Goal: Task Accomplishment & Management: Manage account settings

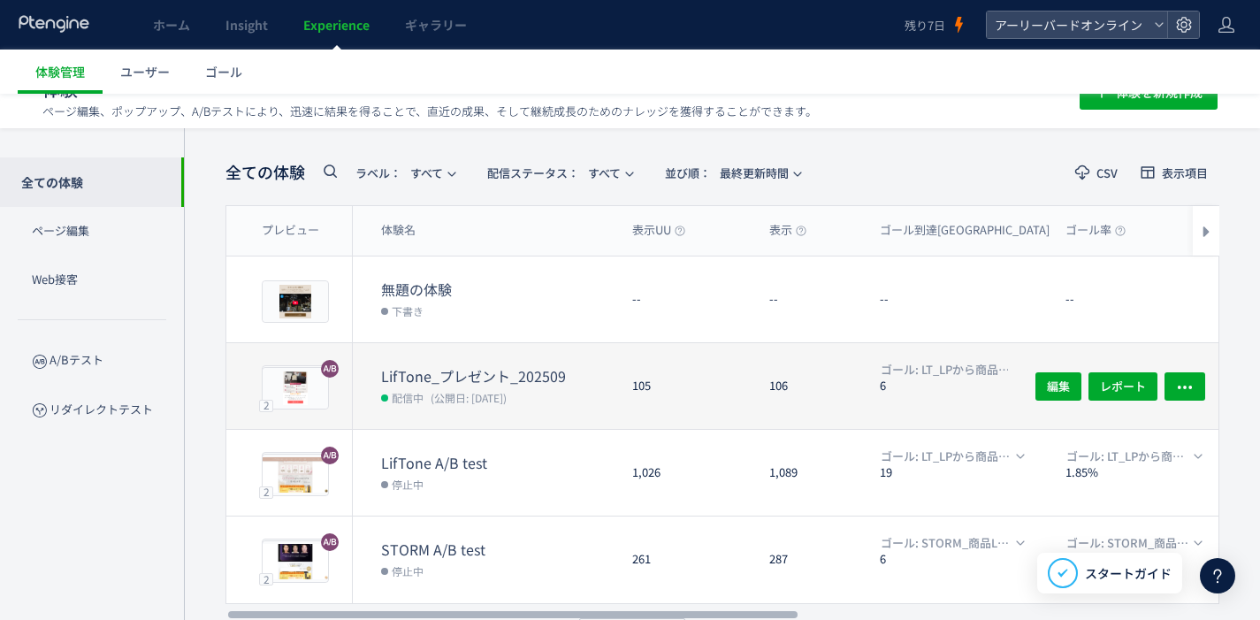
scroll to position [80, 0]
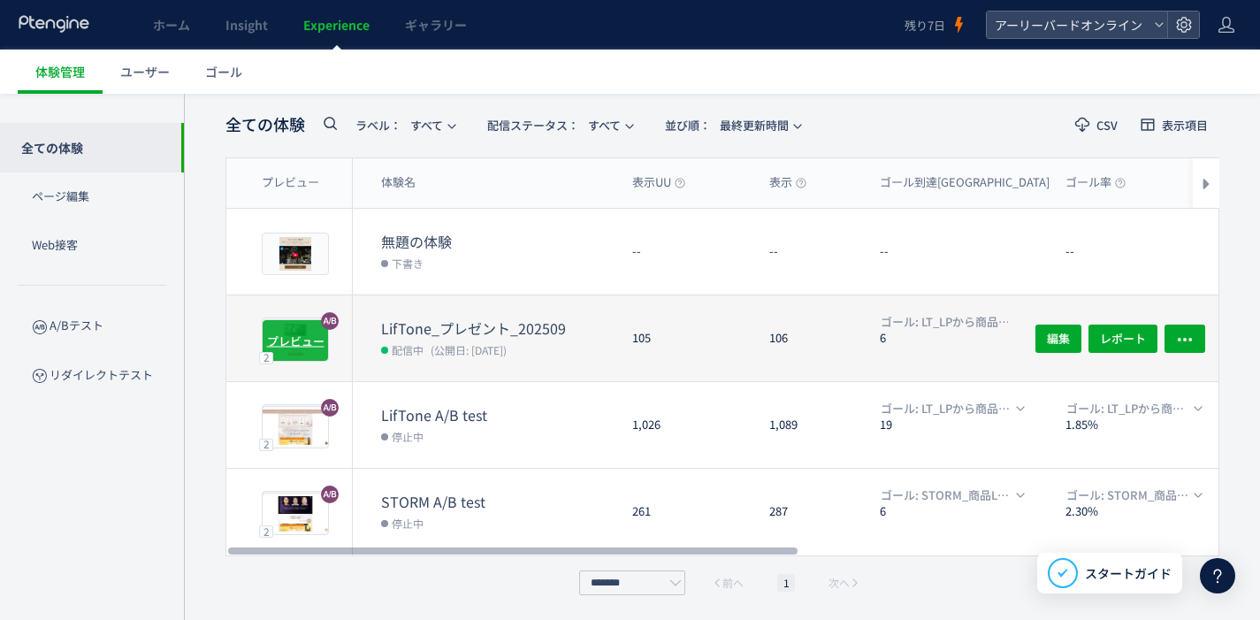
click at [308, 356] on div "プレビュー" at bounding box center [295, 340] width 67 height 42
click at [416, 338] on dd "配信中 (公開日: [DATE])" at bounding box center [499, 349] width 237 height 23
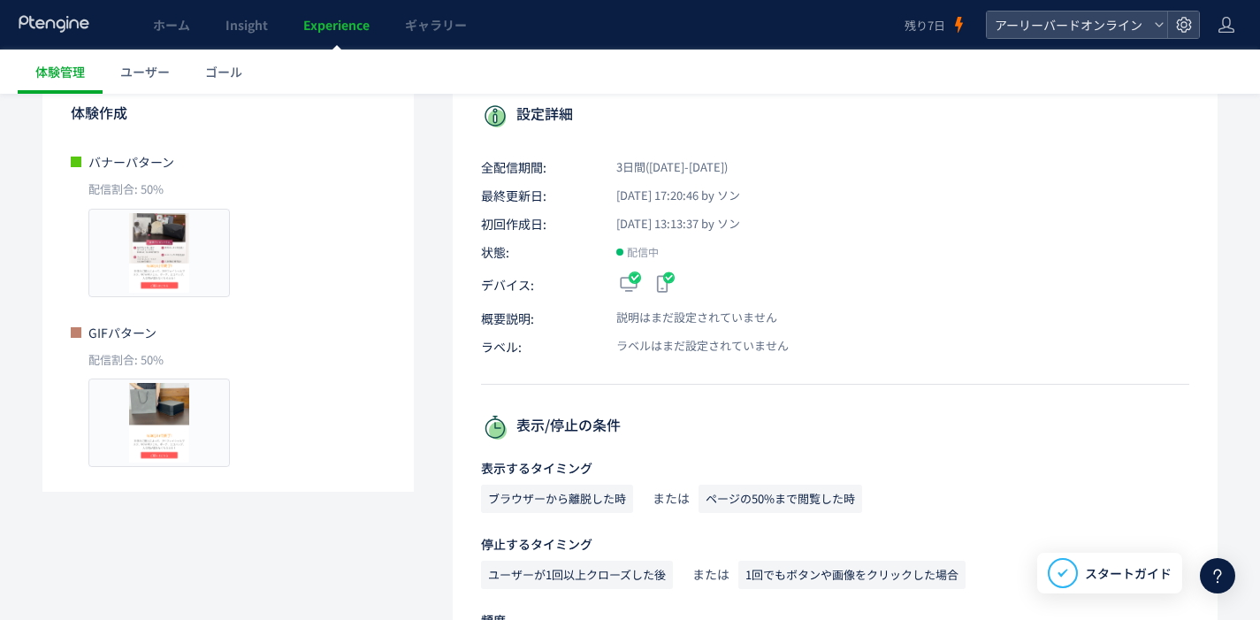
scroll to position [75, 0]
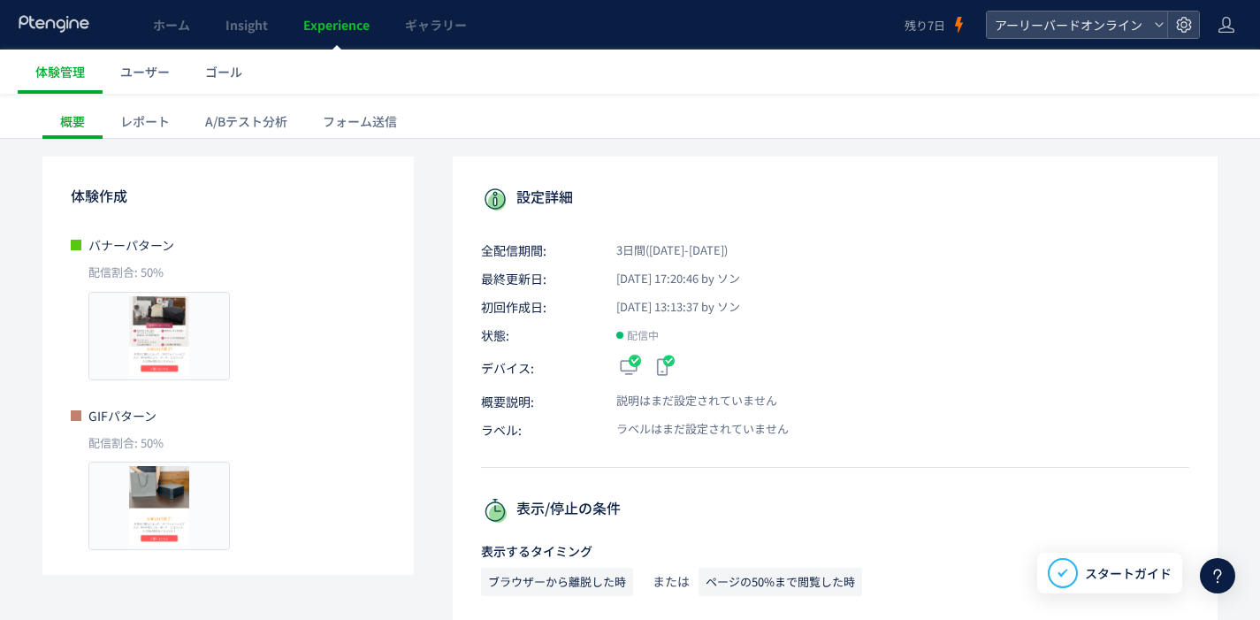
click at [280, 119] on div "A/Bテスト分析" at bounding box center [247, 120] width 118 height 35
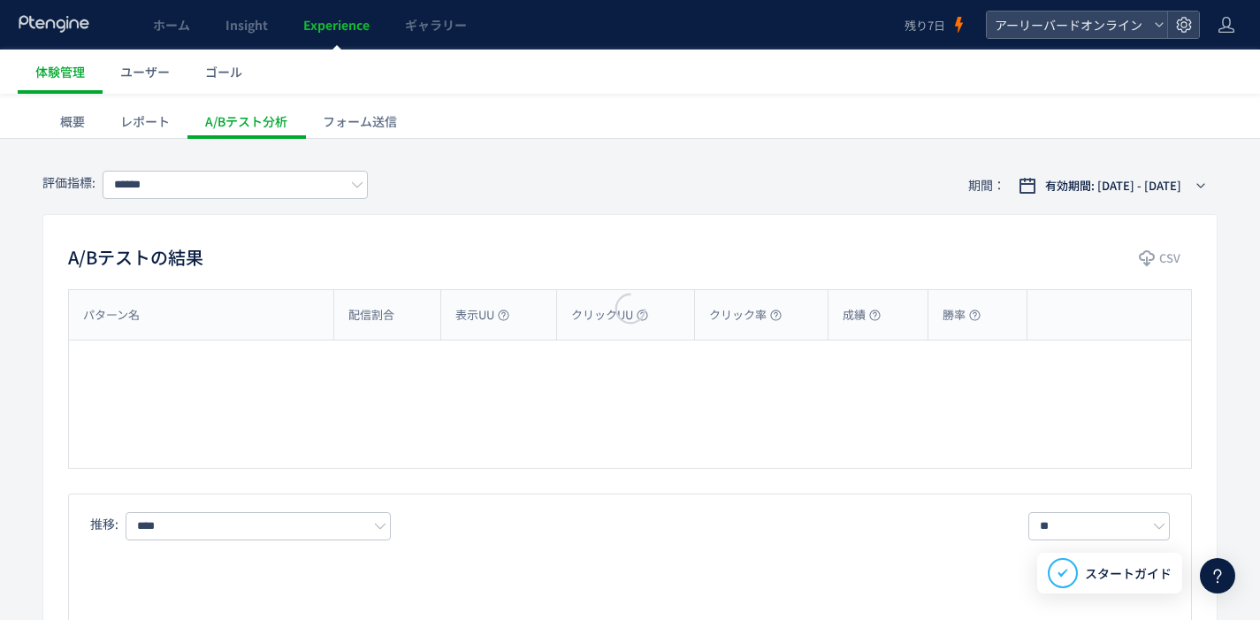
type input "**********"
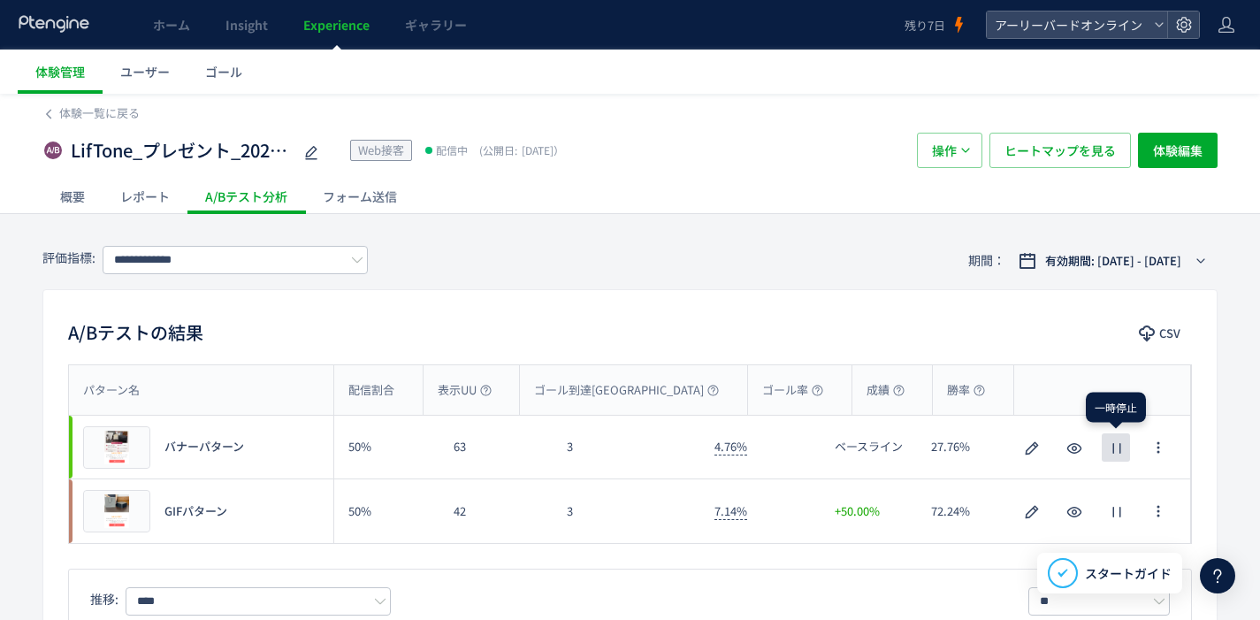
click at [1109, 449] on icon "button" at bounding box center [1117, 448] width 21 height 21
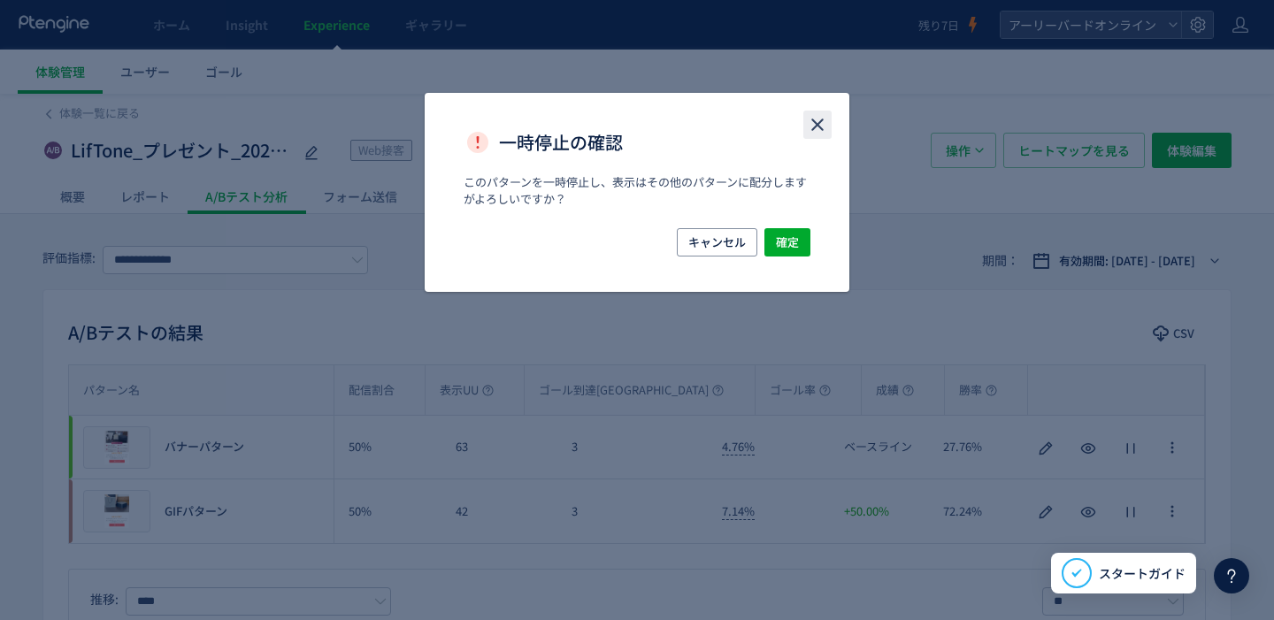
click at [827, 121] on icon "close" at bounding box center [817, 124] width 21 height 21
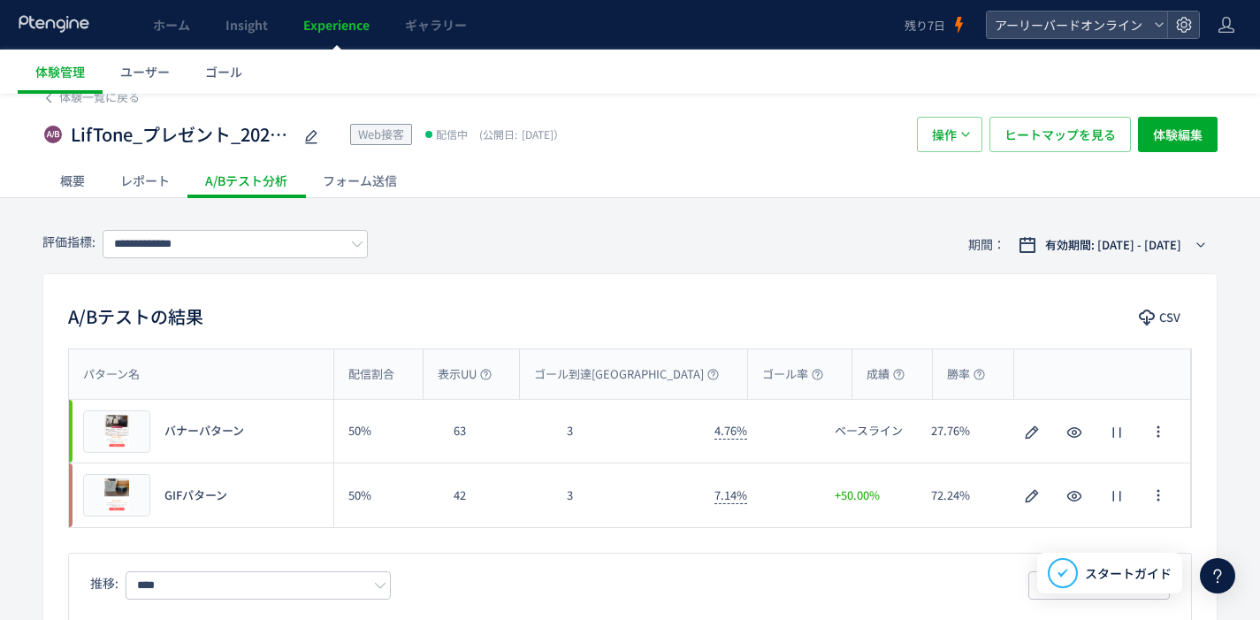
scroll to position [30, 0]
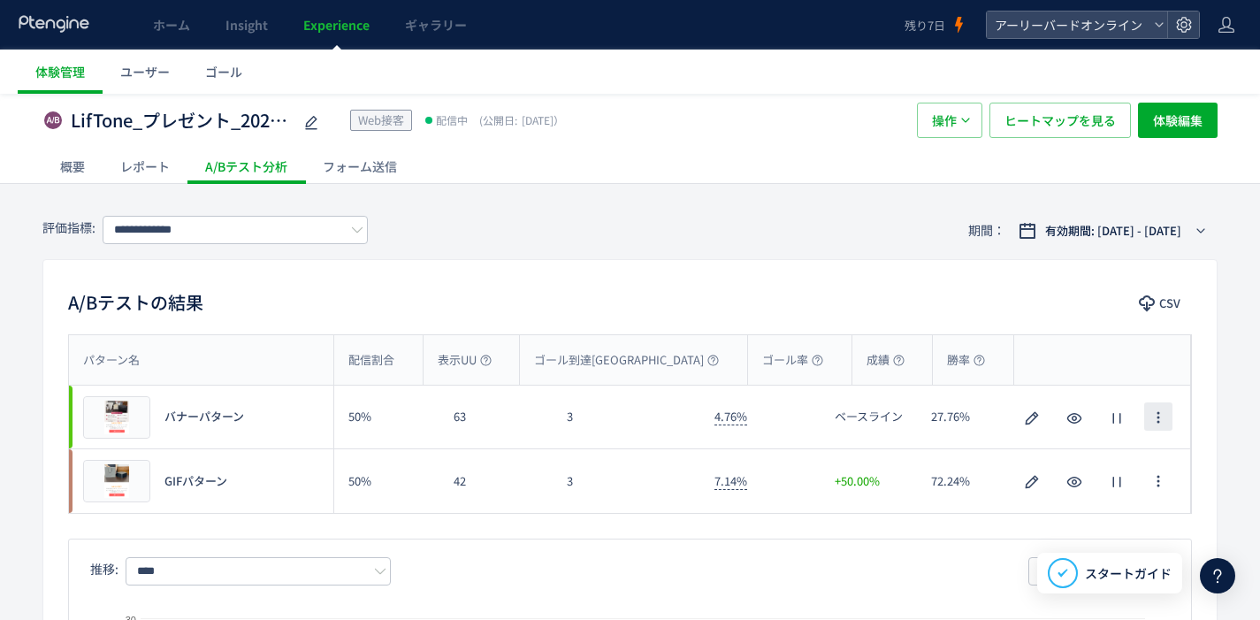
click at [1156, 421] on icon "button" at bounding box center [1159, 417] width 14 height 14
click at [1058, 329] on div "A/Bテストの結果 CSV パターン名 配信割合 表示UU ゴール到達UU ゴール率 成績 勝率 パターン名 プレビュー バナーパターン 50% 63 3 4…" at bounding box center [630, 554] width 1176 height 590
click at [1121, 420] on icon "button" at bounding box center [1117, 418] width 21 height 21
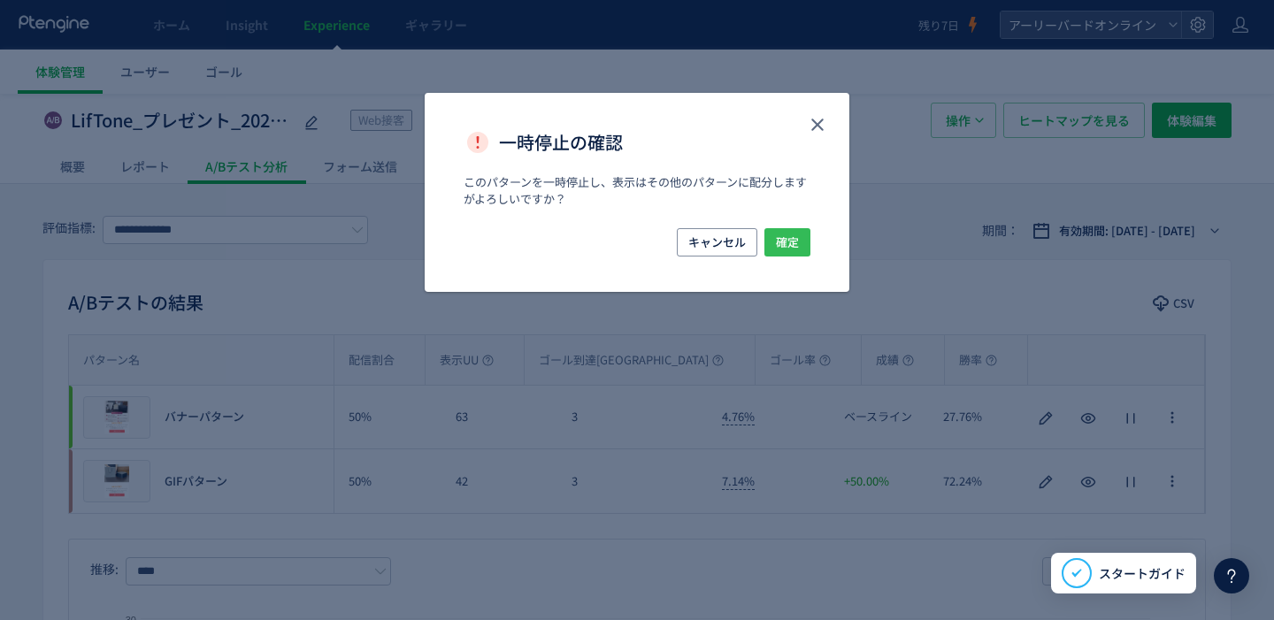
click at [784, 243] on span "確定" at bounding box center [787, 242] width 23 height 28
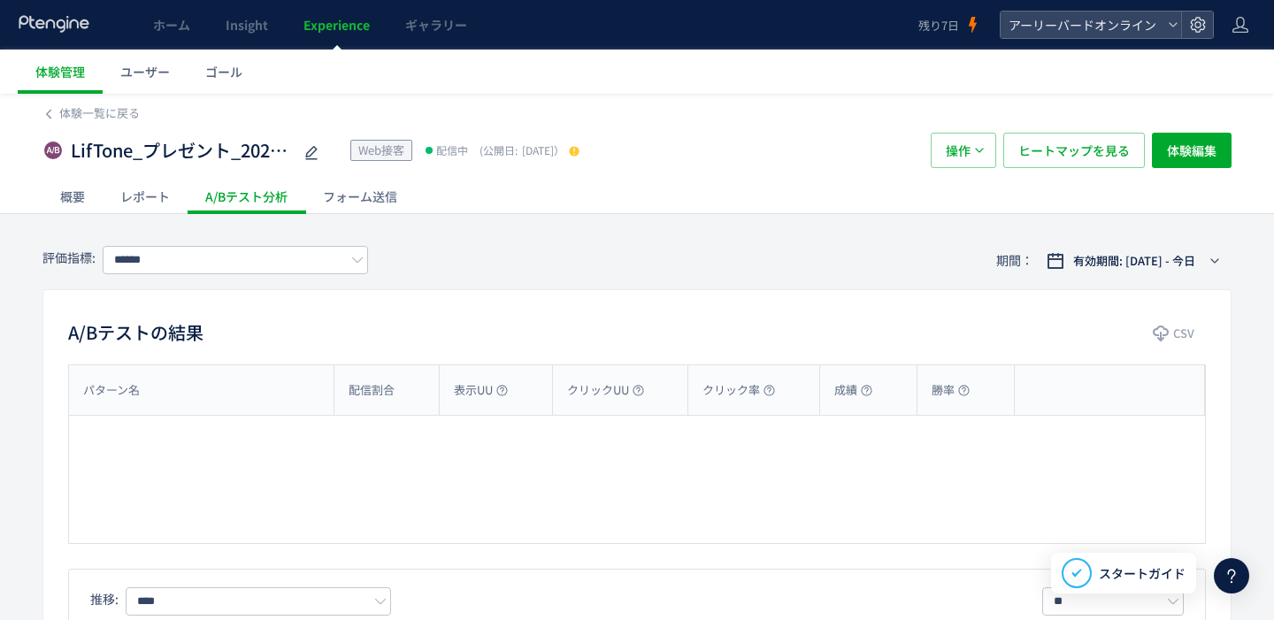
type input "**********"
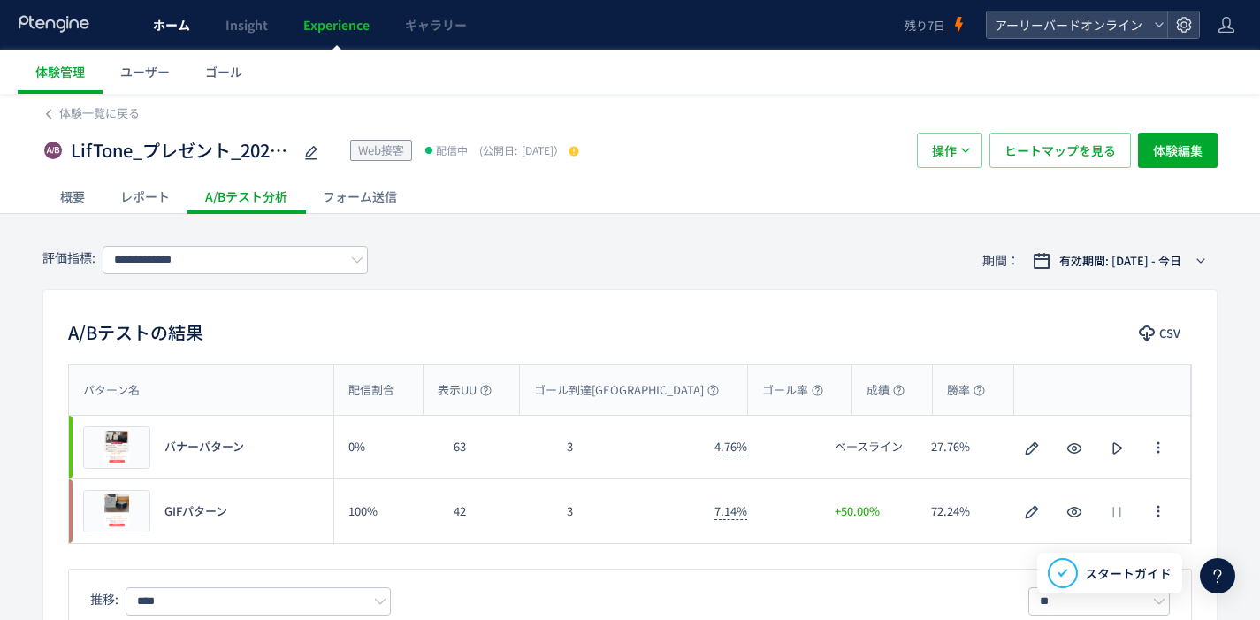
click at [154, 28] on span "ホーム" at bounding box center [171, 25] width 37 height 18
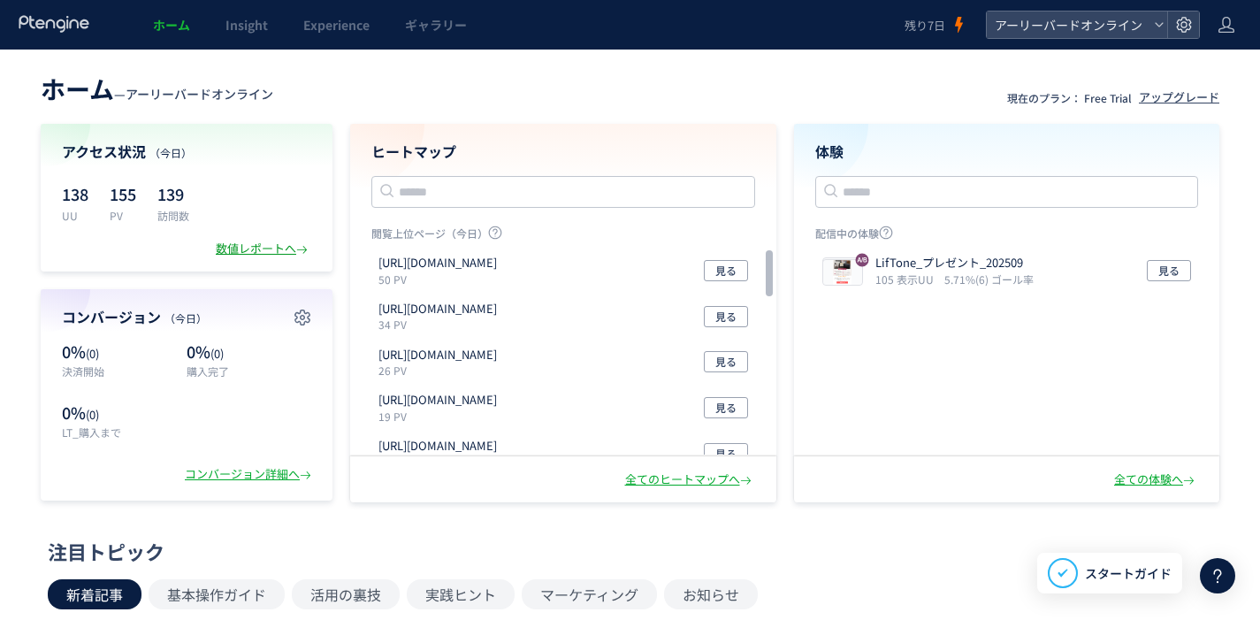
click at [259, 249] on div "数値レポートへ" at bounding box center [264, 249] width 96 height 17
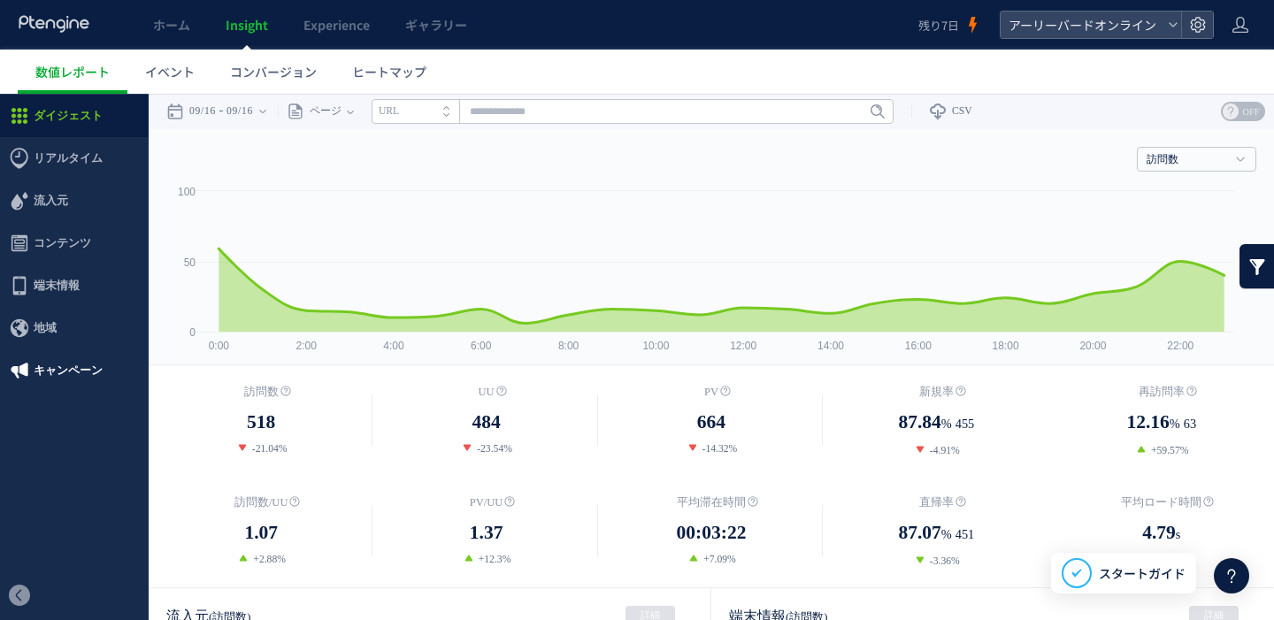
click at [89, 371] on span "キャンペーン" at bounding box center [68, 370] width 69 height 42
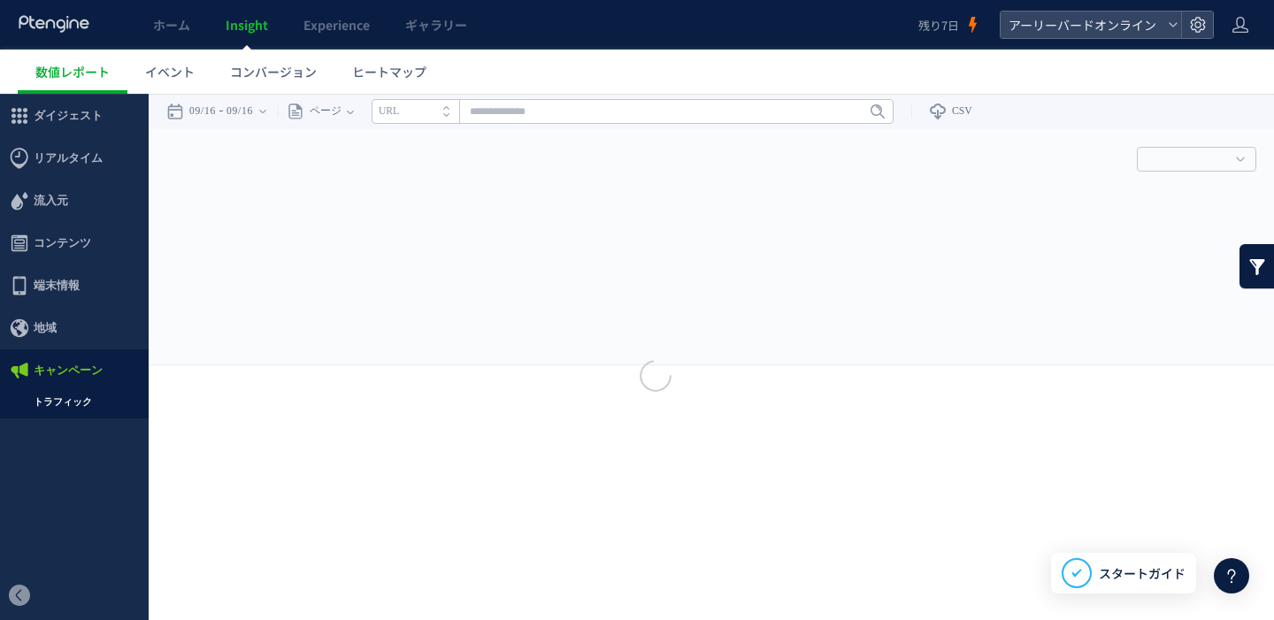
click at [87, 410] on div at bounding box center [637, 310] width 1274 height 620
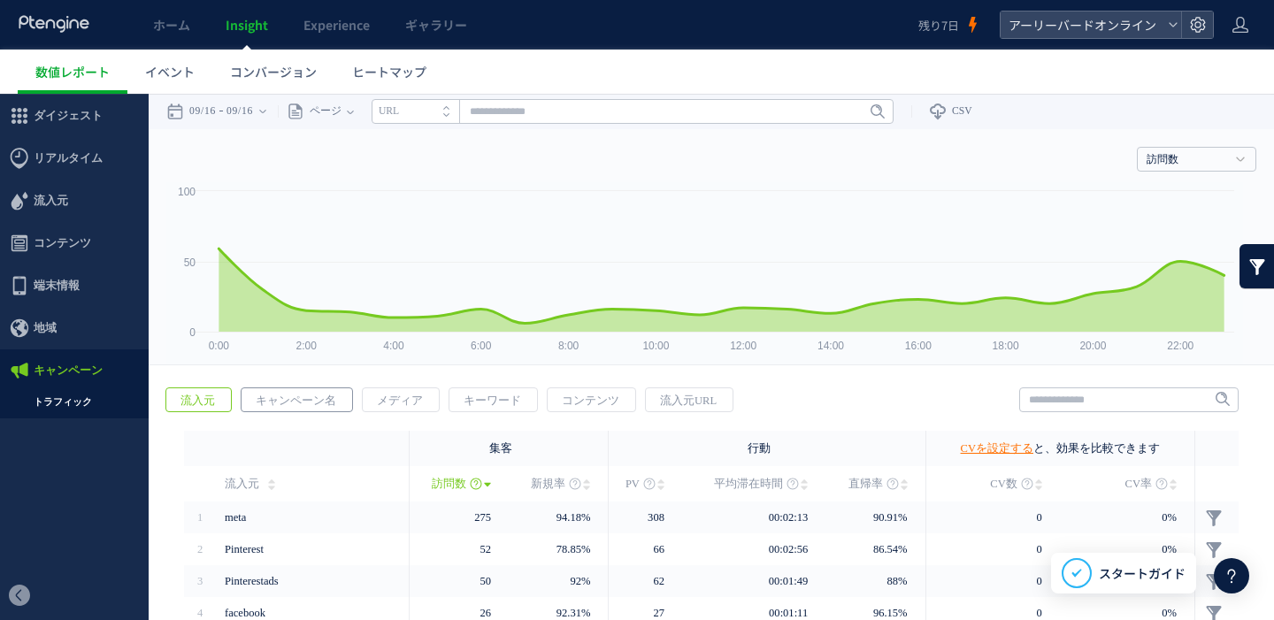
click at [326, 404] on span "キャンペーン名" at bounding box center [295, 400] width 109 height 25
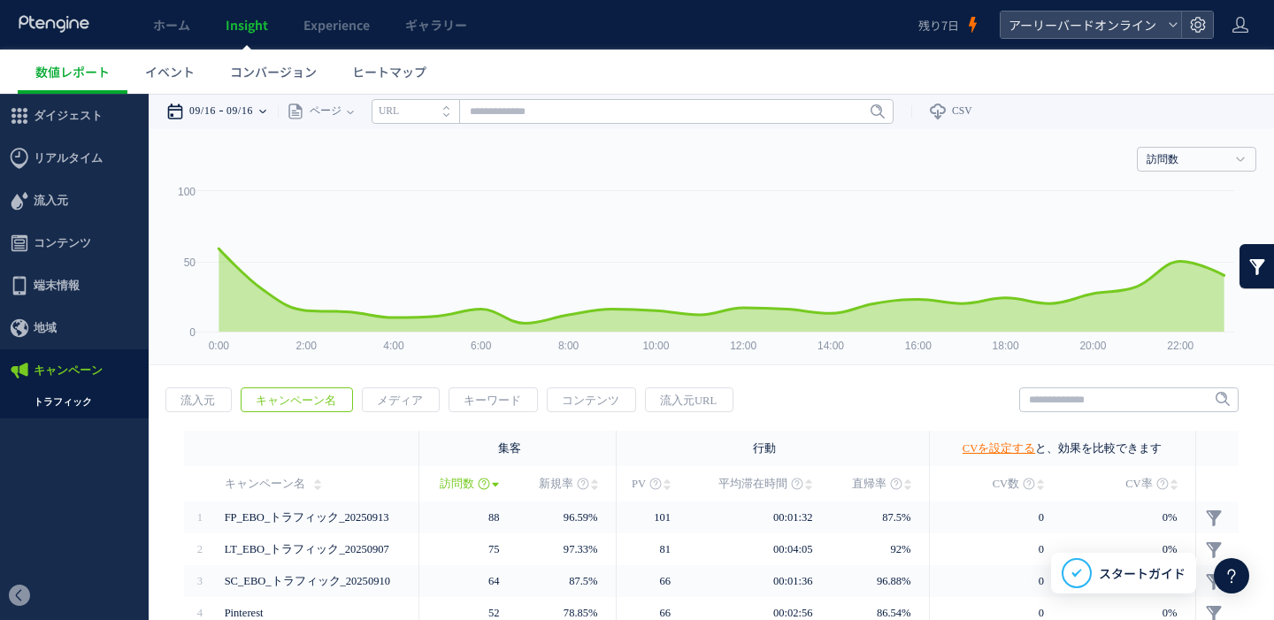
click at [241, 110] on time "09/16" at bounding box center [239, 111] width 27 height 35
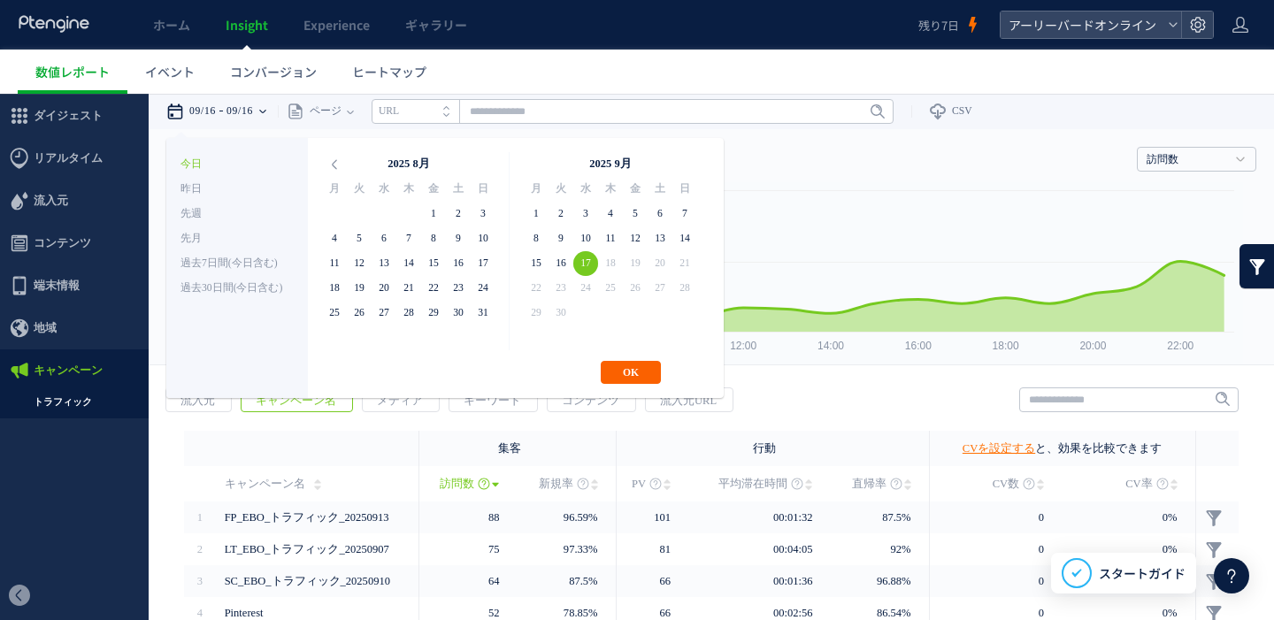
click at [628, 372] on button "OK" at bounding box center [631, 372] width 60 height 23
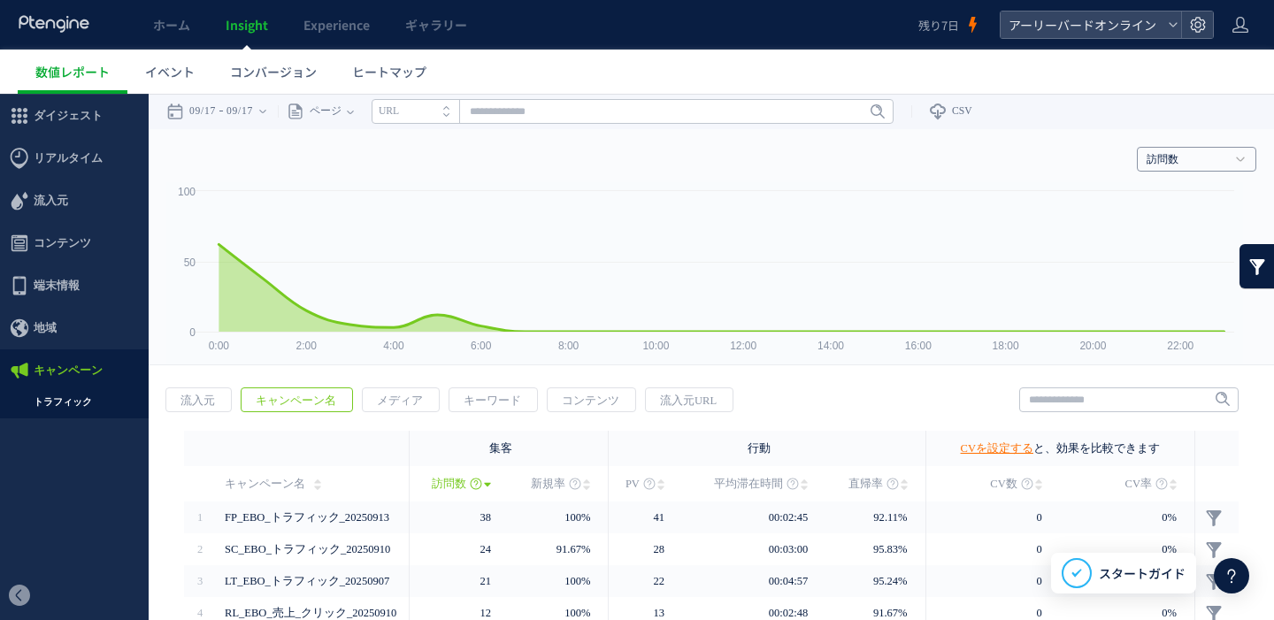
click at [1170, 166] on link "訪問数" at bounding box center [1186, 160] width 80 height 16
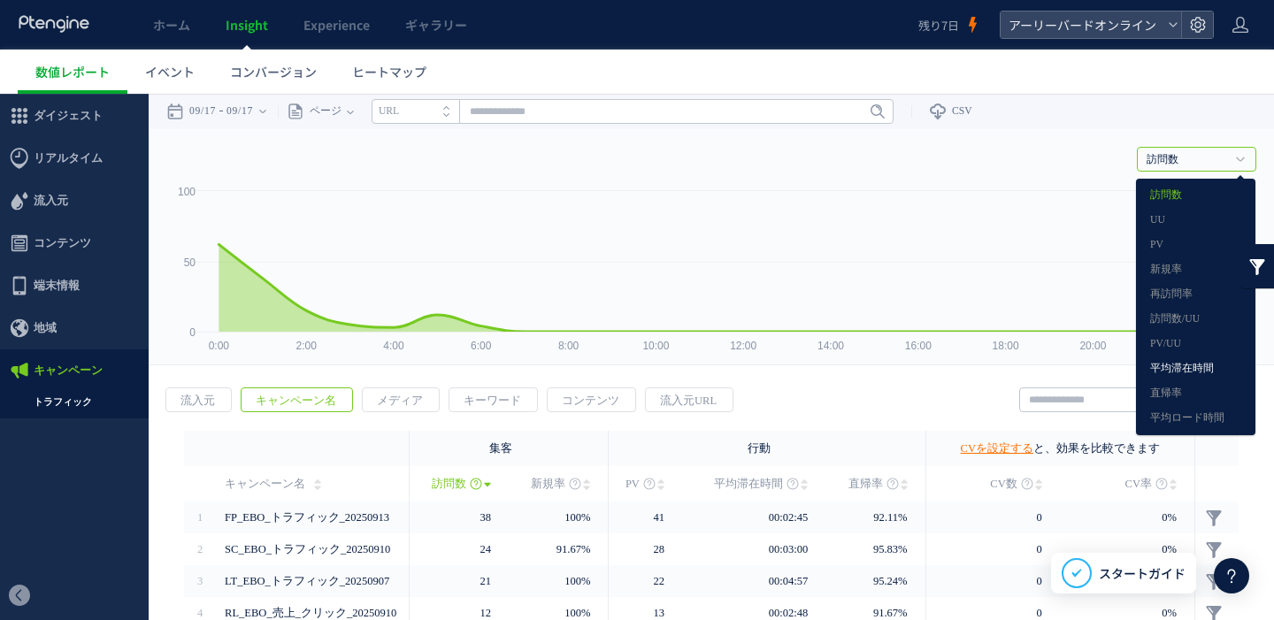
click at [1168, 363] on link "平均滞在時間" at bounding box center [1195, 368] width 91 height 23
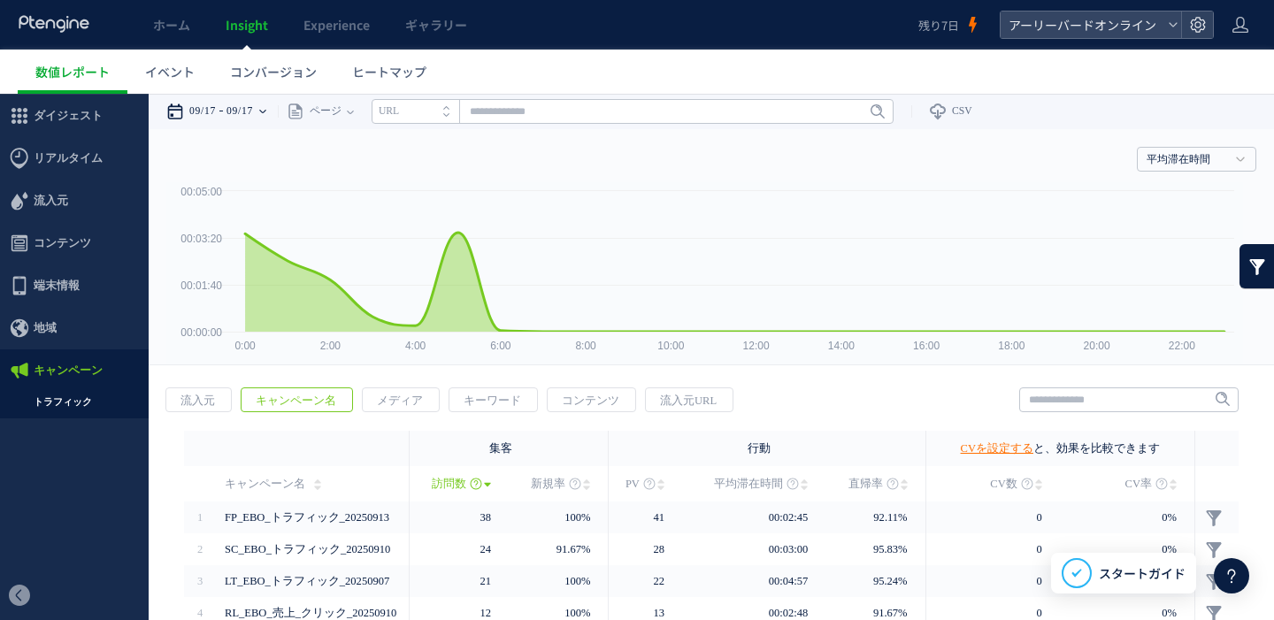
click at [253, 111] on time "09/17" at bounding box center [239, 111] width 27 height 35
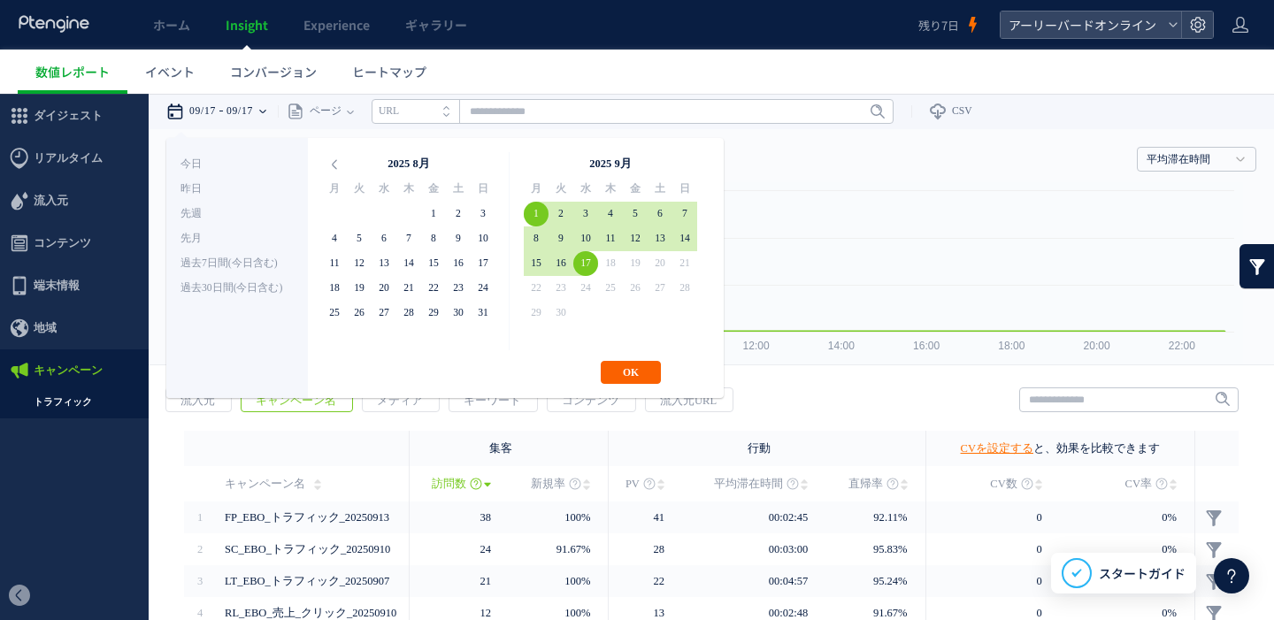
click at [628, 370] on button "OK" at bounding box center [631, 372] width 60 height 23
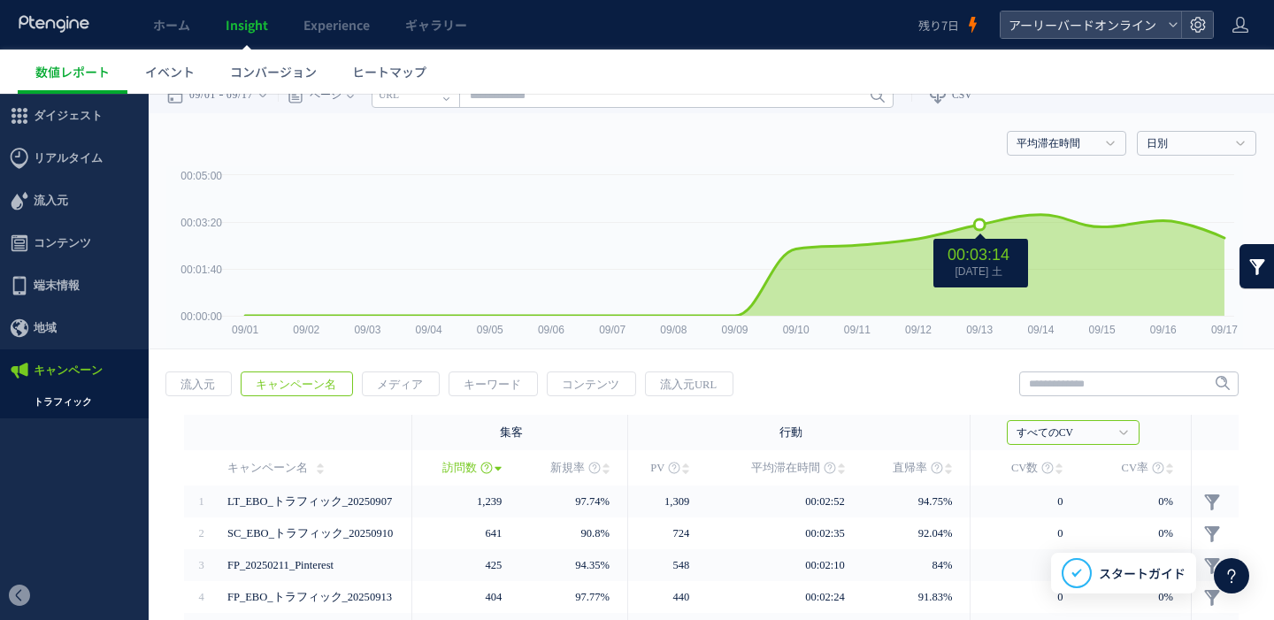
scroll to position [33, 0]
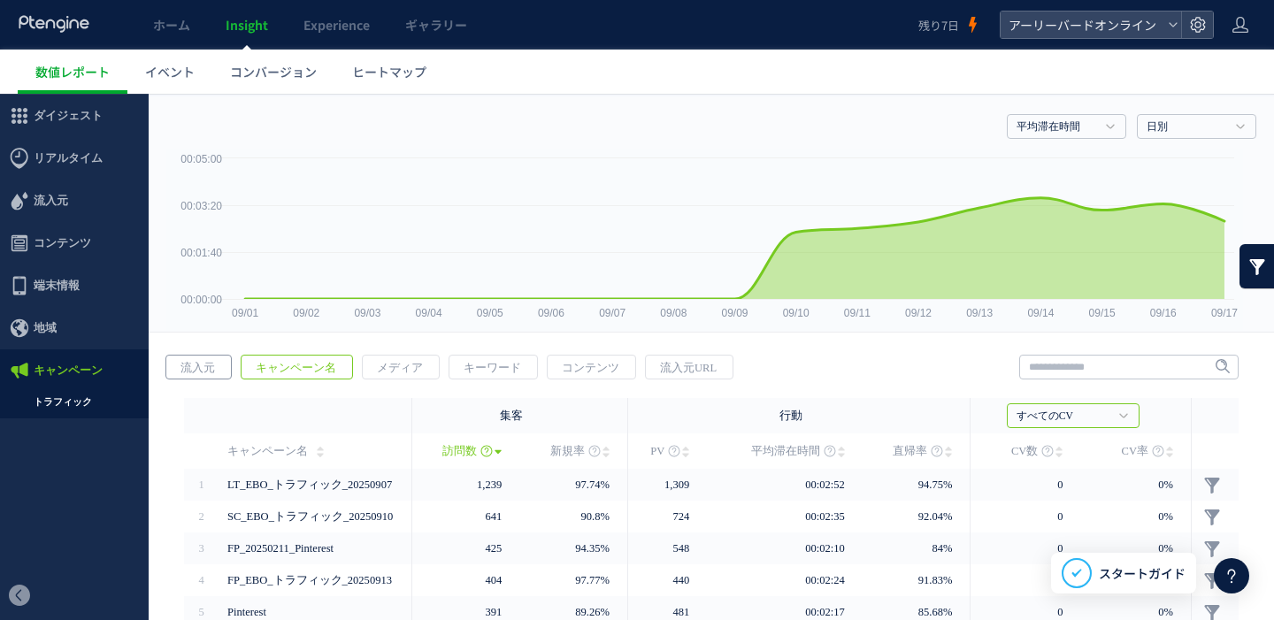
click at [199, 374] on span "流入元" at bounding box center [197, 368] width 63 height 25
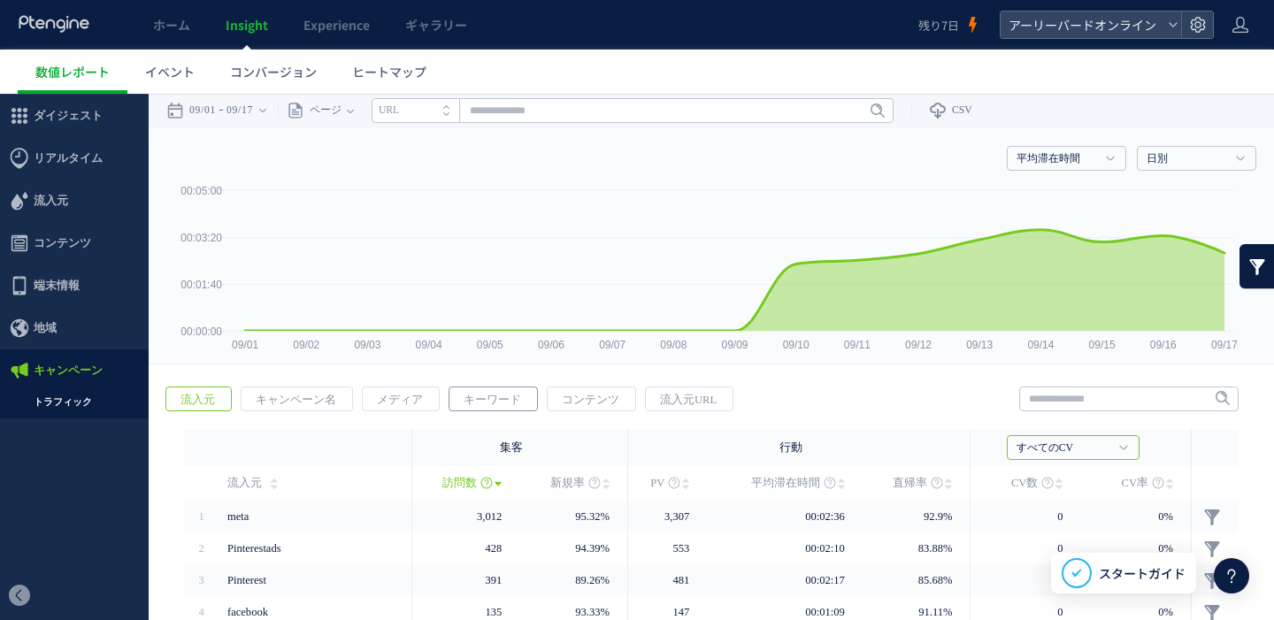
scroll to position [0, 0]
click at [375, 409] on span "メディア" at bounding box center [400, 400] width 74 height 25
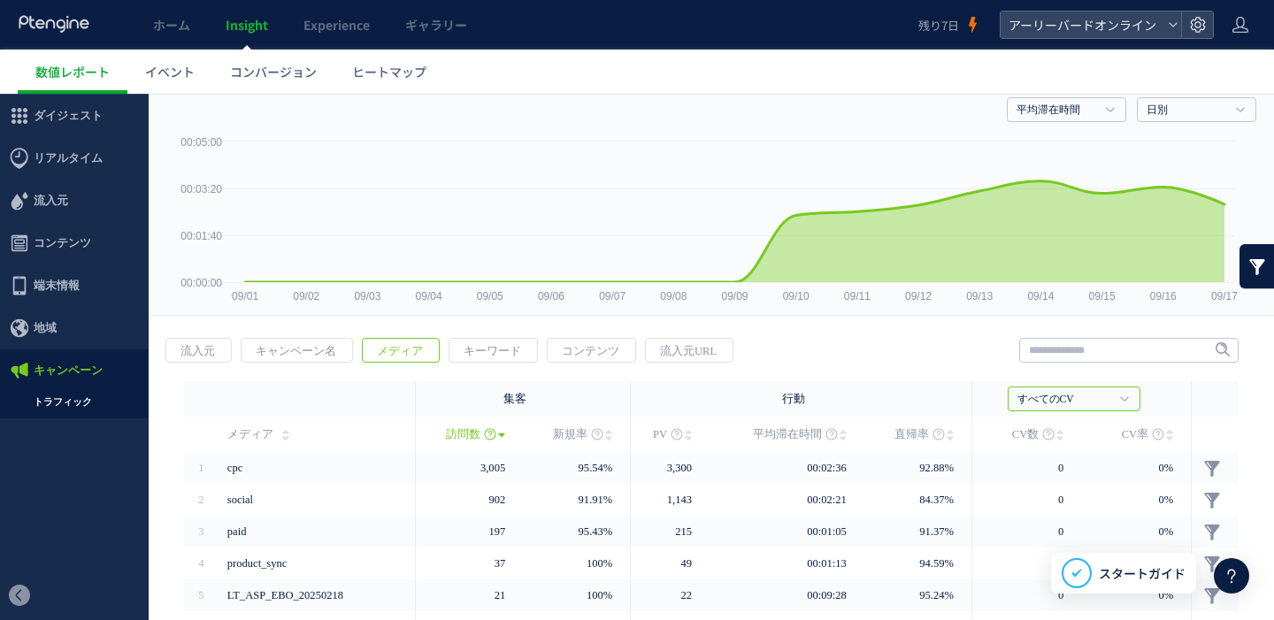
scroll to position [70, 0]
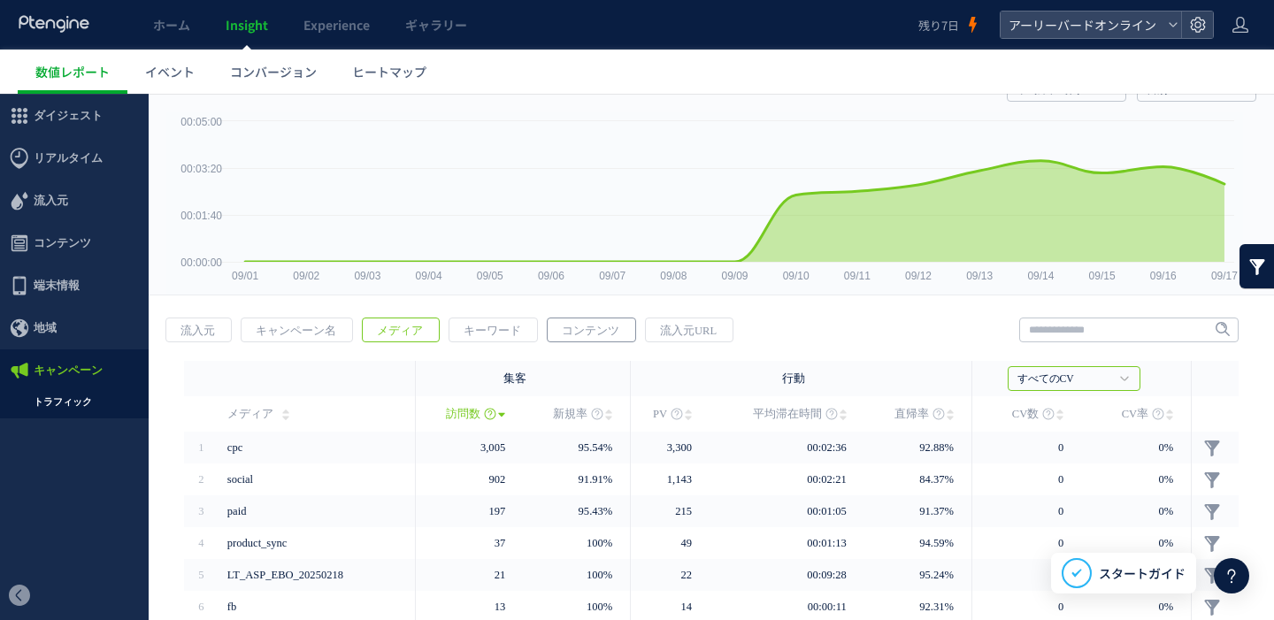
click at [586, 333] on span "コンテンツ" at bounding box center [591, 330] width 86 height 25
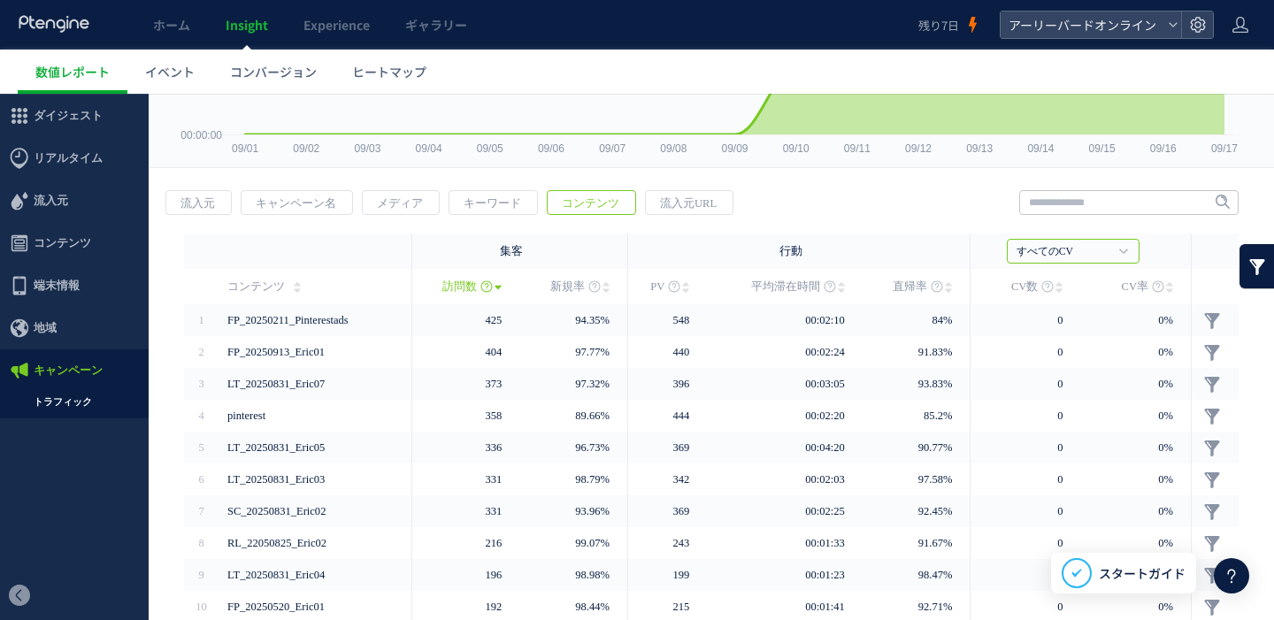
scroll to position [7, 0]
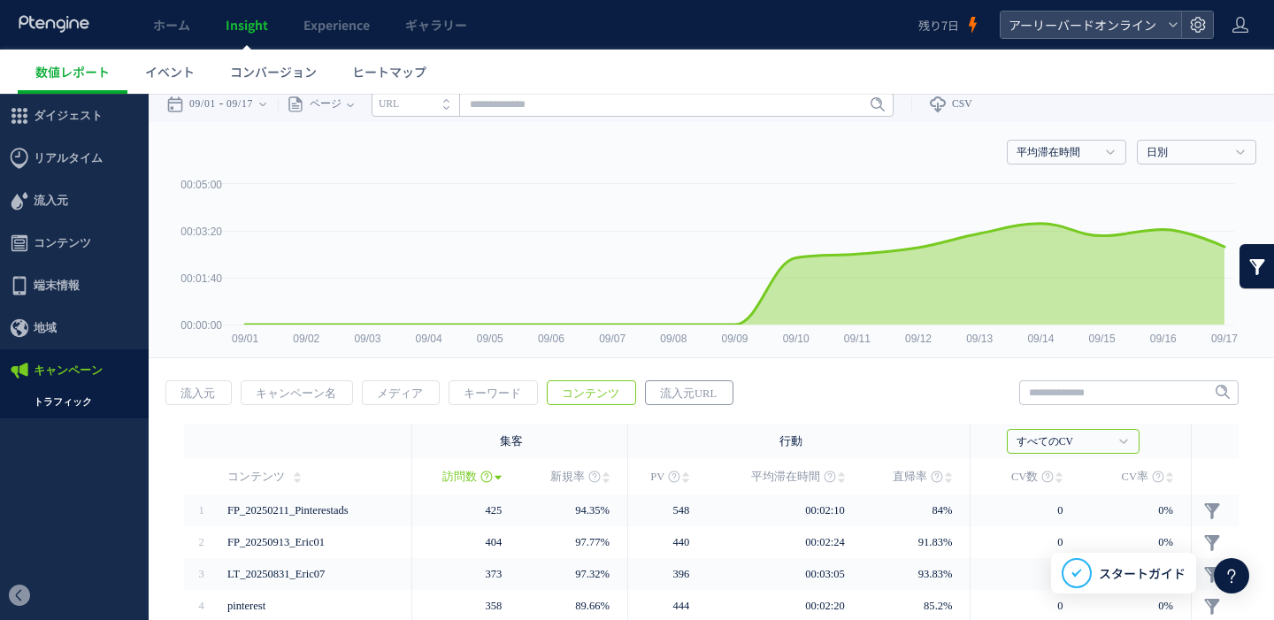
click at [678, 395] on span "流入元URL" at bounding box center [688, 393] width 85 height 25
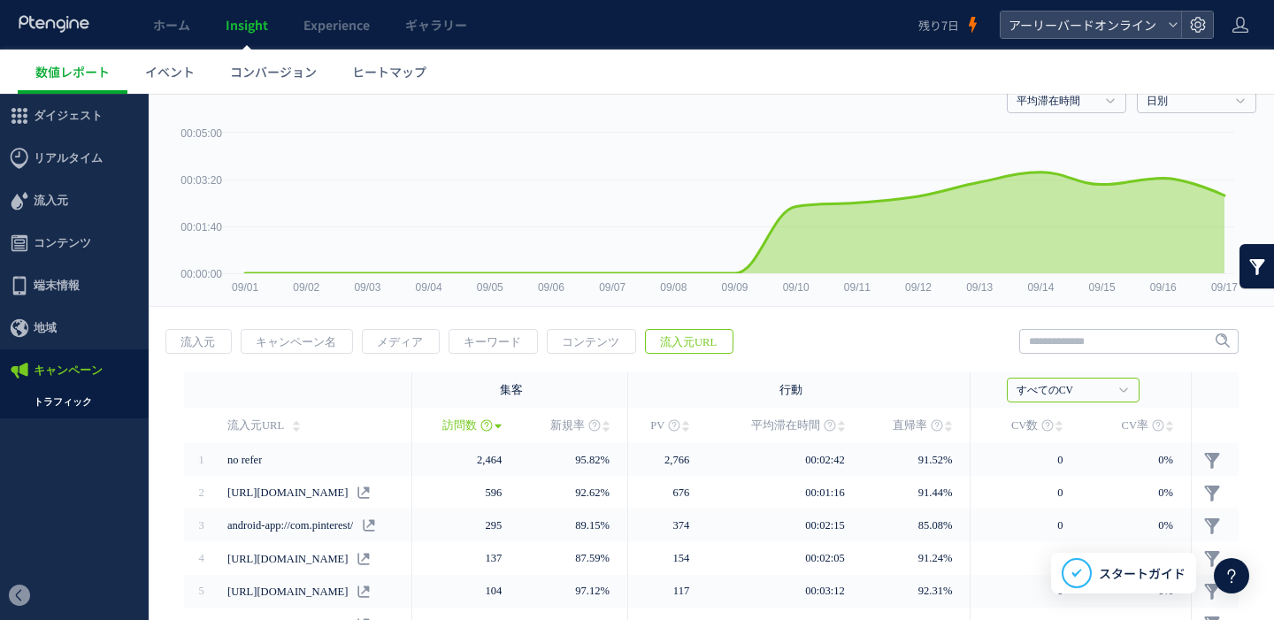
scroll to position [73, 0]
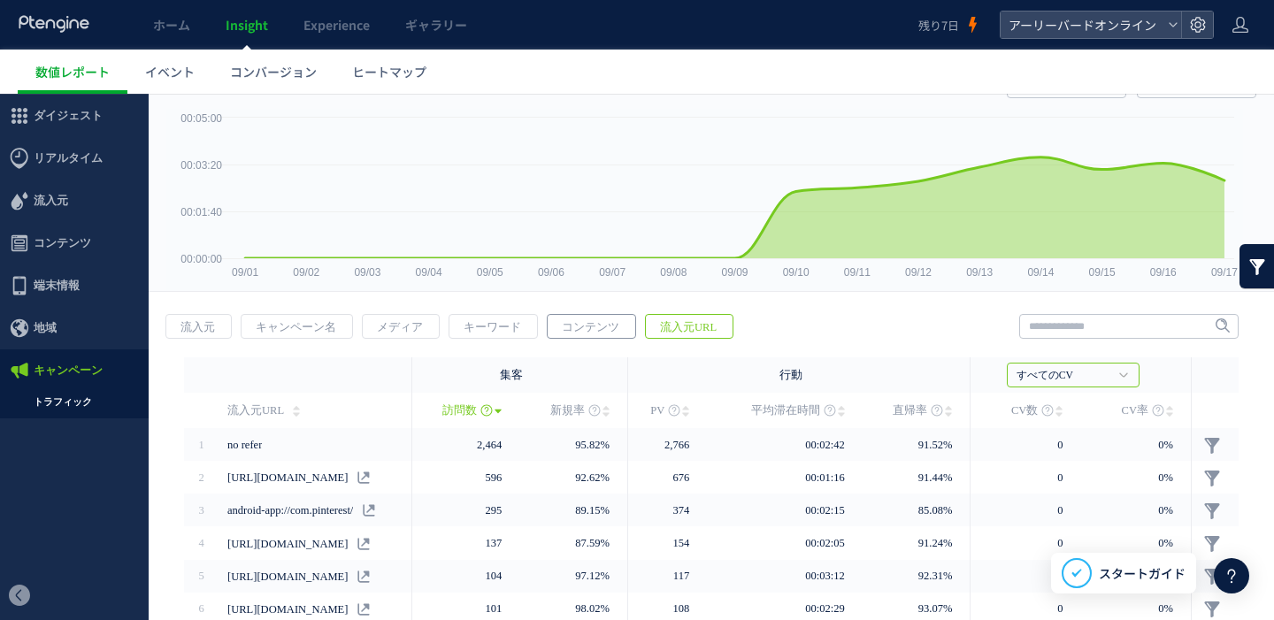
click at [580, 332] on span "コンテンツ" at bounding box center [591, 327] width 86 height 25
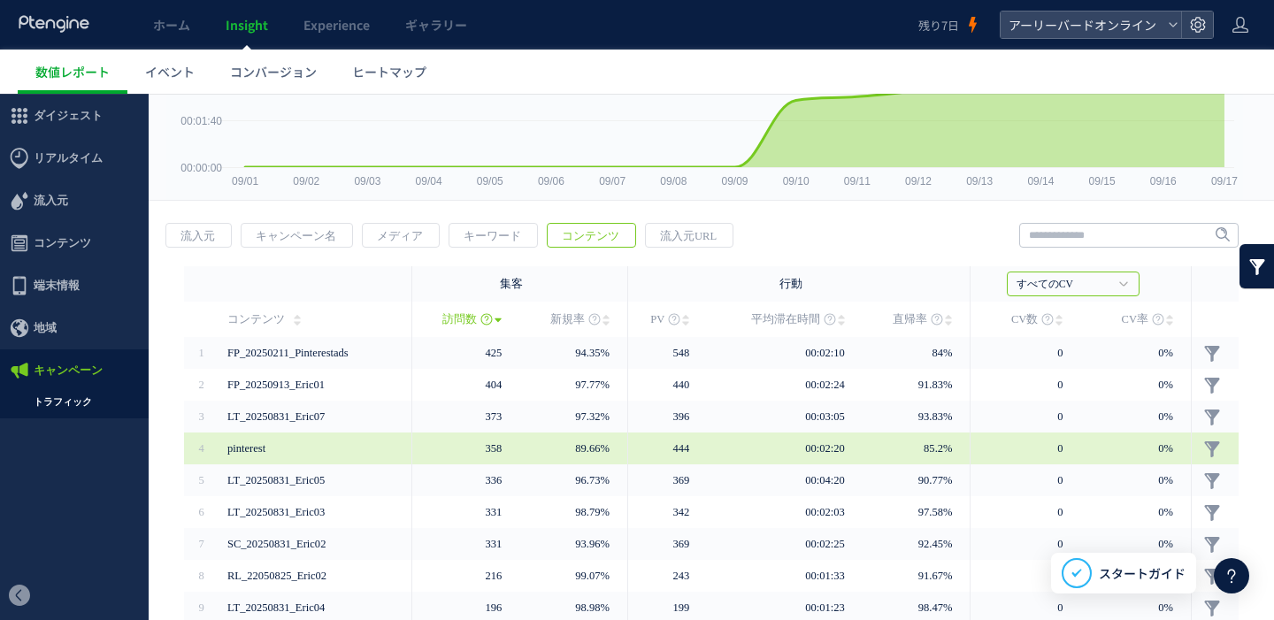
scroll to position [99, 0]
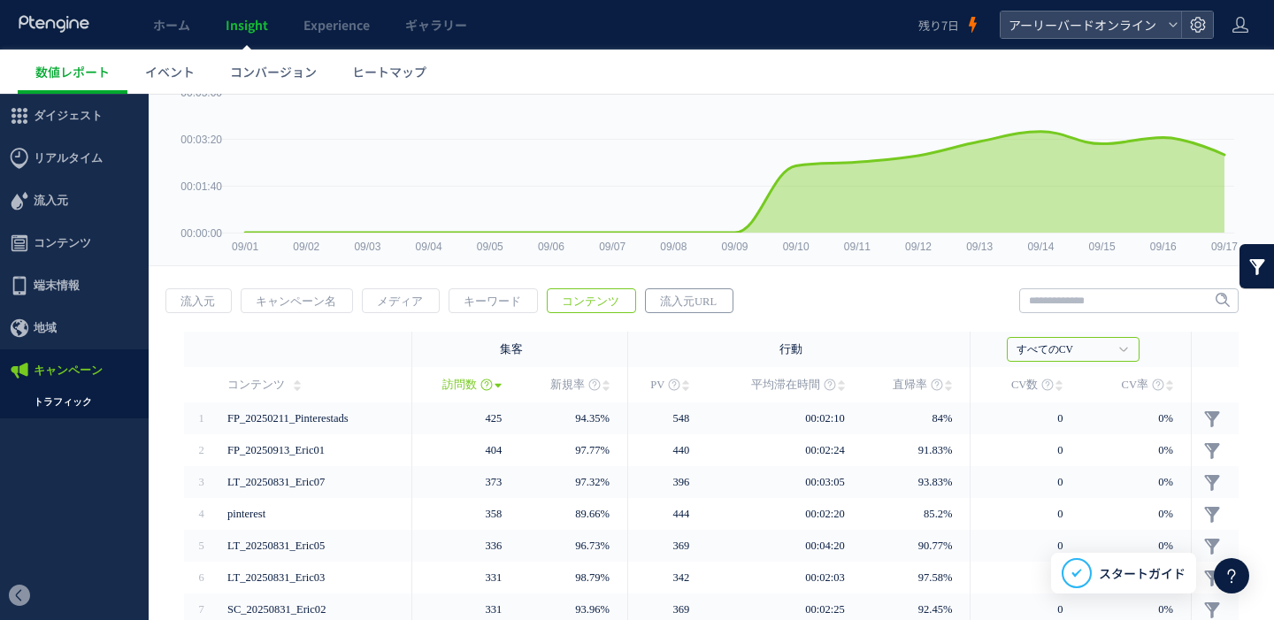
click at [663, 305] on span "流入元URL" at bounding box center [688, 301] width 85 height 25
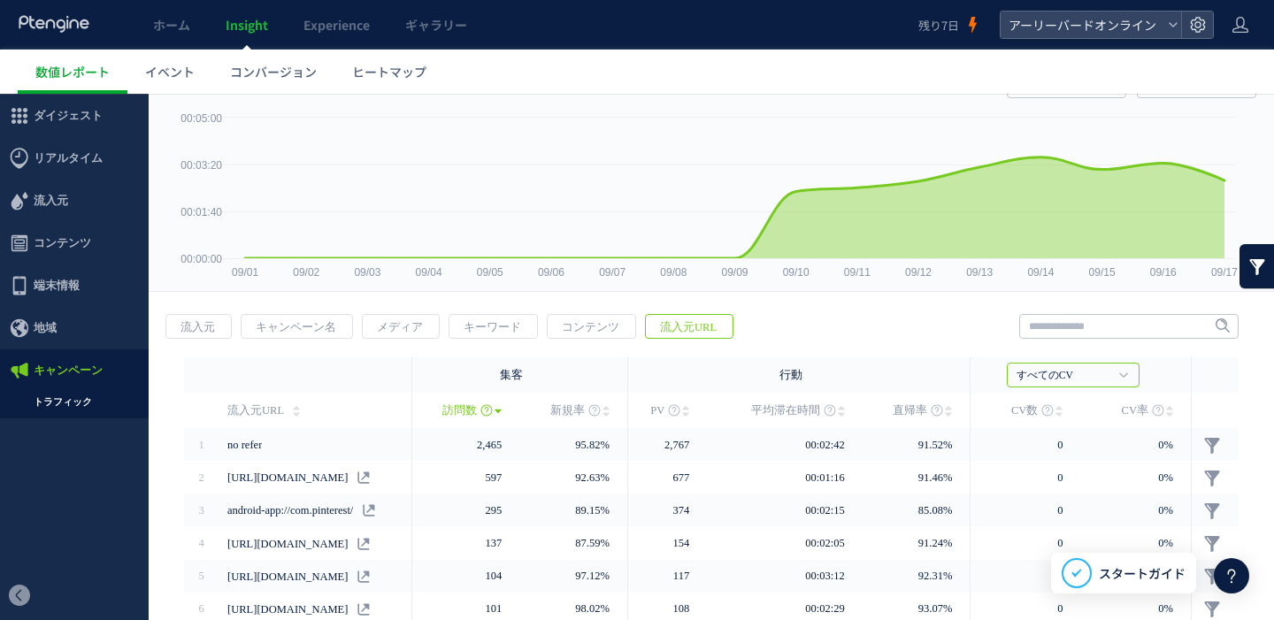
scroll to position [0, 0]
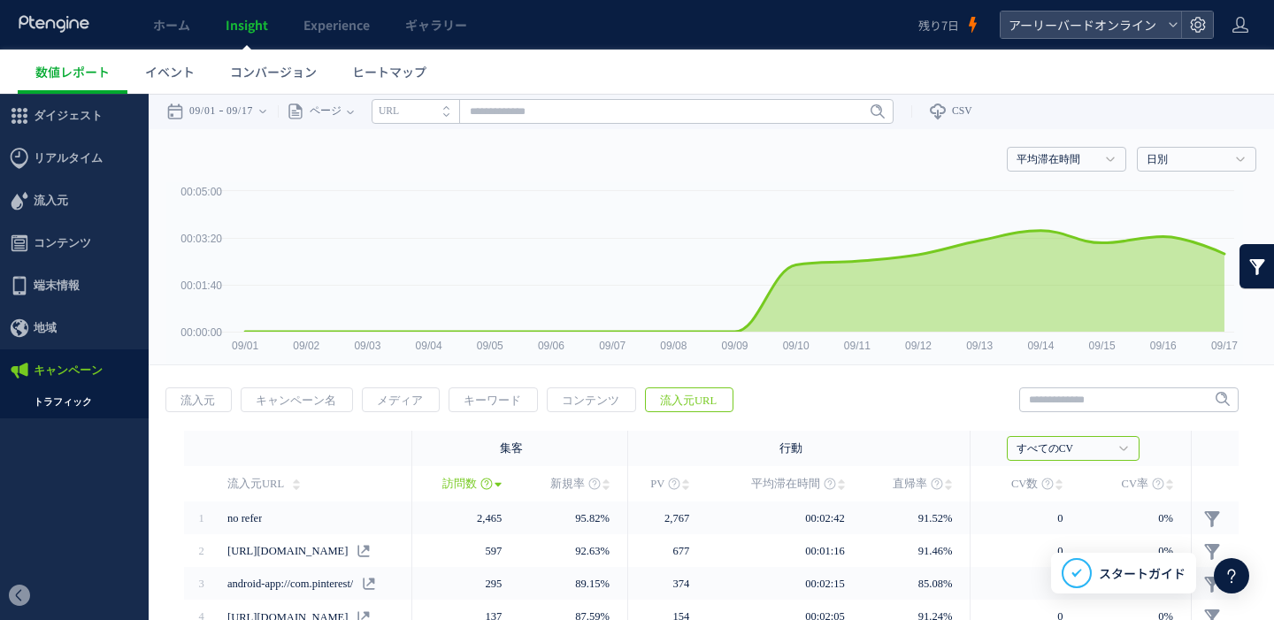
click at [59, 406] on link "トラフィック" at bounding box center [74, 402] width 149 height 20
click at [64, 402] on link "トラフィック" at bounding box center [74, 402] width 149 height 20
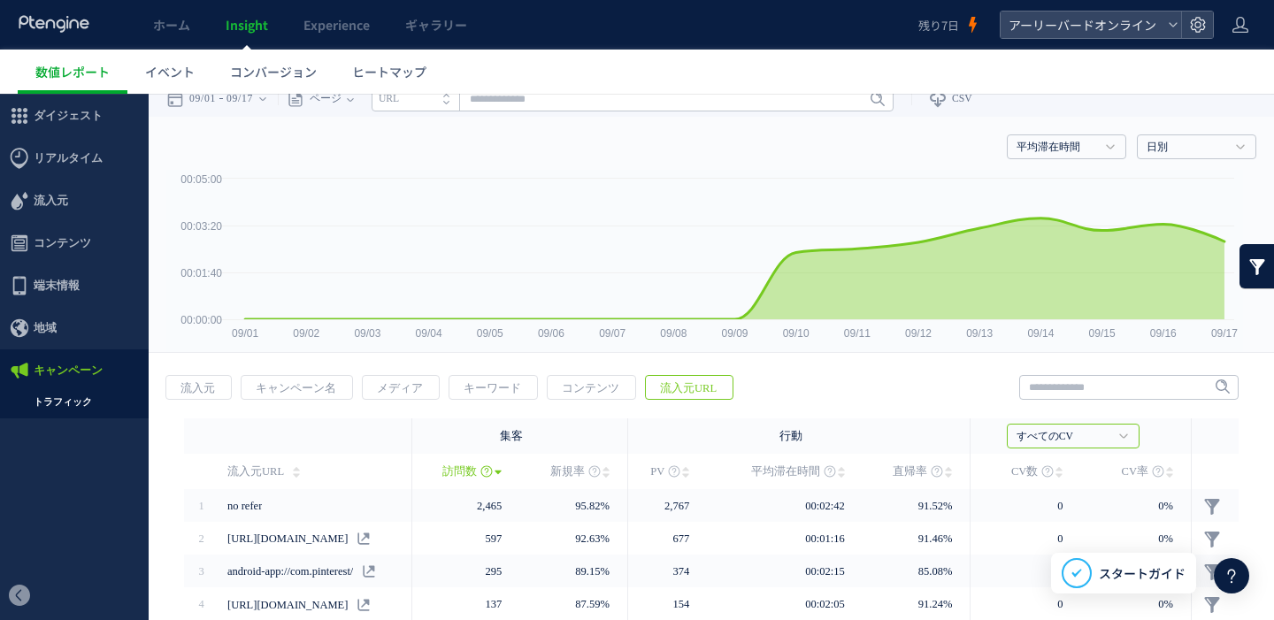
scroll to position [30, 0]
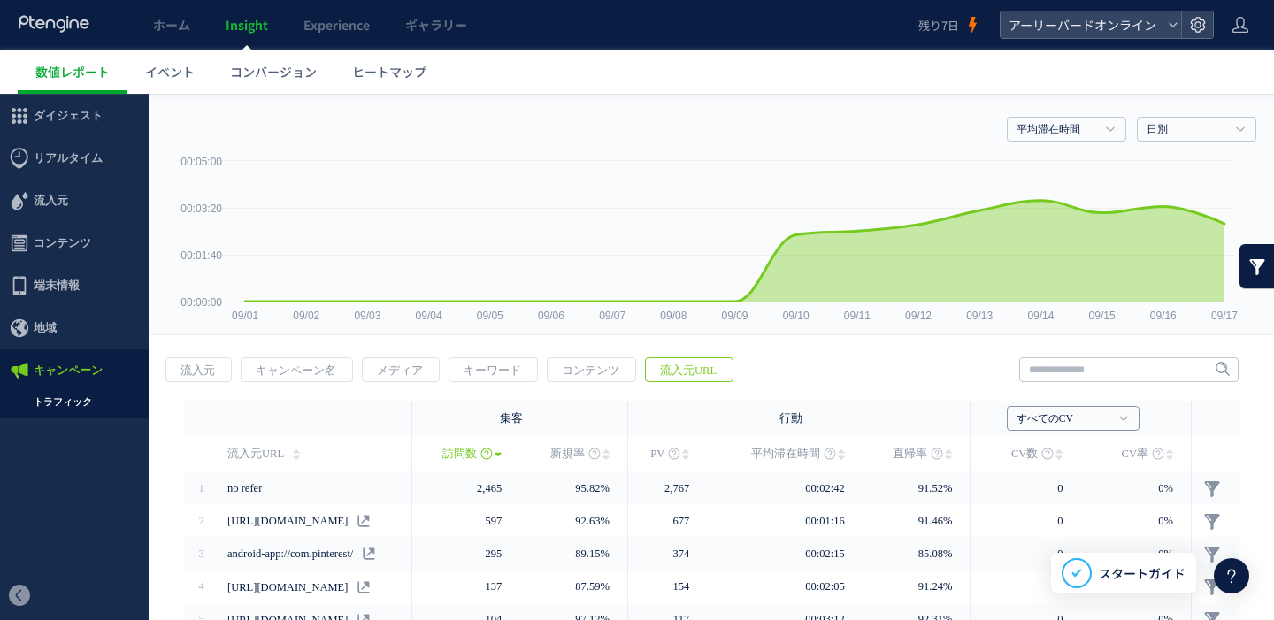
click at [1055, 416] on link "すべてのCV" at bounding box center [1063, 419] width 94 height 16
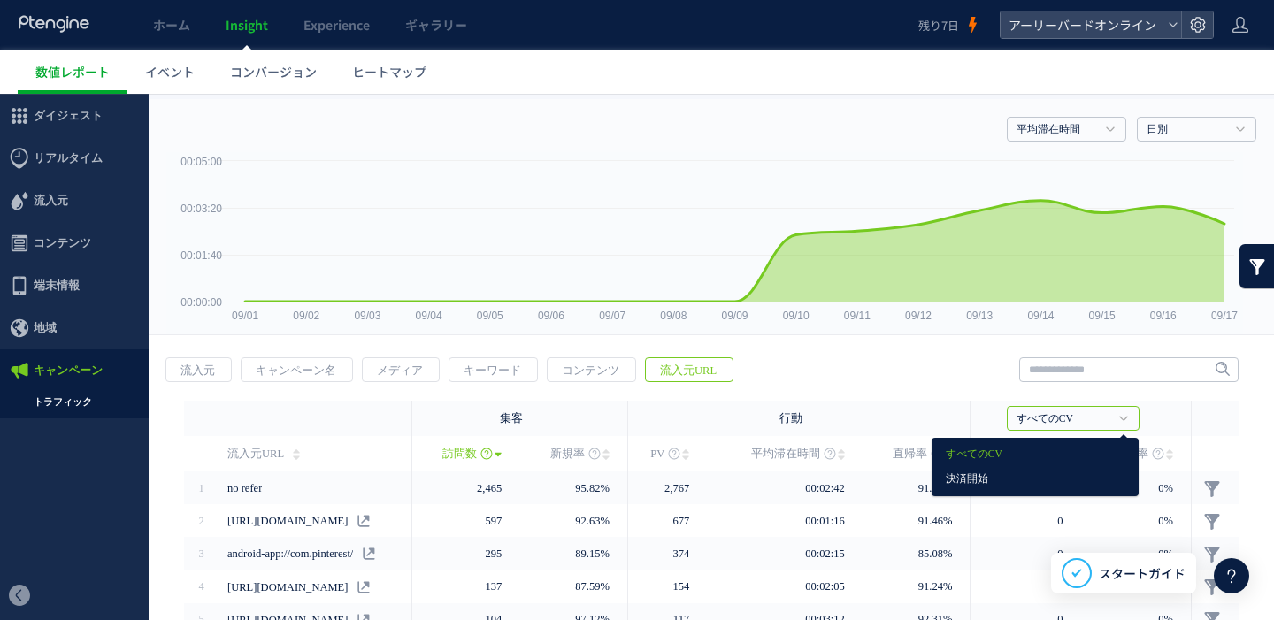
click at [973, 471] on link "決済開始" at bounding box center [1035, 479] width 179 height 23
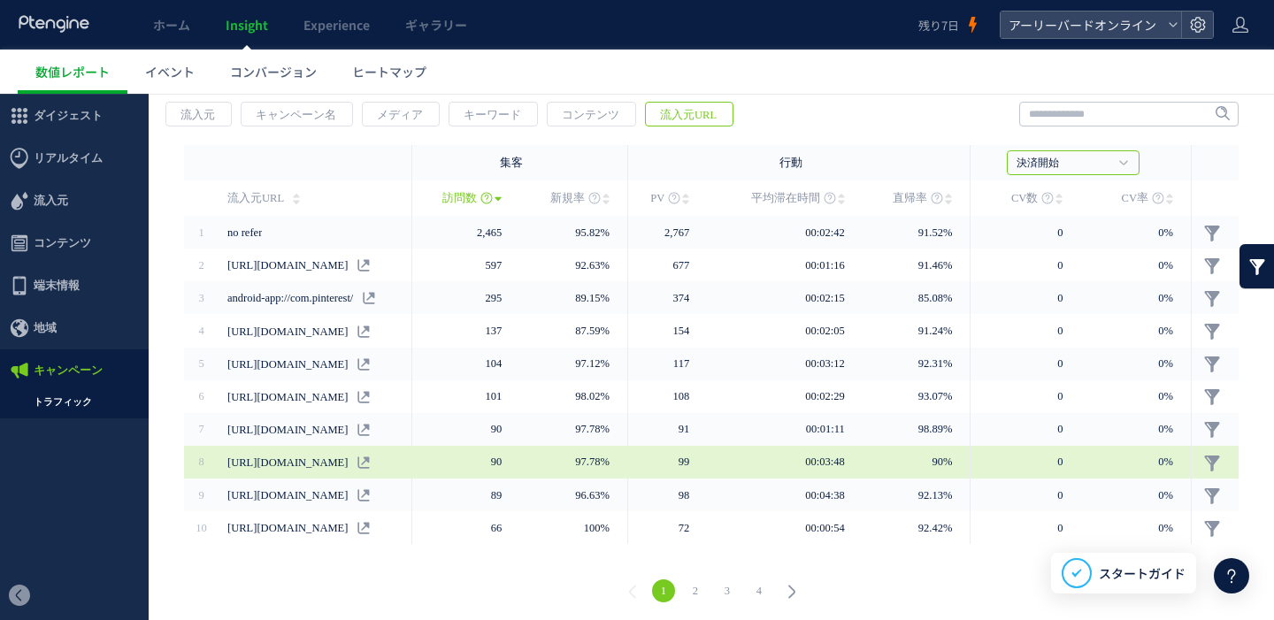
scroll to position [0, 0]
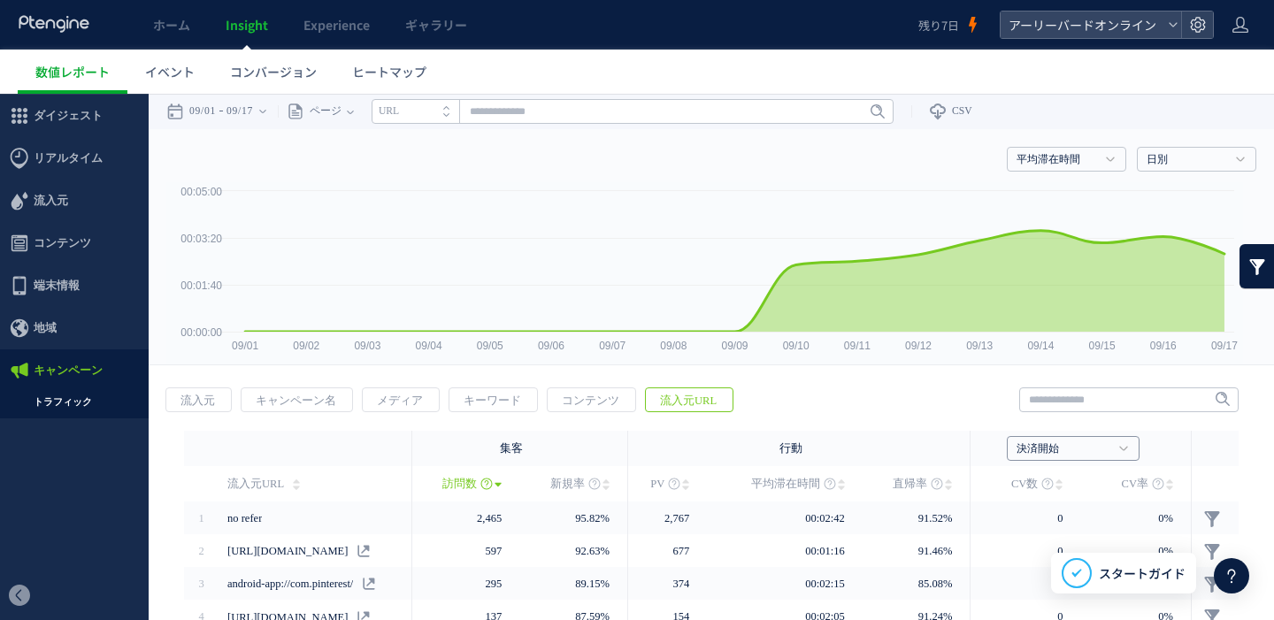
click at [1041, 445] on link "決済開始" at bounding box center [1063, 449] width 94 height 16
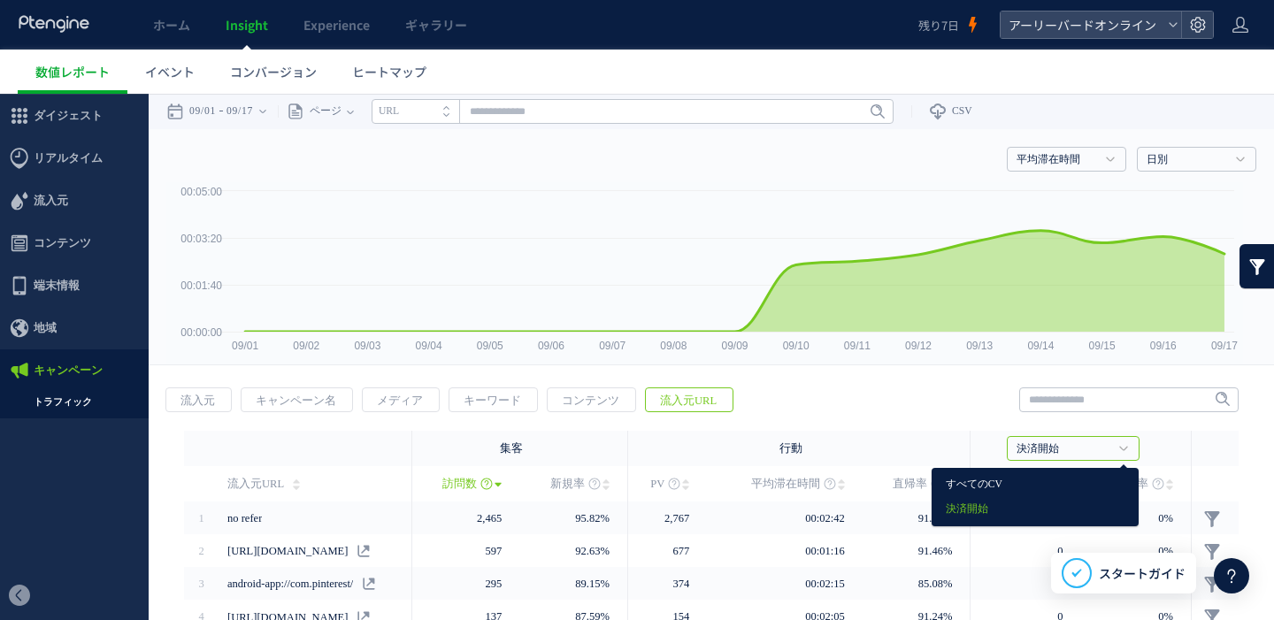
click at [1015, 478] on link "すべてのCV" at bounding box center [1035, 484] width 179 height 23
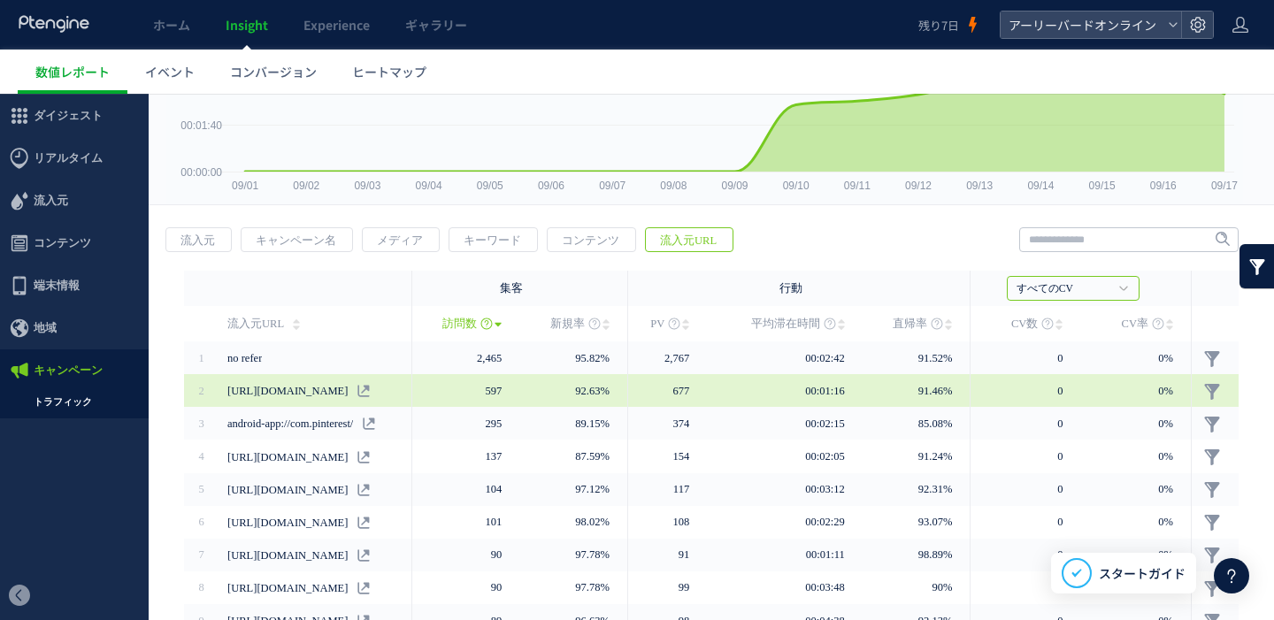
scroll to position [153, 0]
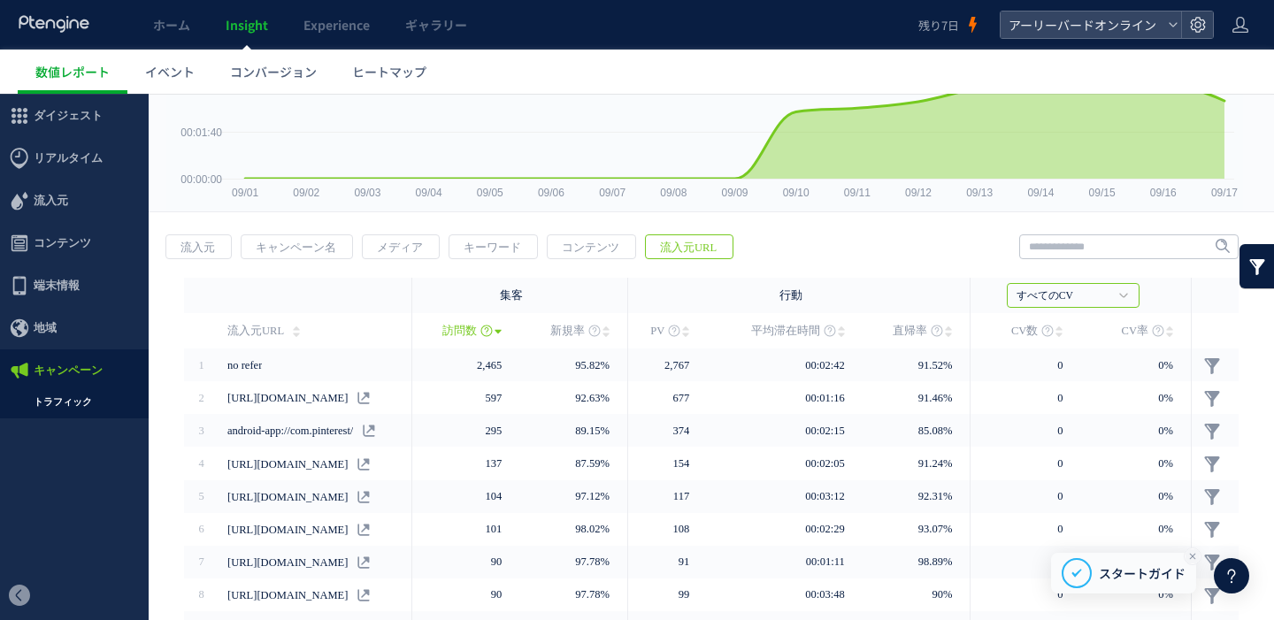
click at [1192, 557] on icon at bounding box center [1192, 556] width 14 height 14
click at [1069, 302] on link "すべてのCV" at bounding box center [1063, 296] width 94 height 16
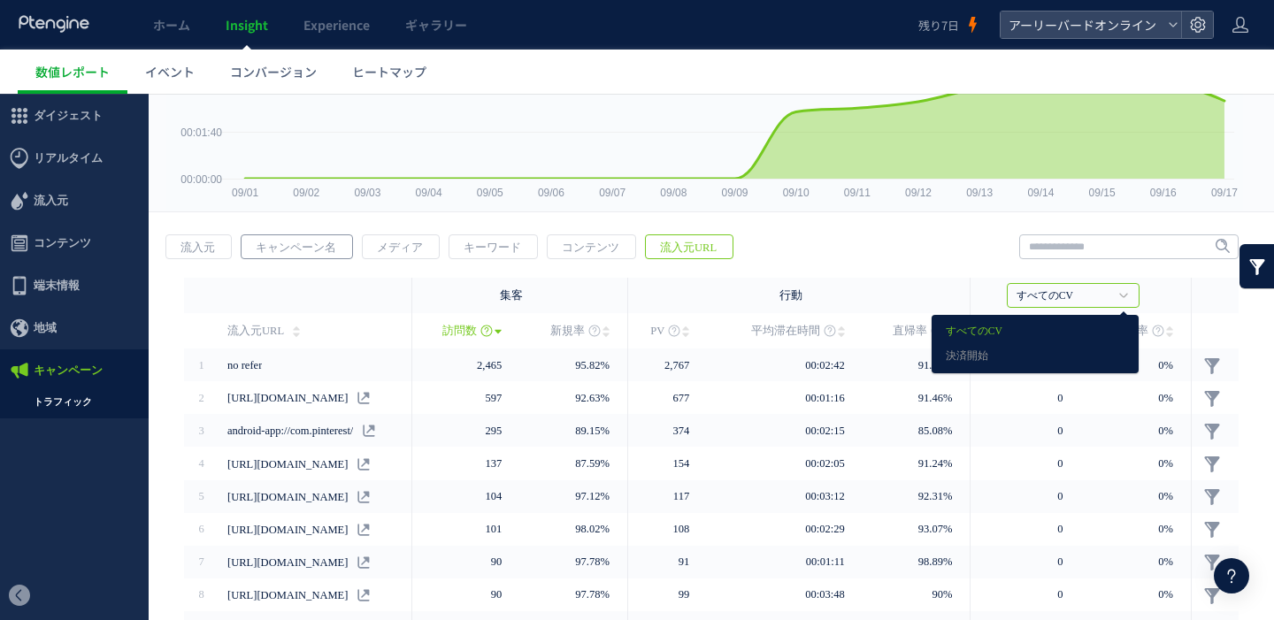
click at [242, 258] on span "キャンペーン名" at bounding box center [295, 247] width 109 height 25
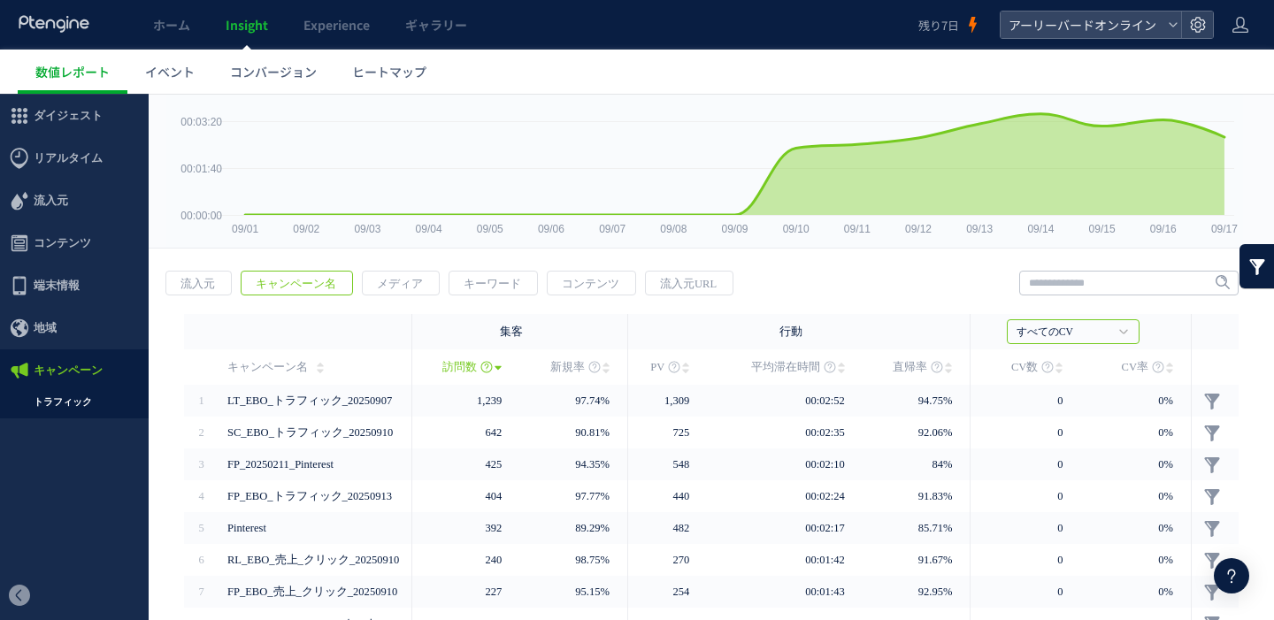
scroll to position [161, 0]
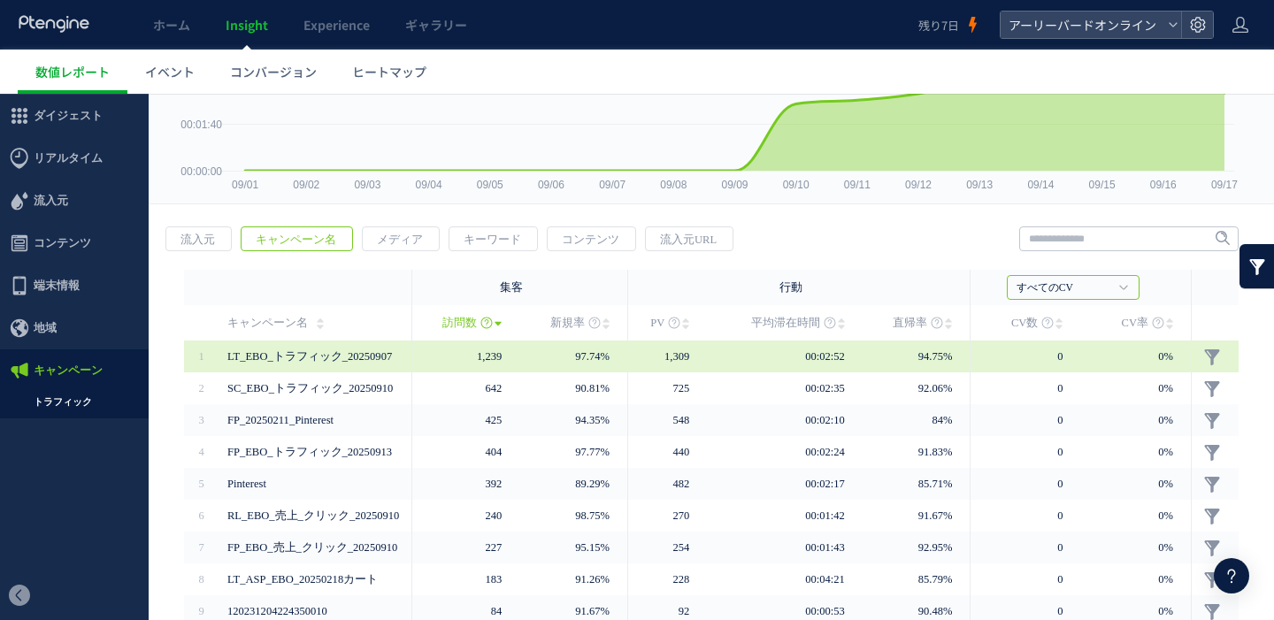
click at [357, 365] on span "LT_EBO_トラフィック_20250907" at bounding box center [313, 357] width 173 height 32
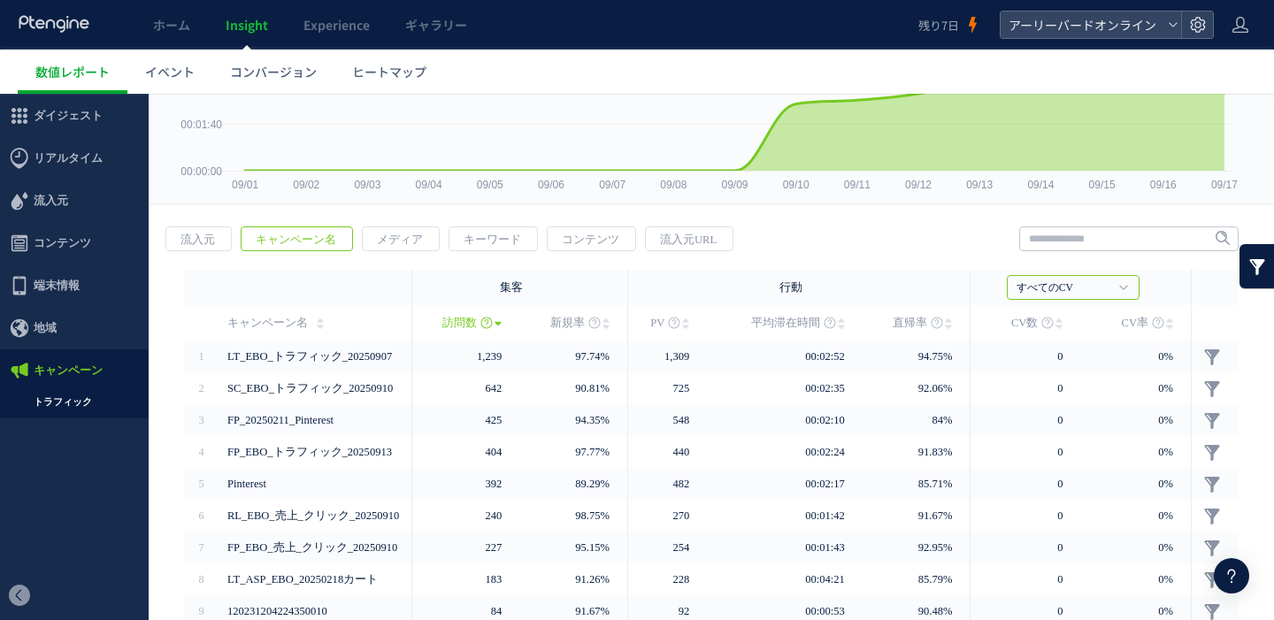
scroll to position [0, 0]
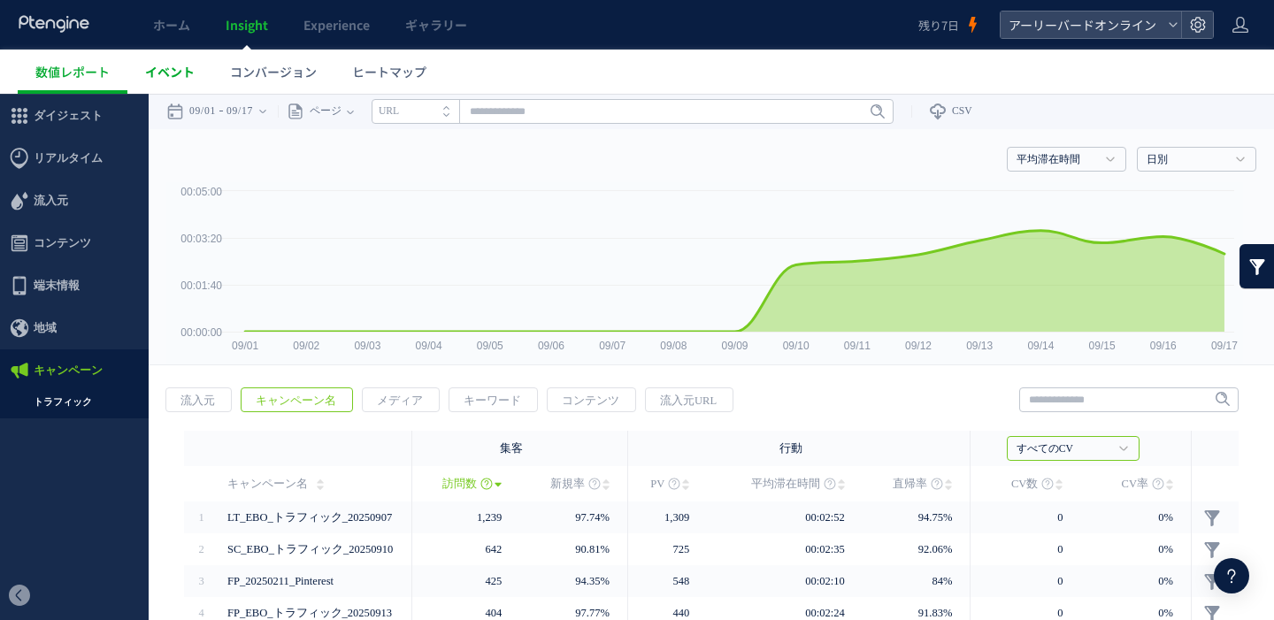
click at [173, 80] on link "イベント" at bounding box center [169, 72] width 85 height 44
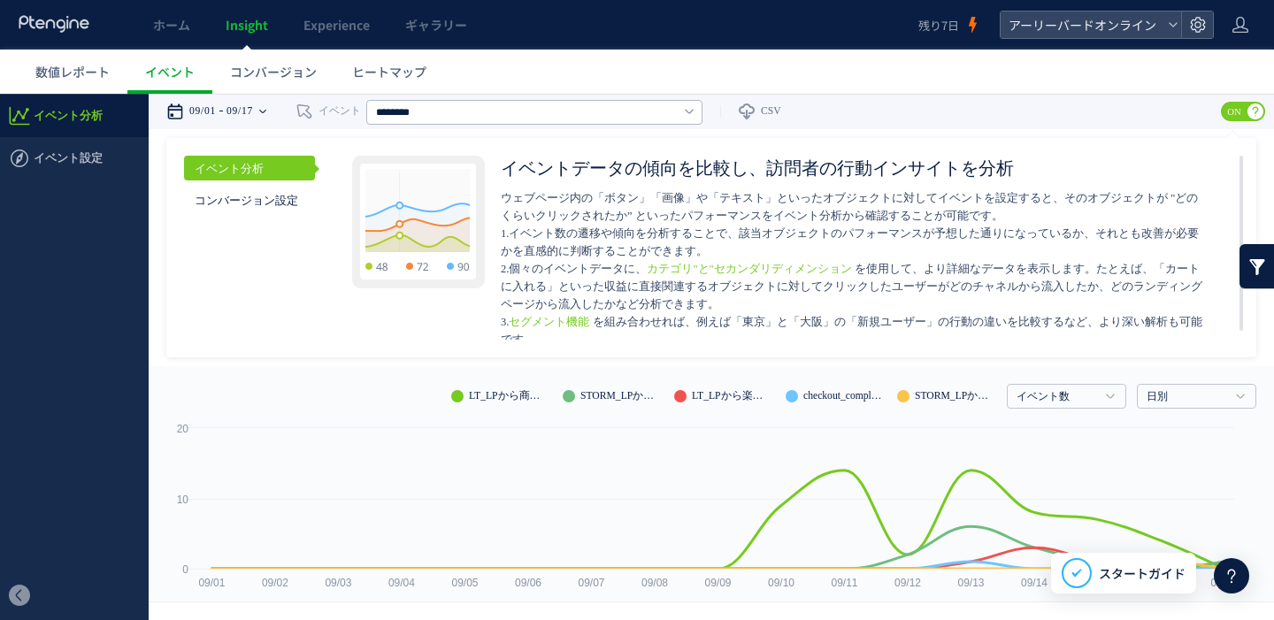
click at [251, 114] on time "09/17" at bounding box center [239, 111] width 27 height 35
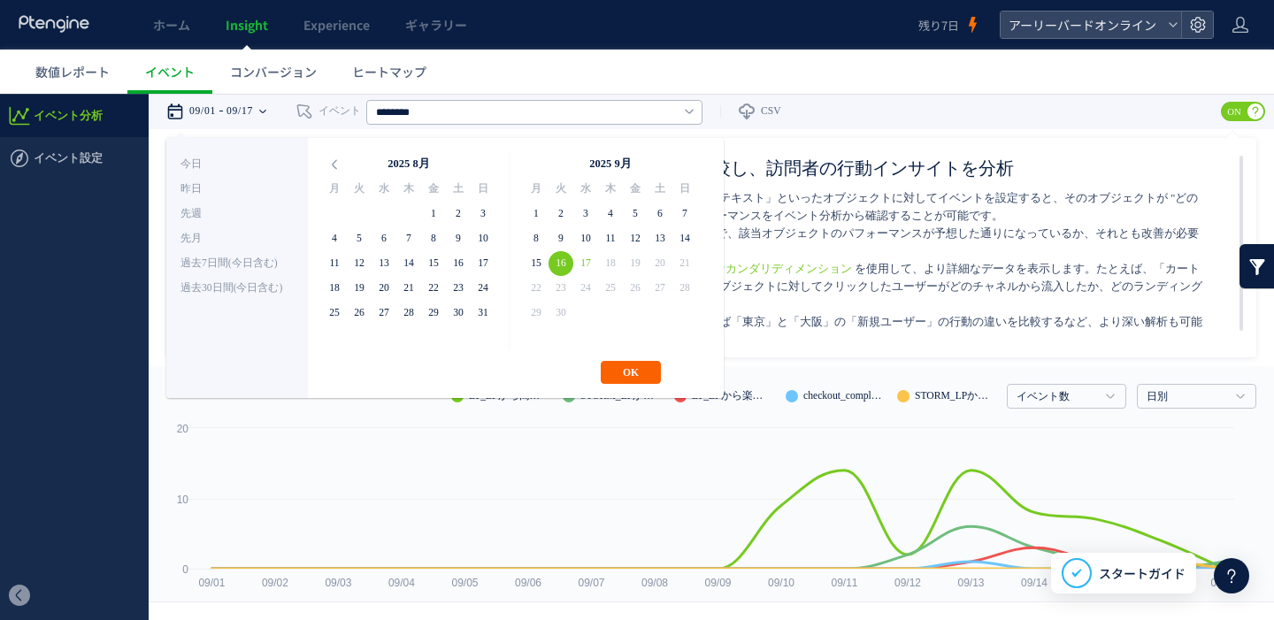
click at [627, 371] on button "OK" at bounding box center [631, 372] width 60 height 23
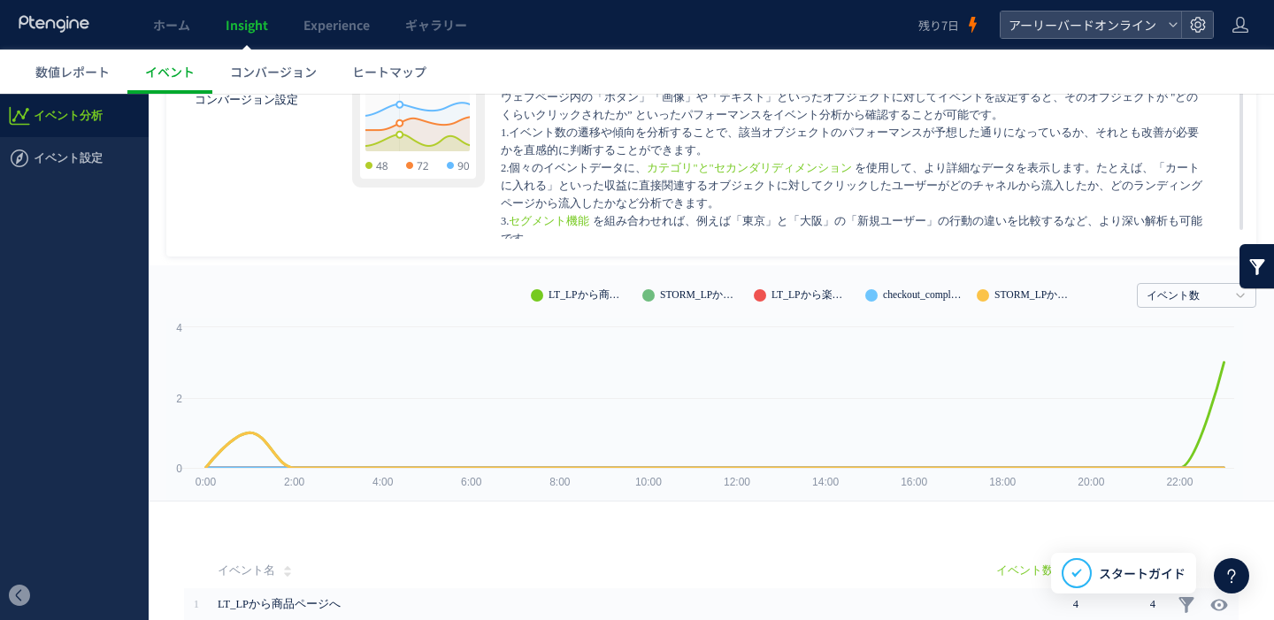
scroll to position [4, 0]
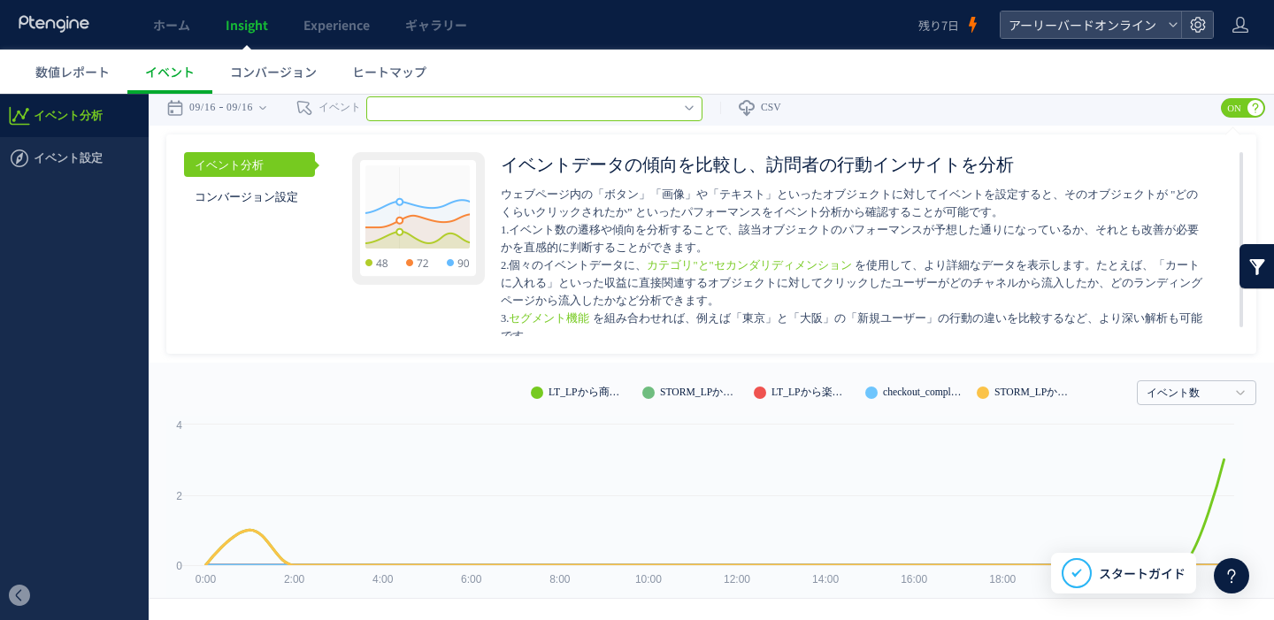
click at [629, 113] on input "text" at bounding box center [534, 108] width 336 height 25
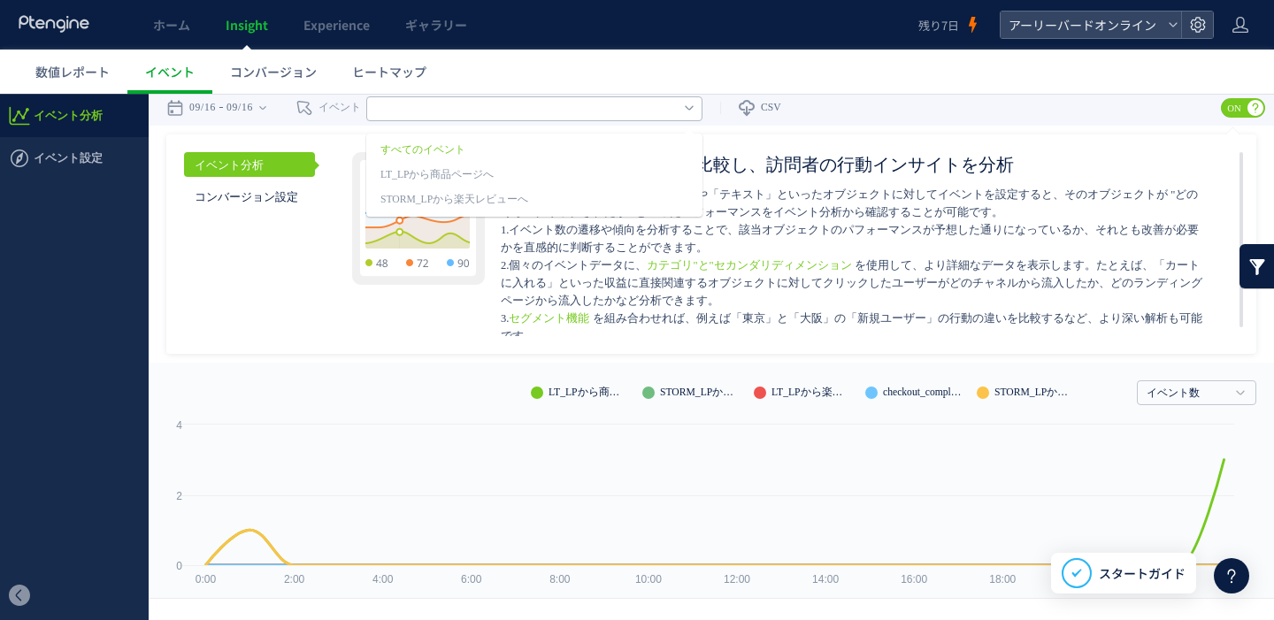
click at [323, 327] on div "イベント分析 コンバージョン設定 イベントデータの傾向を比較し、訪問者の行動インサイトを分析 ウェブページ内の「ボタン」「画像」や「テキスト」といったオブジェ…" at bounding box center [711, 243] width 1090 height 219
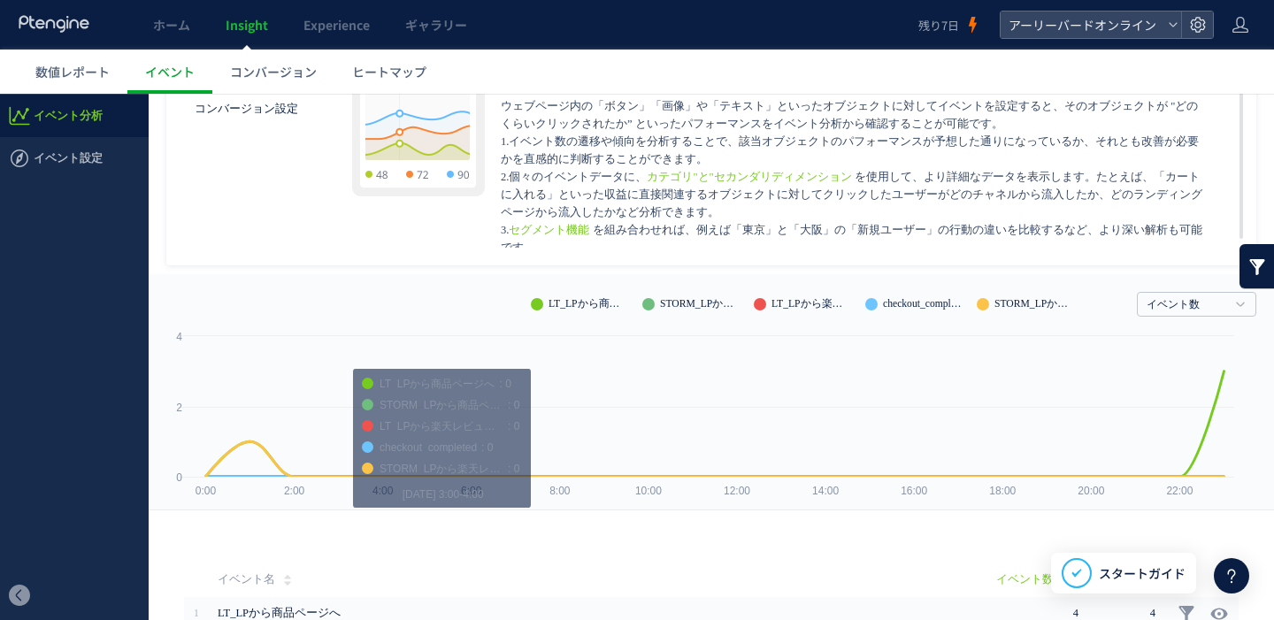
scroll to position [0, 0]
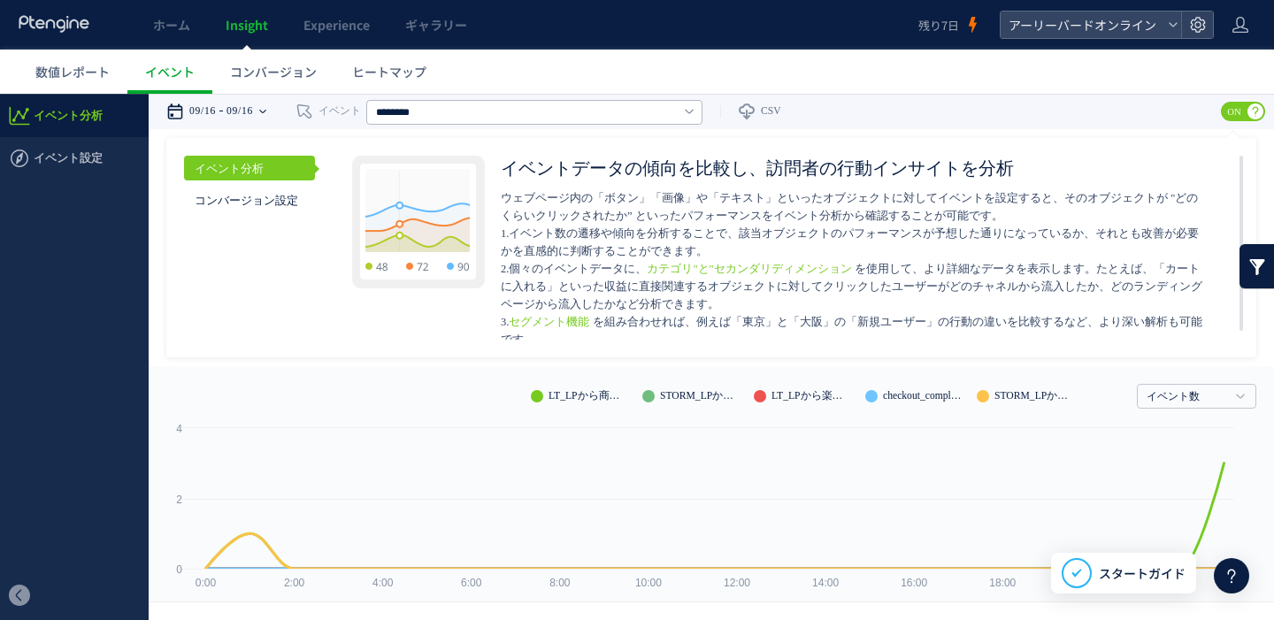
click at [253, 103] on time "09/16" at bounding box center [239, 111] width 27 height 35
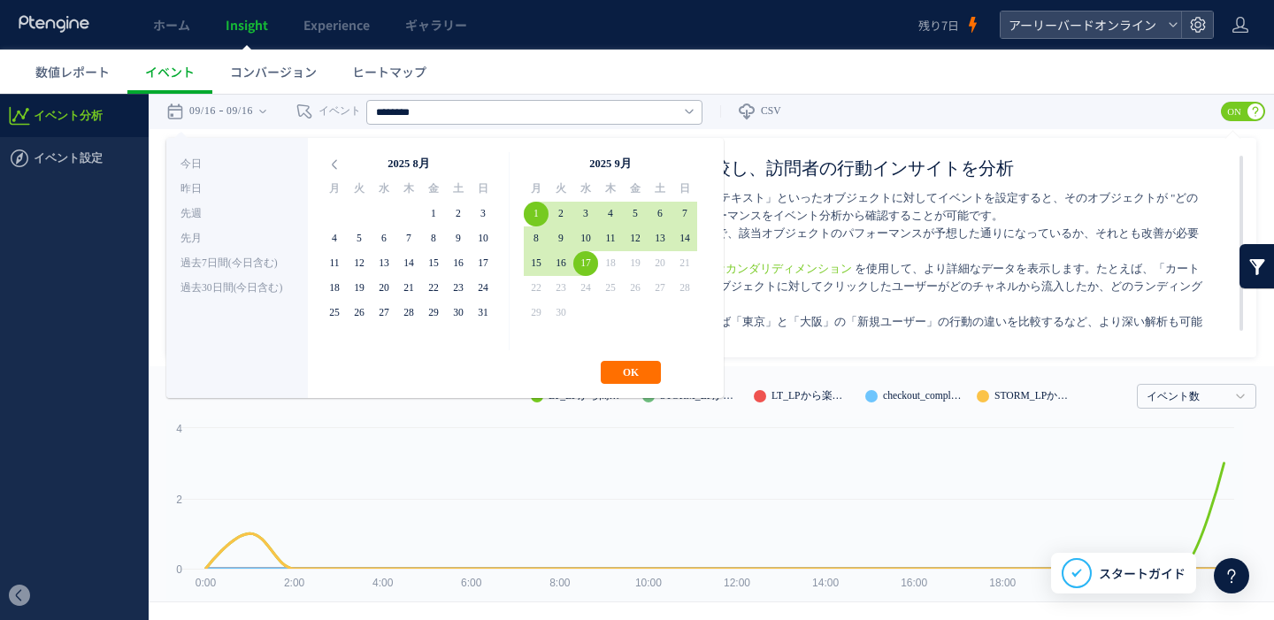
drag, startPoint x: 586, startPoint y: 264, endPoint x: 594, endPoint y: 288, distance: 24.9
click at [638, 370] on button "OK" at bounding box center [631, 372] width 60 height 23
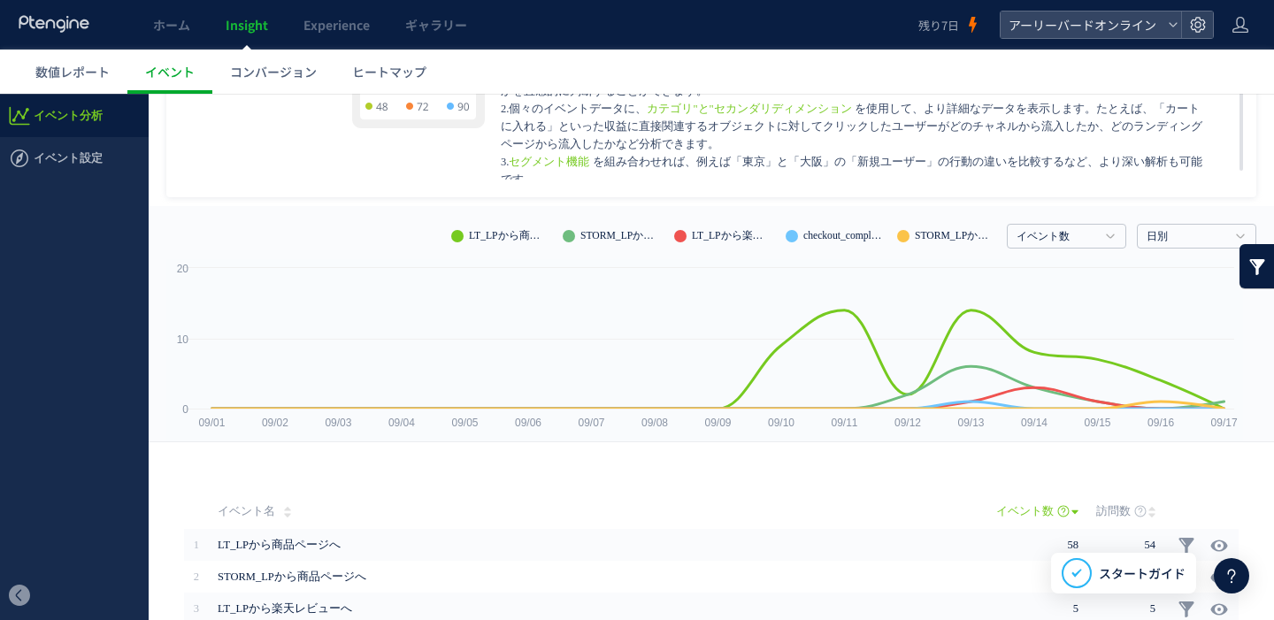
scroll to position [170, 0]
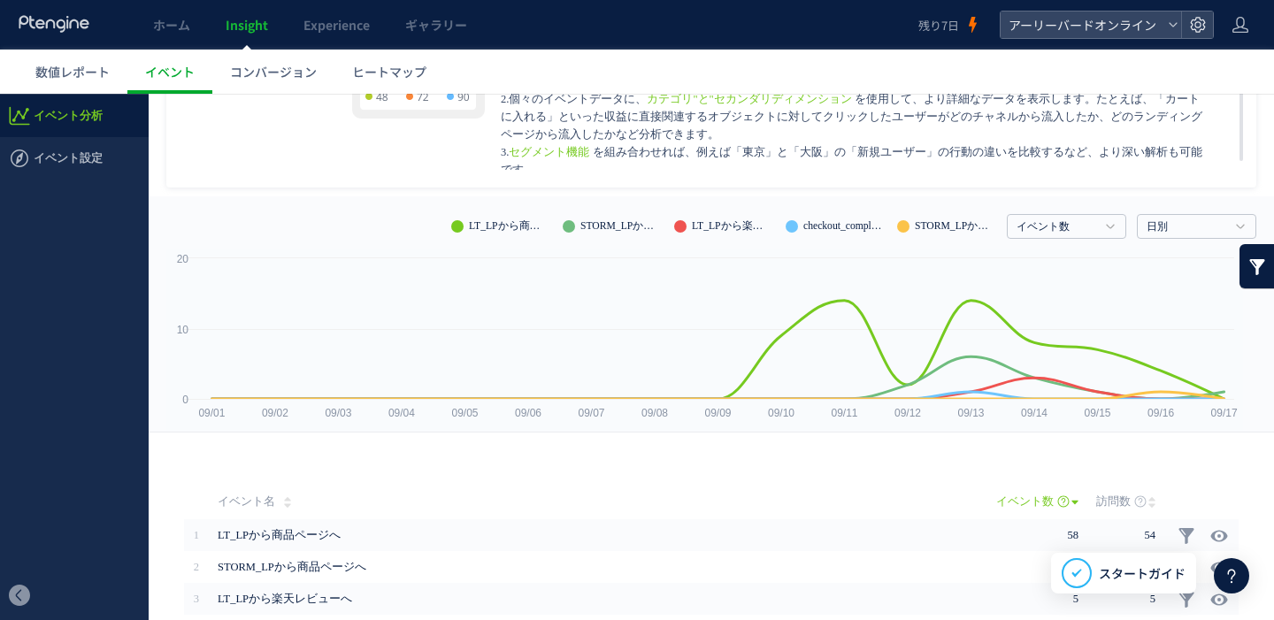
click at [804, 225] on li "checkout_completed" at bounding box center [833, 226] width 97 height 25
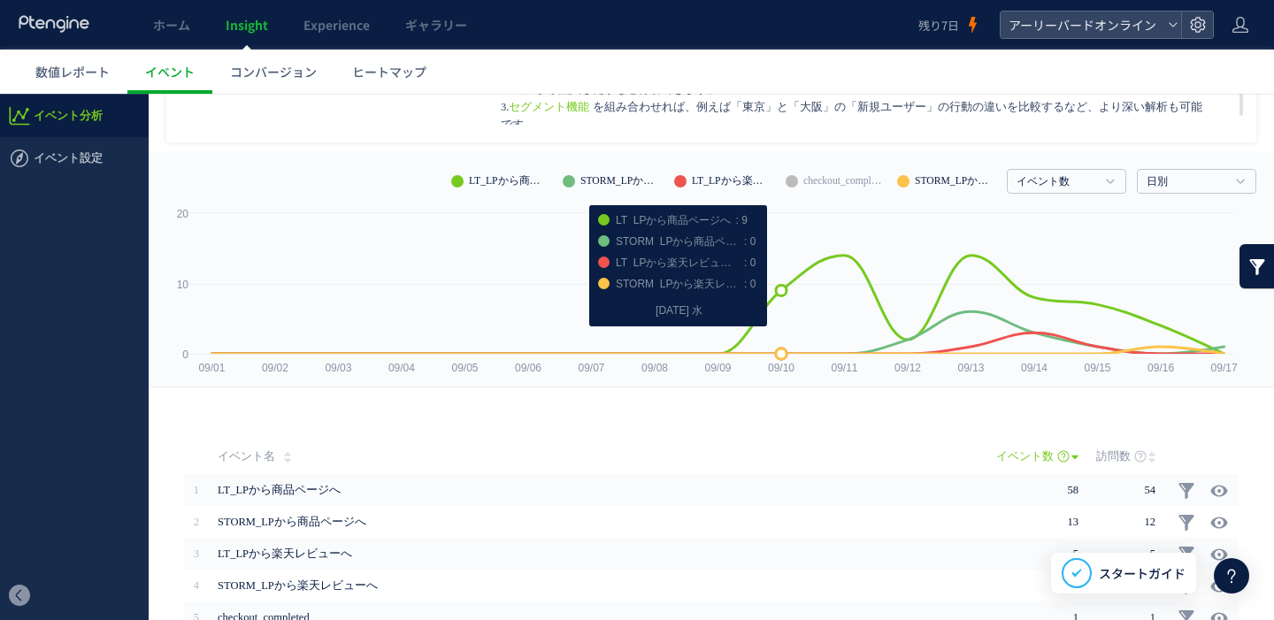
scroll to position [309, 0]
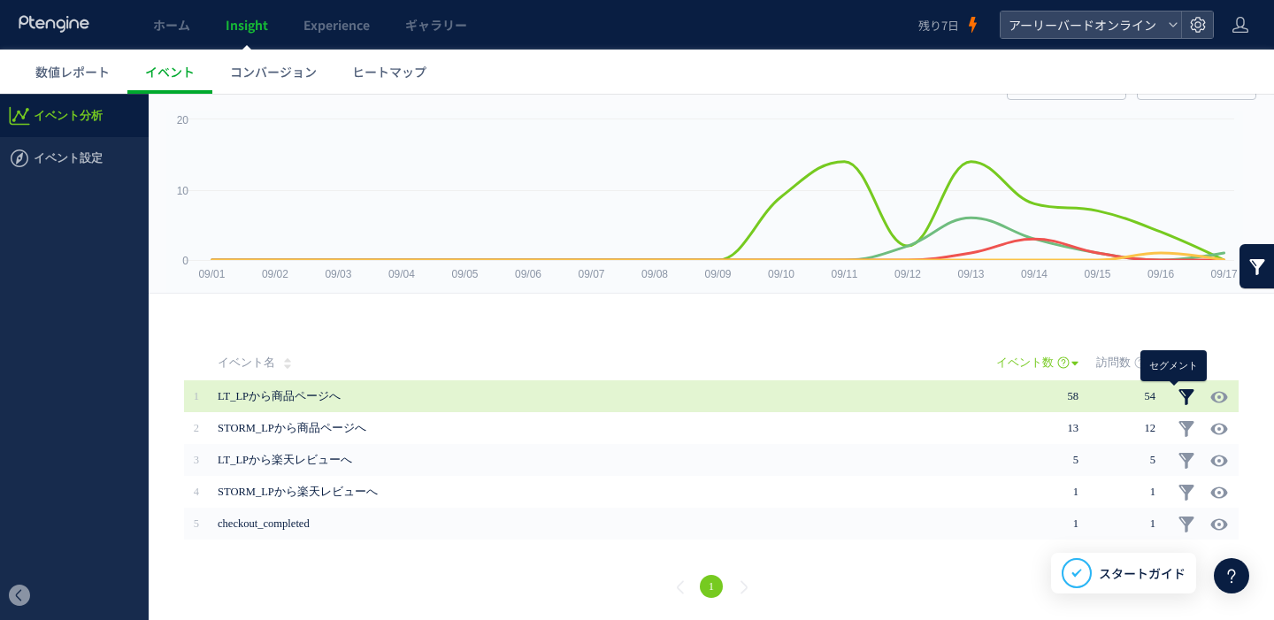
click at [1177, 395] on link at bounding box center [1186, 397] width 18 height 18
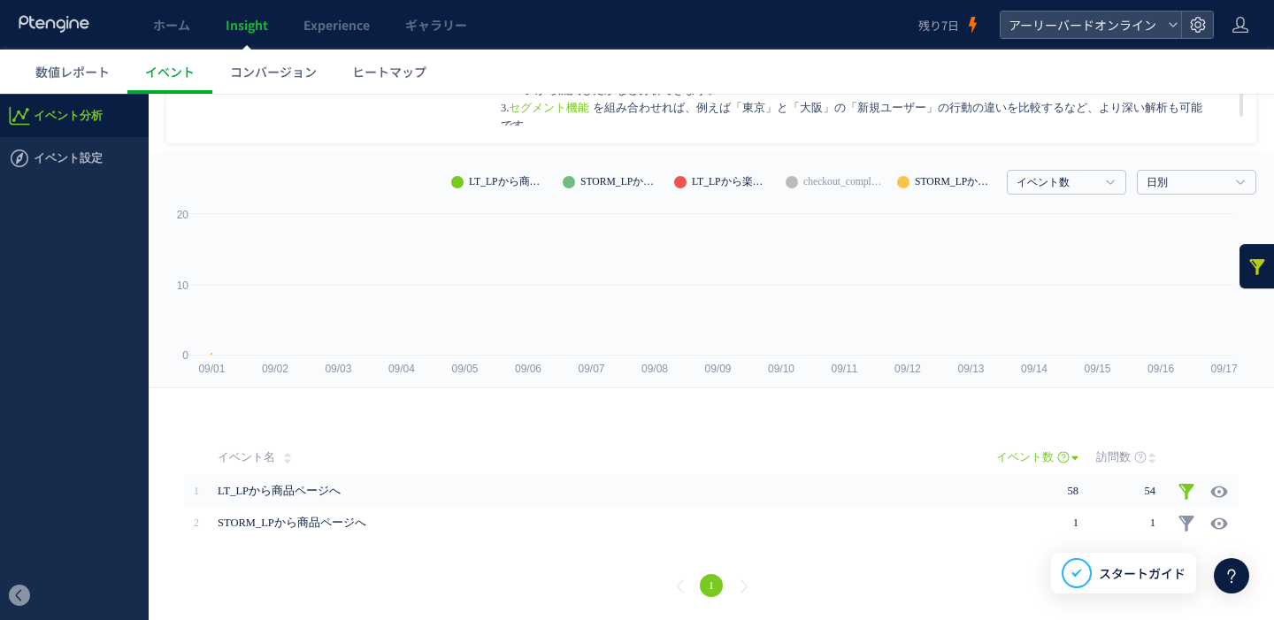
scroll to position [213, 0]
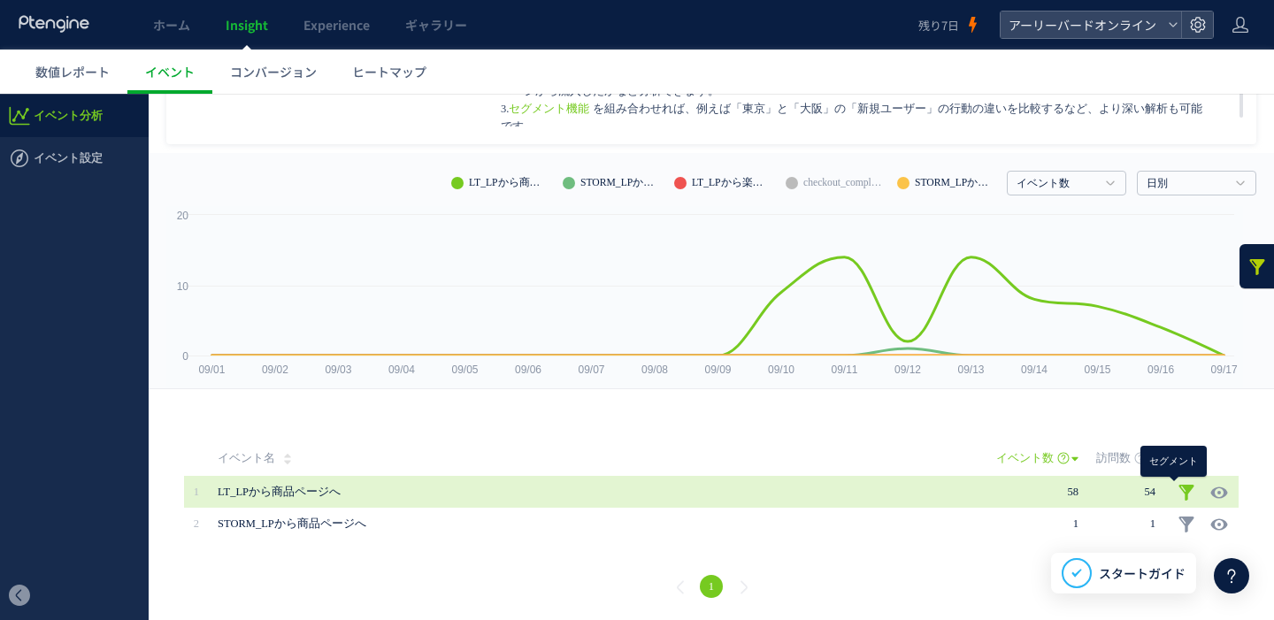
click at [1177, 487] on link at bounding box center [1186, 493] width 18 height 18
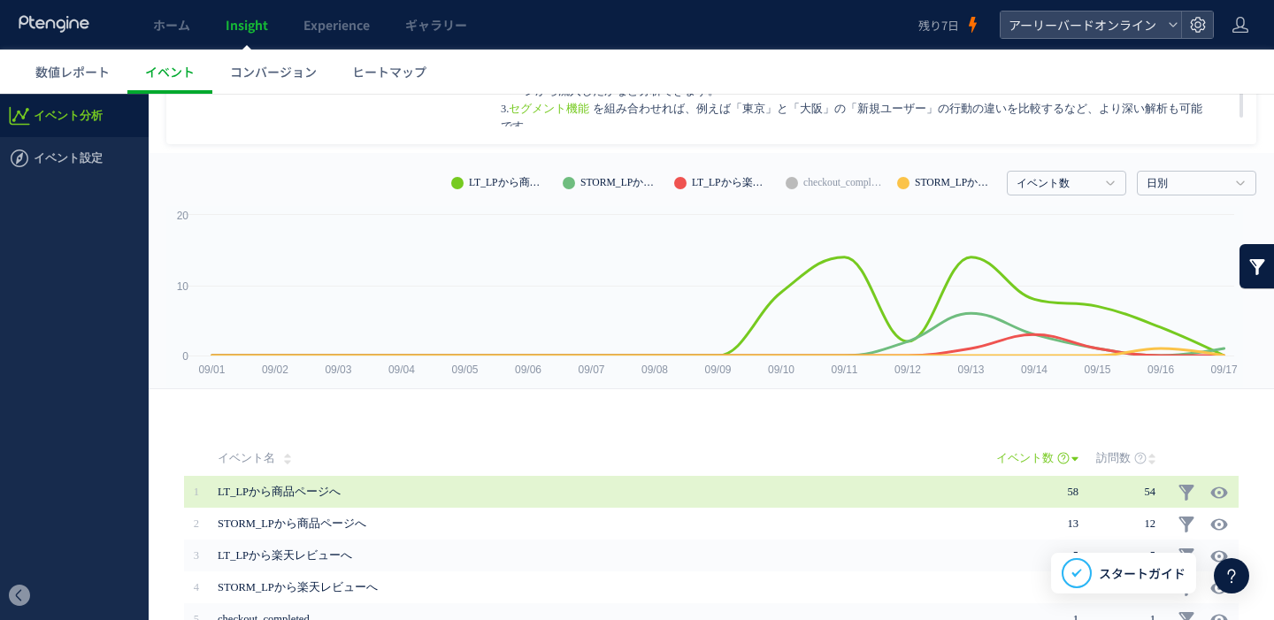
click at [1067, 491] on span "58" at bounding box center [1072, 492] width 11 height 12
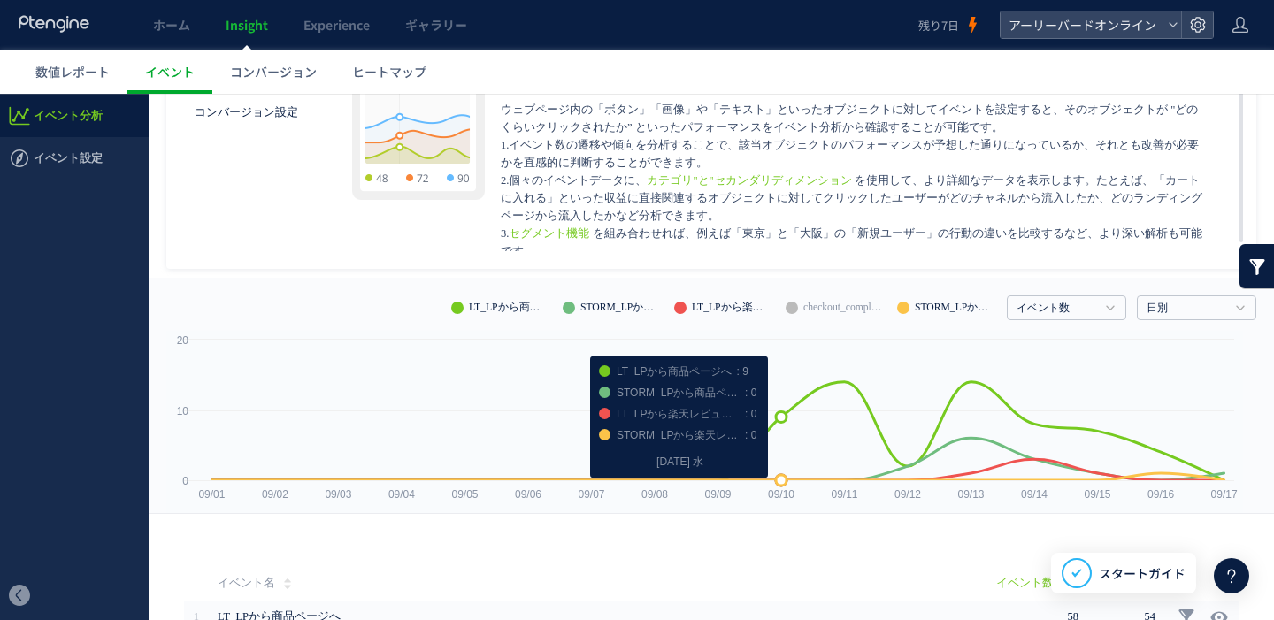
scroll to position [239, 0]
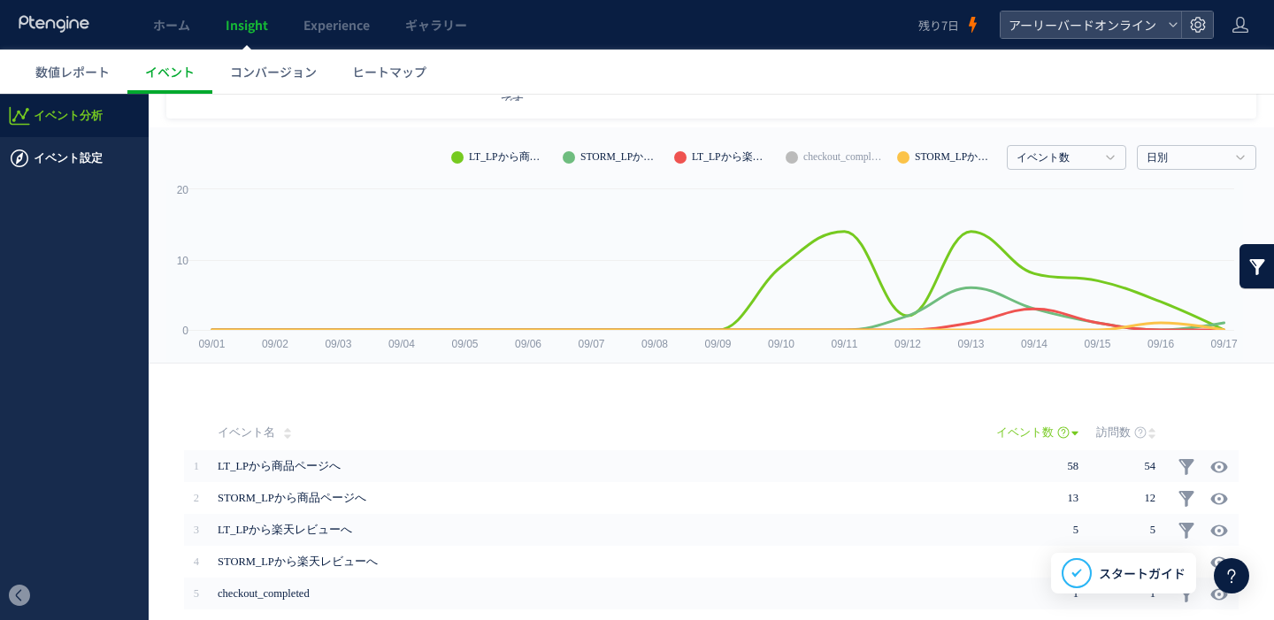
click at [81, 161] on span "イベント設定" at bounding box center [68, 158] width 69 height 42
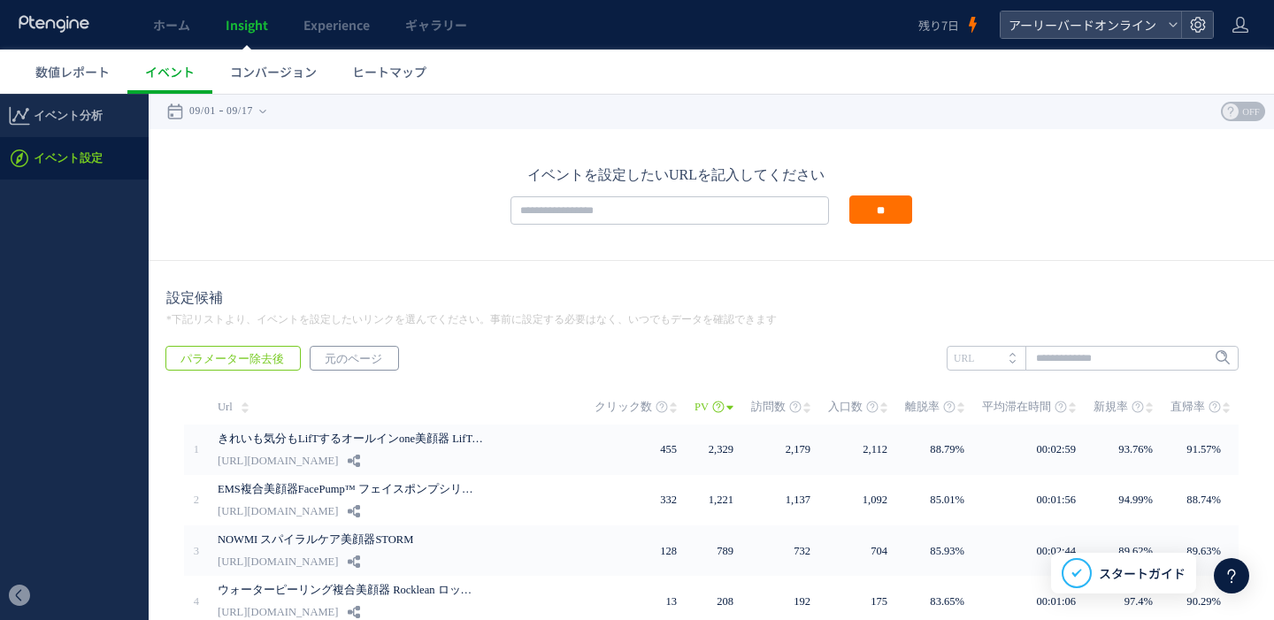
click at [369, 360] on span "元のページ" at bounding box center [353, 359] width 86 height 25
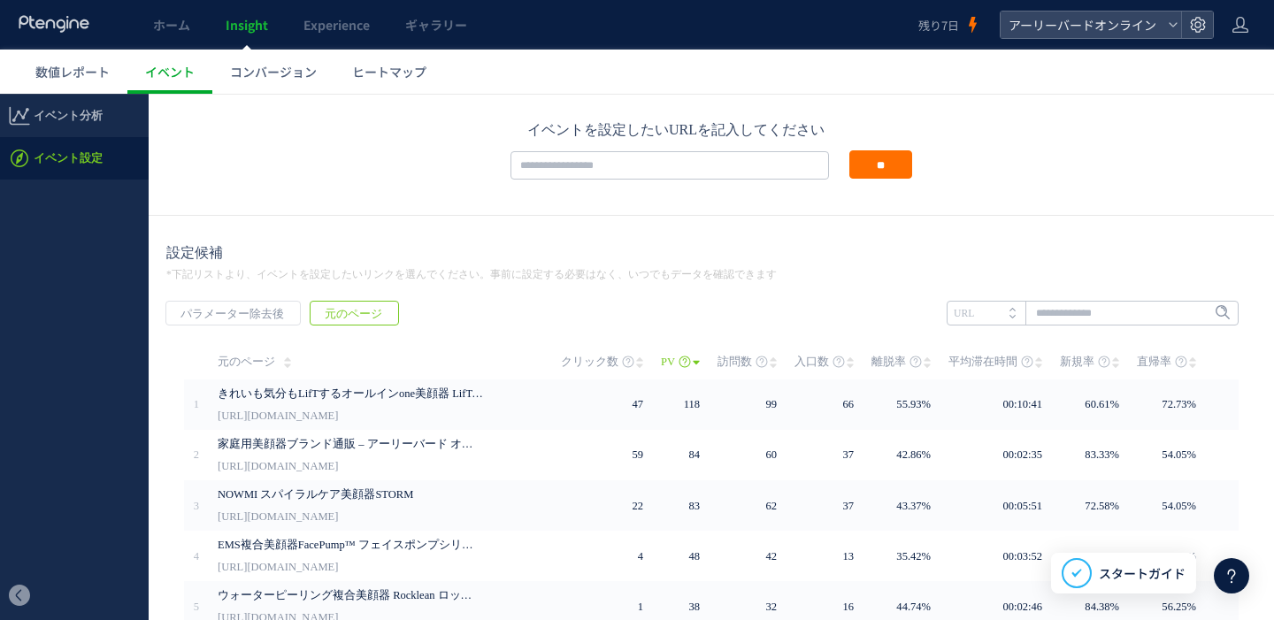
scroll to position [145, 0]
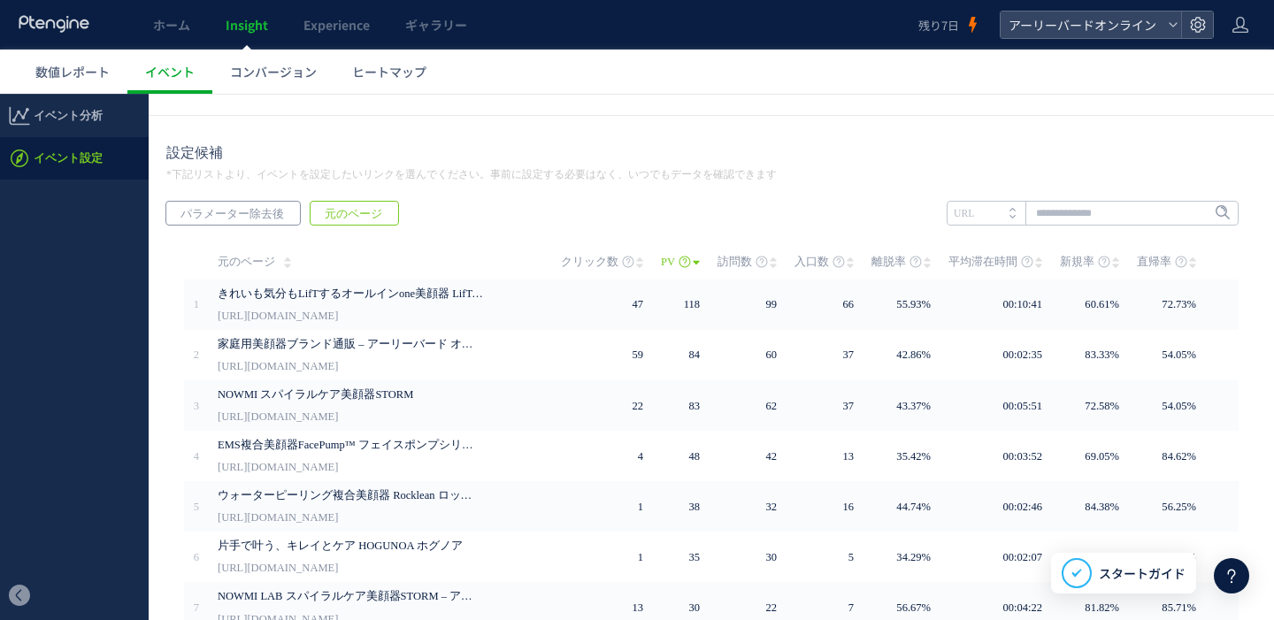
click at [257, 219] on span "パラメーター除去後" at bounding box center [232, 214] width 132 height 25
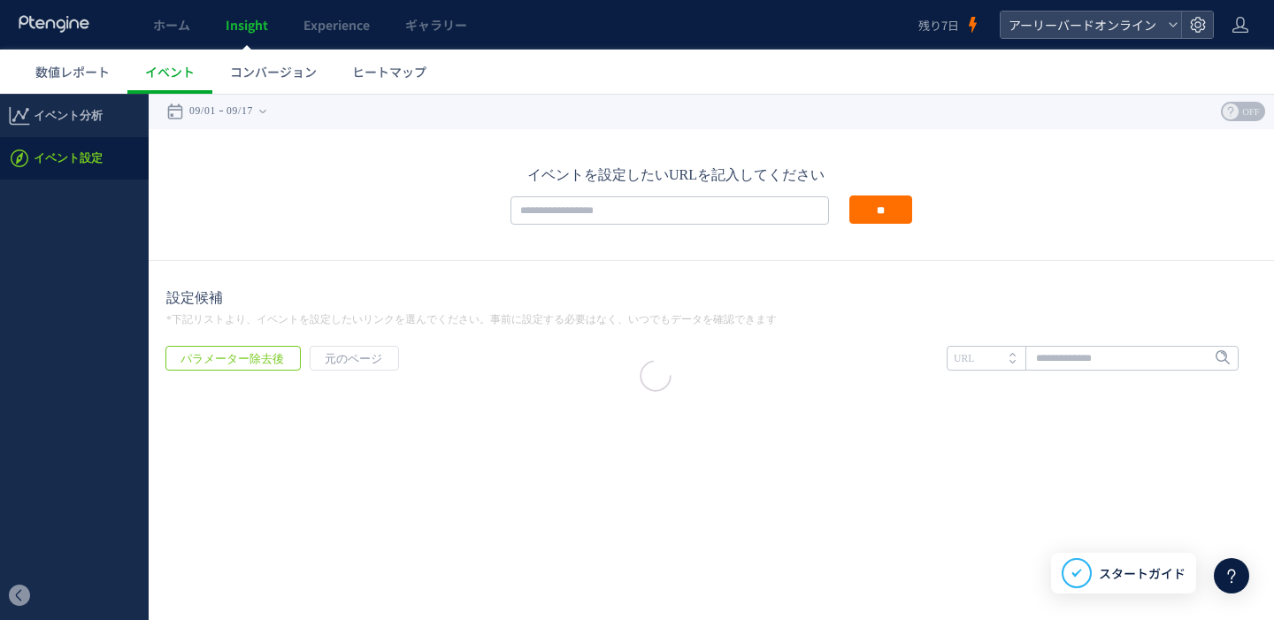
scroll to position [0, 0]
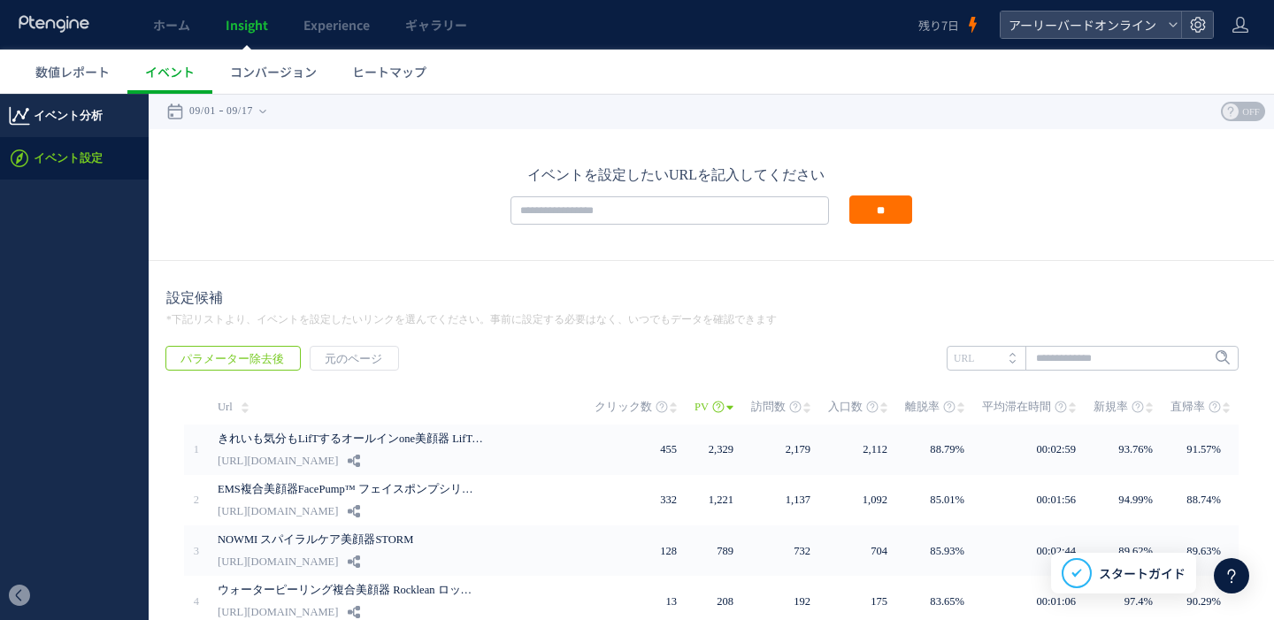
click at [95, 125] on span "イベント分析" at bounding box center [68, 116] width 69 height 42
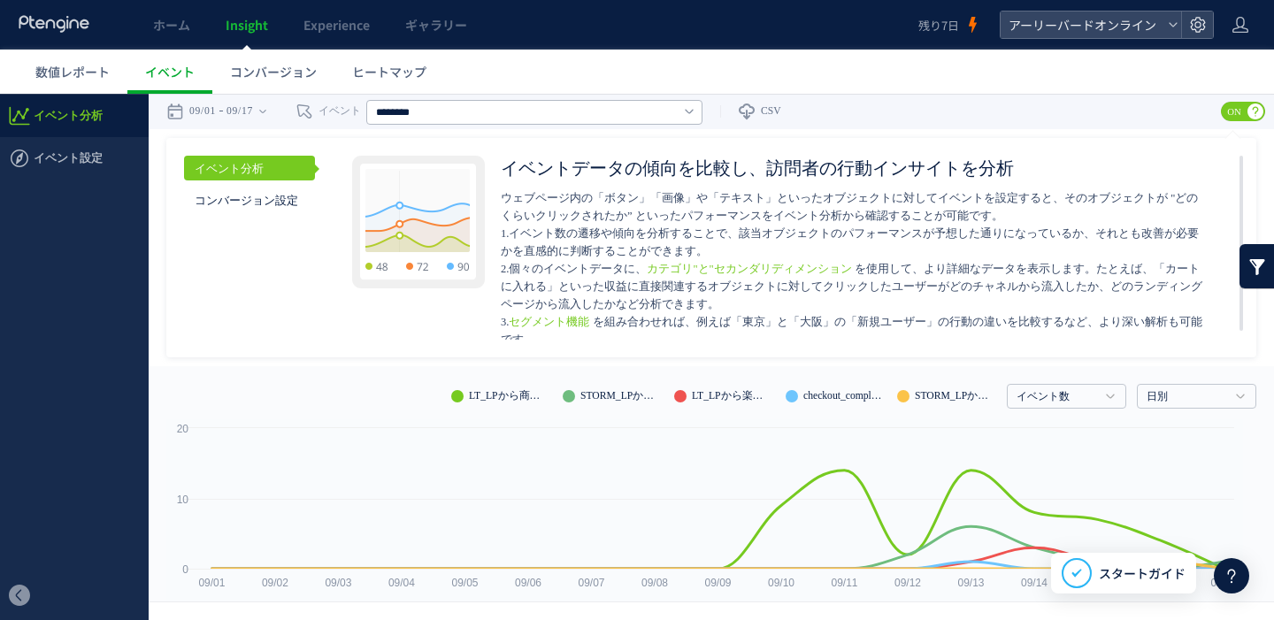
drag, startPoint x: 509, startPoint y: 199, endPoint x: 551, endPoint y: 260, distance: 74.3
click at [551, 260] on div "イベントデータの傾向を比較し、訪問者の行動インサイトを分析 ウェブページ内の「ボタン」「画像」や「テキスト」といったオブジェクトに対してイベントを設定すると、…" at bounding box center [872, 248] width 743 height 184
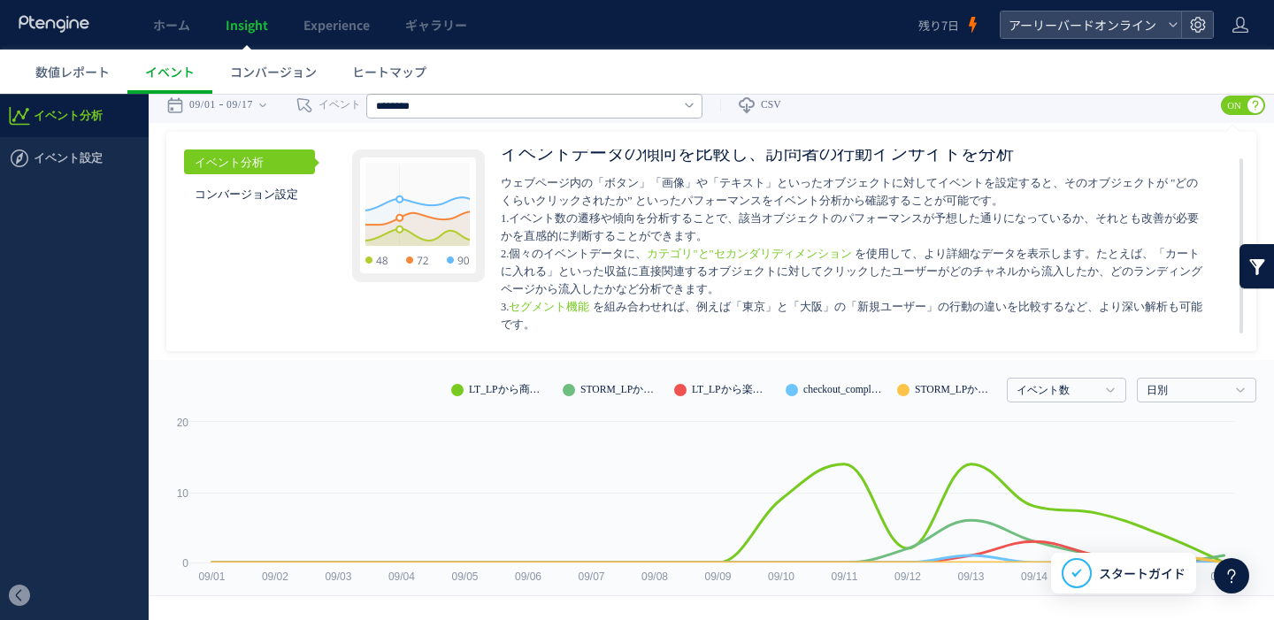
scroll to position [7, 0]
click at [561, 306] on link "セグメント機能" at bounding box center [549, 306] width 80 height 12
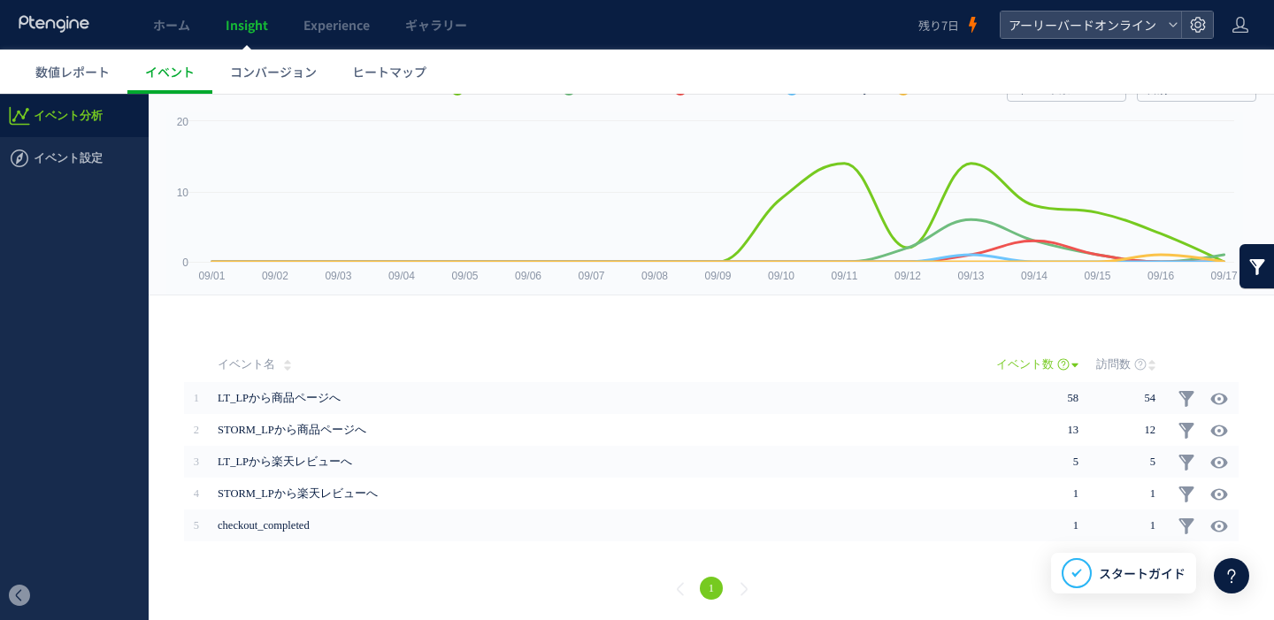
scroll to position [308, 0]
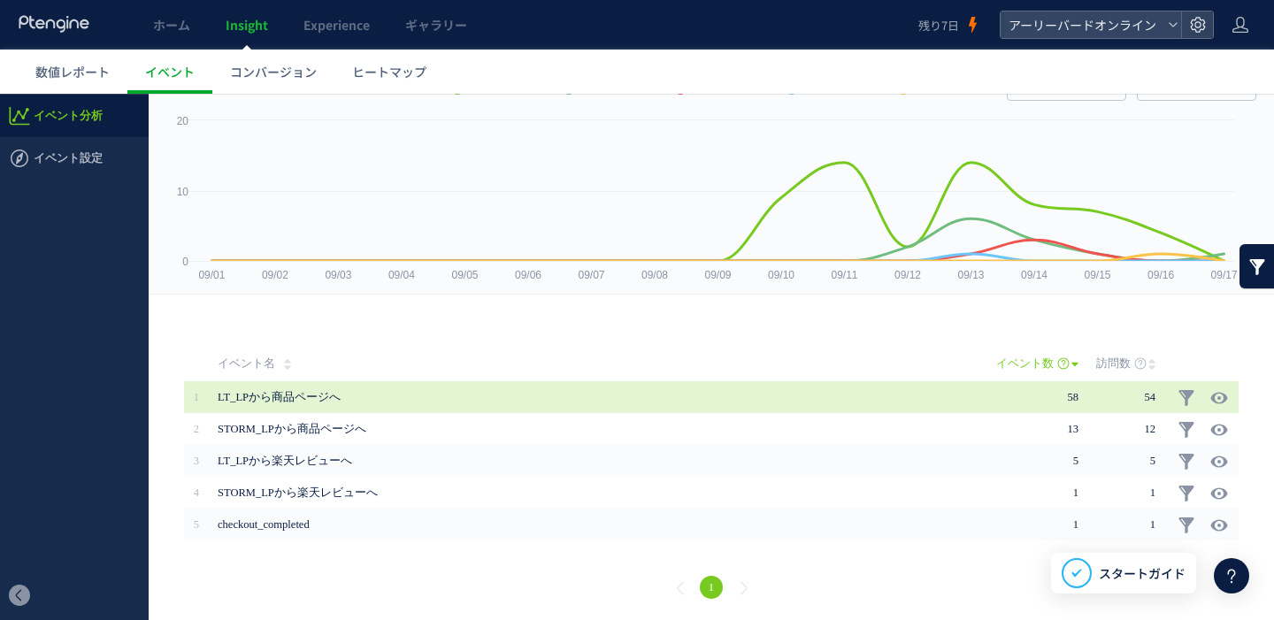
click at [328, 392] on span "LT_LPから商品ページへ" at bounding box center [563, 397] width 690 height 32
click at [325, 393] on span "LT_LPから商品ページへ" at bounding box center [563, 397] width 690 height 32
click at [1030, 395] on td "58" at bounding box center [1046, 397] width 100 height 32
click at [1067, 393] on span "58" at bounding box center [1072, 397] width 11 height 12
click at [1210, 394] on icon at bounding box center [1219, 398] width 18 height 18
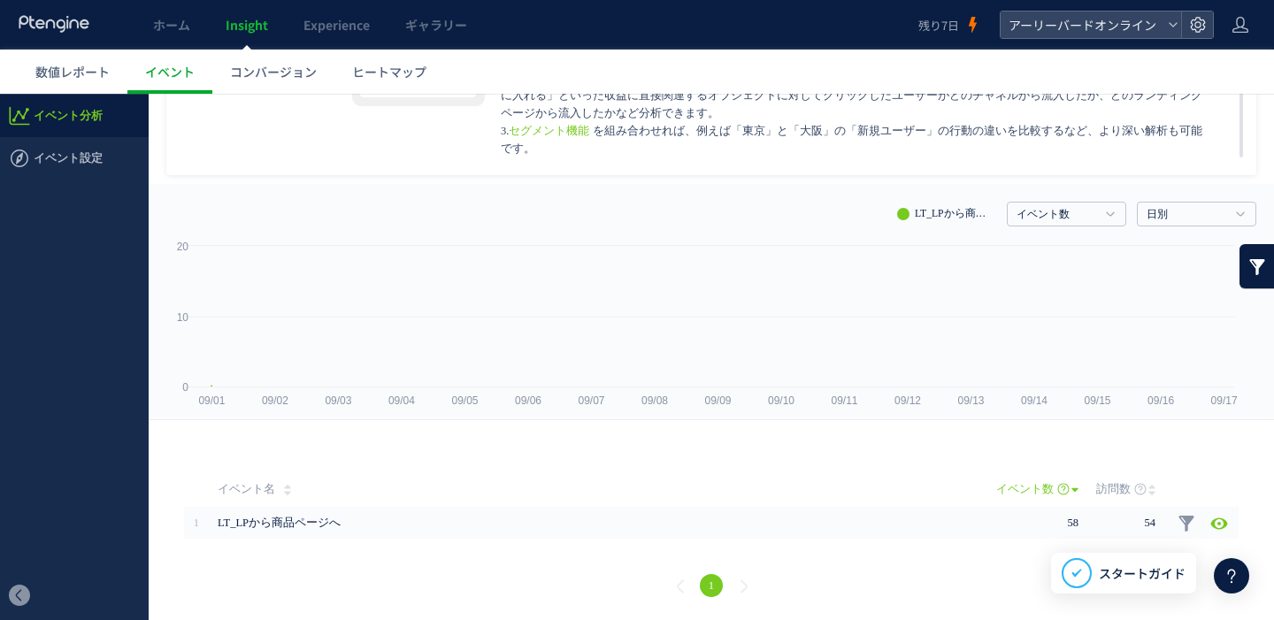
scroll to position [181, 0]
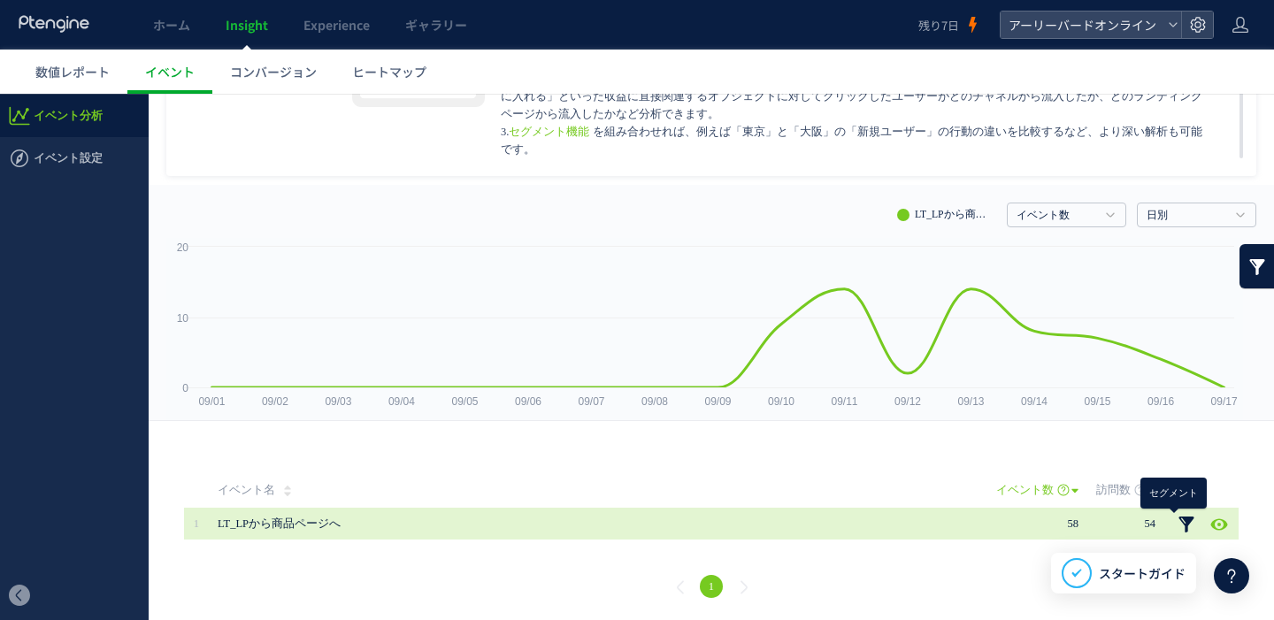
click at [1177, 519] on link at bounding box center [1186, 525] width 18 height 18
click at [1177, 520] on link at bounding box center [1186, 525] width 18 height 18
click at [1211, 526] on use at bounding box center [1219, 523] width 17 height 13
type input "********"
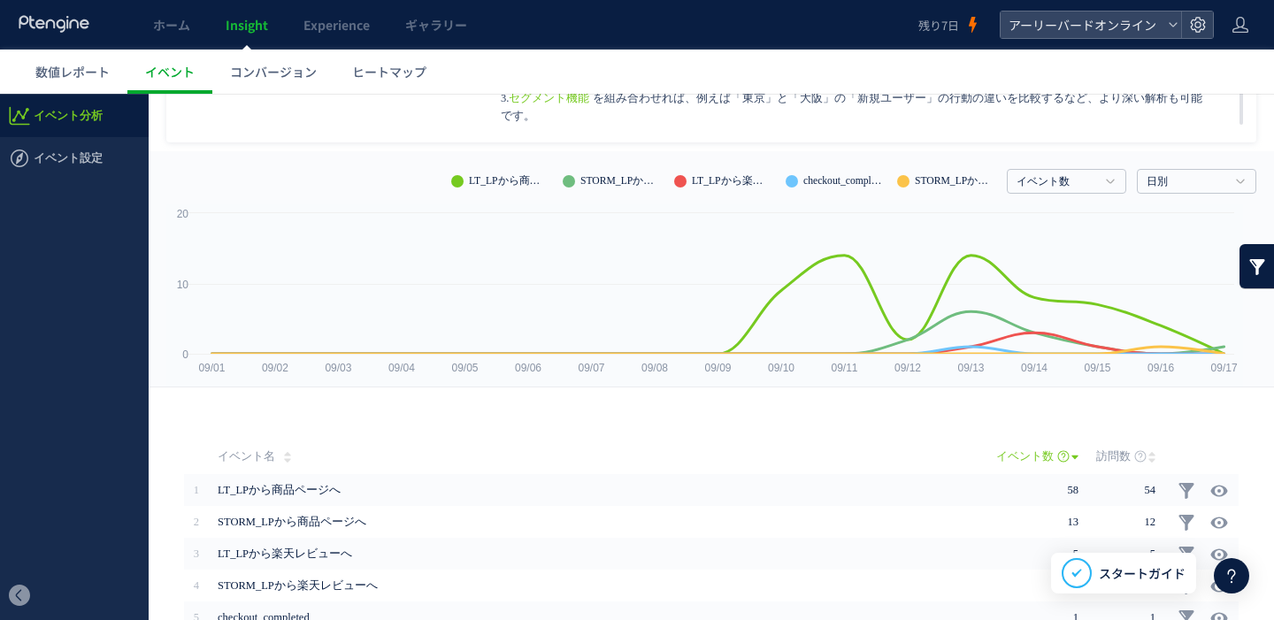
scroll to position [0, 0]
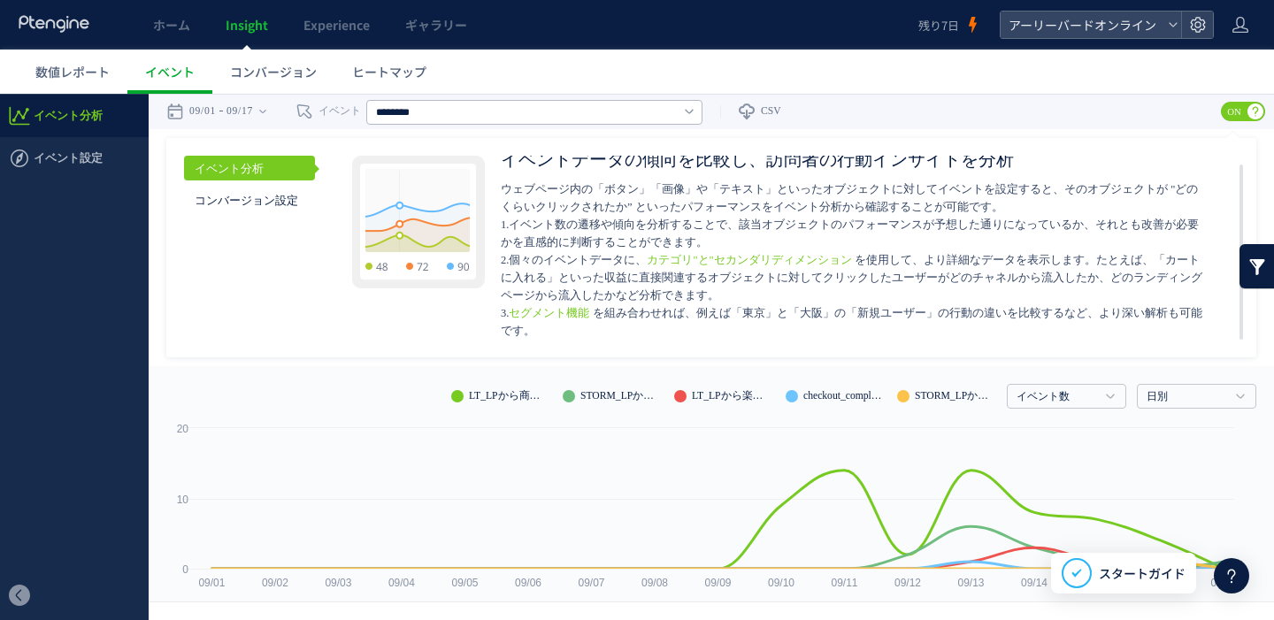
click at [393, 256] on img at bounding box center [418, 222] width 133 height 133
click at [407, 264] on img at bounding box center [418, 222] width 133 height 133
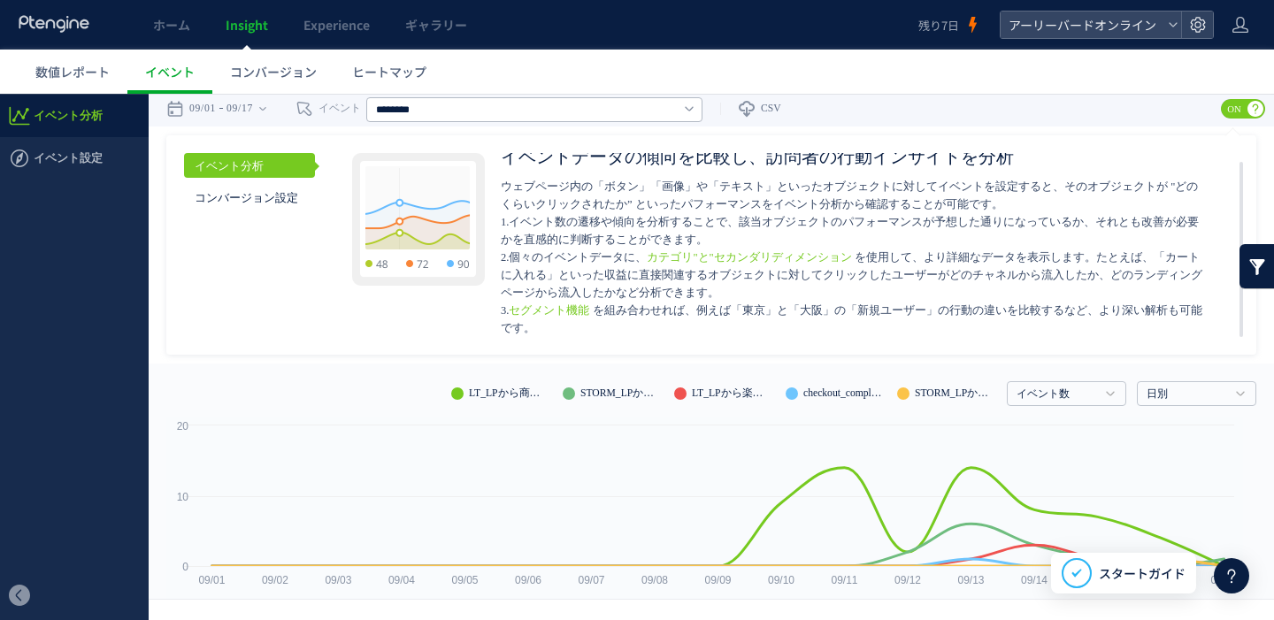
scroll to position [4, 0]
click at [565, 111] on input "text" at bounding box center [534, 108] width 336 height 25
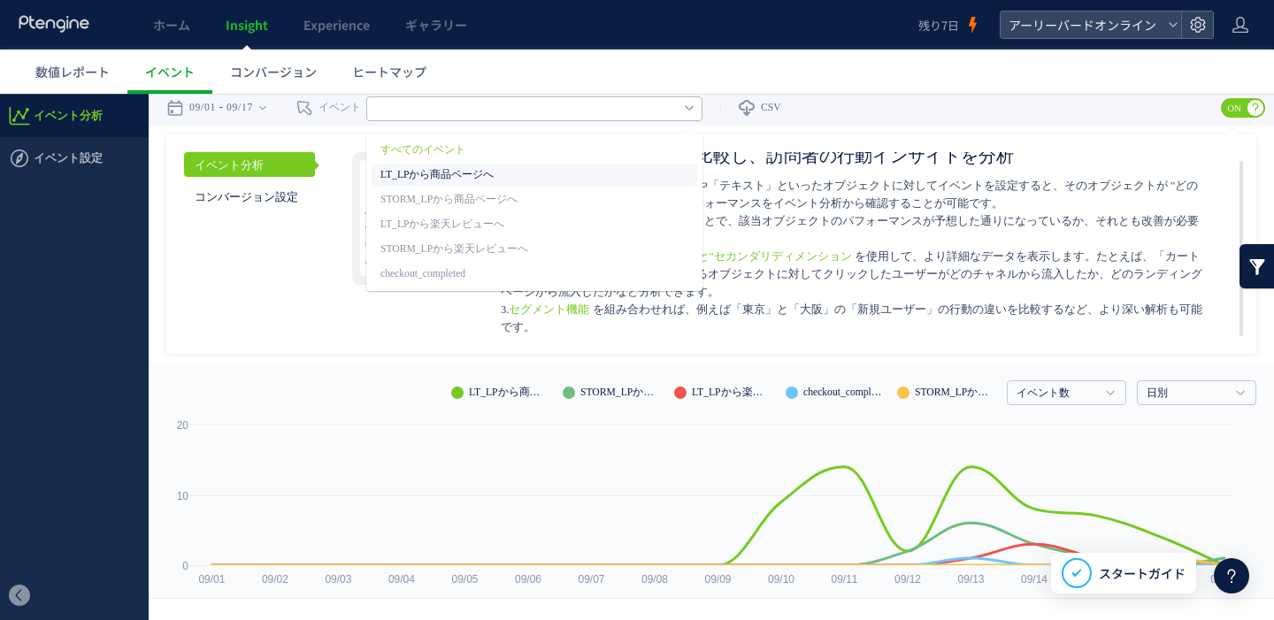
type input "********"
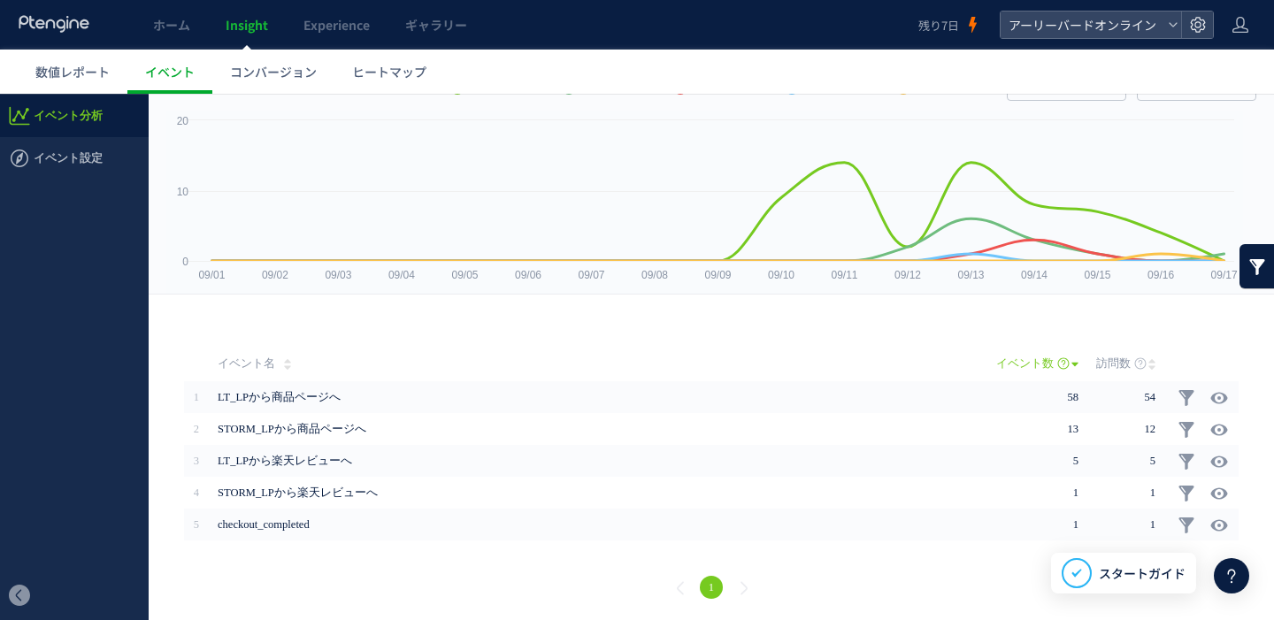
scroll to position [309, 0]
click at [80, 78] on span "数値レポート" at bounding box center [72, 72] width 74 height 18
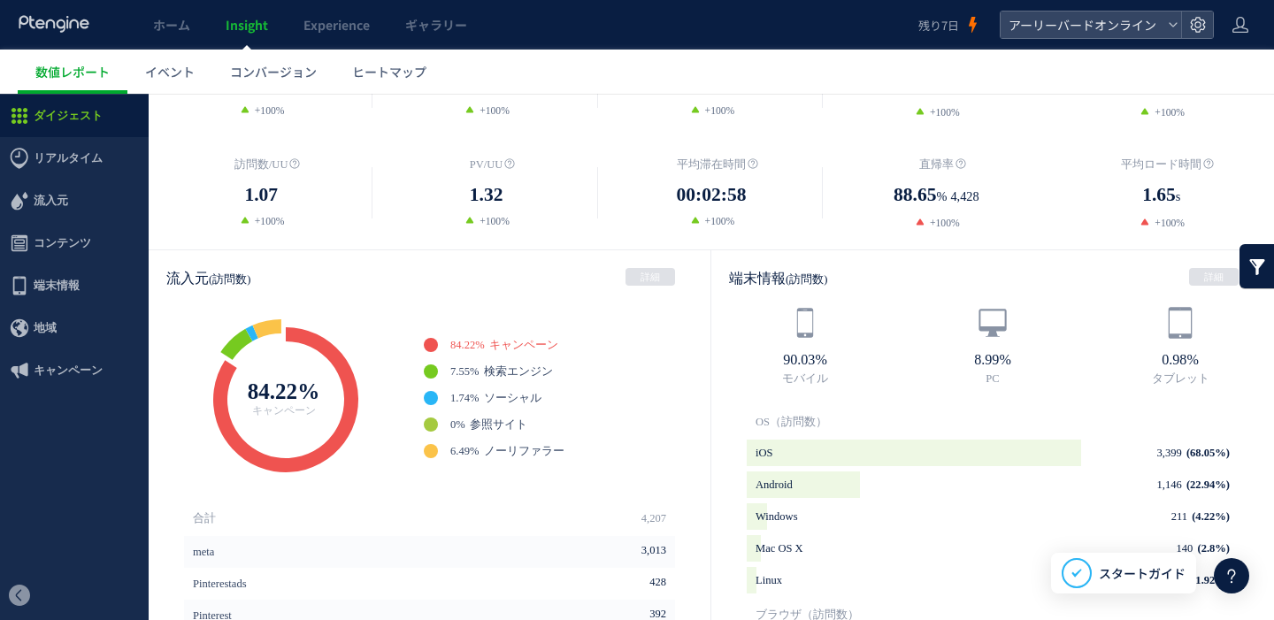
scroll to position [425, 0]
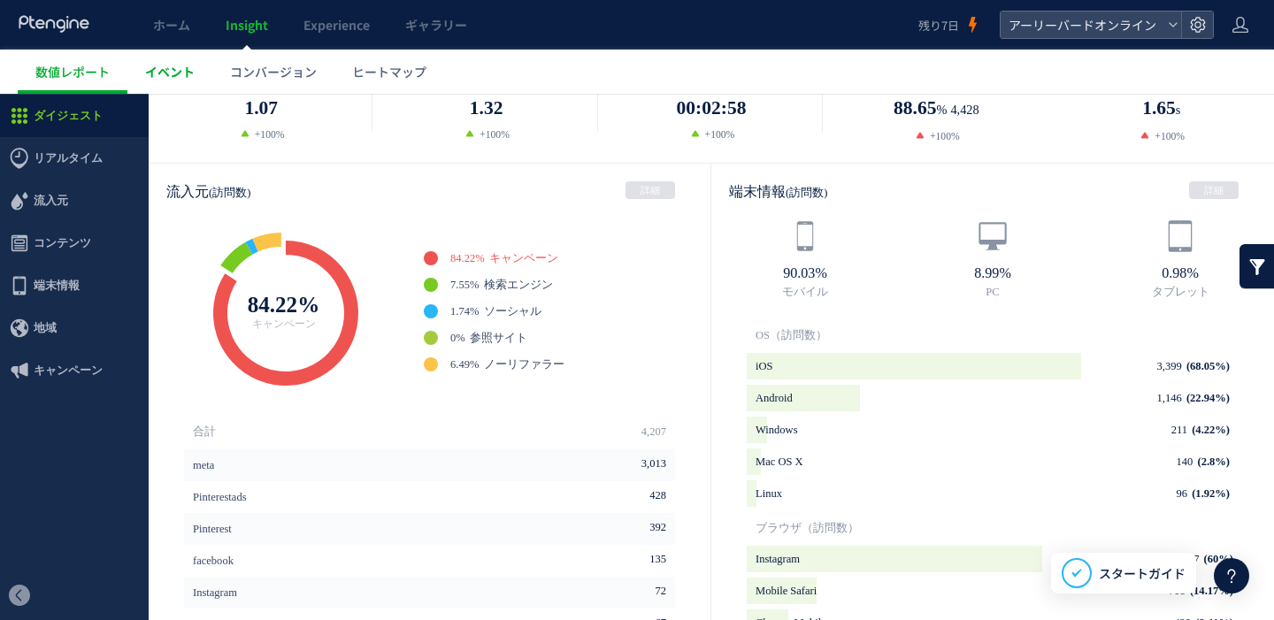
click at [176, 73] on span "イベント" at bounding box center [170, 72] width 50 height 18
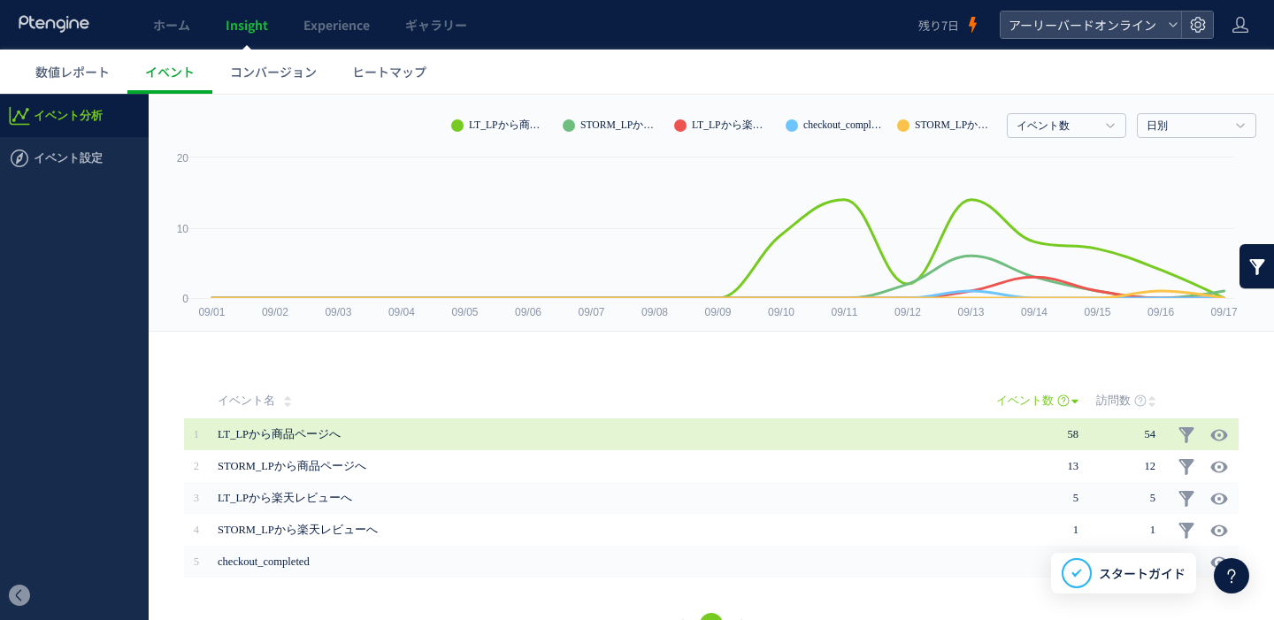
scroll to position [270, 0]
drag, startPoint x: 362, startPoint y: 436, endPoint x: 218, endPoint y: 432, distance: 143.4
click at [218, 432] on span "LT_LPから商品ページへ" at bounding box center [563, 435] width 690 height 32
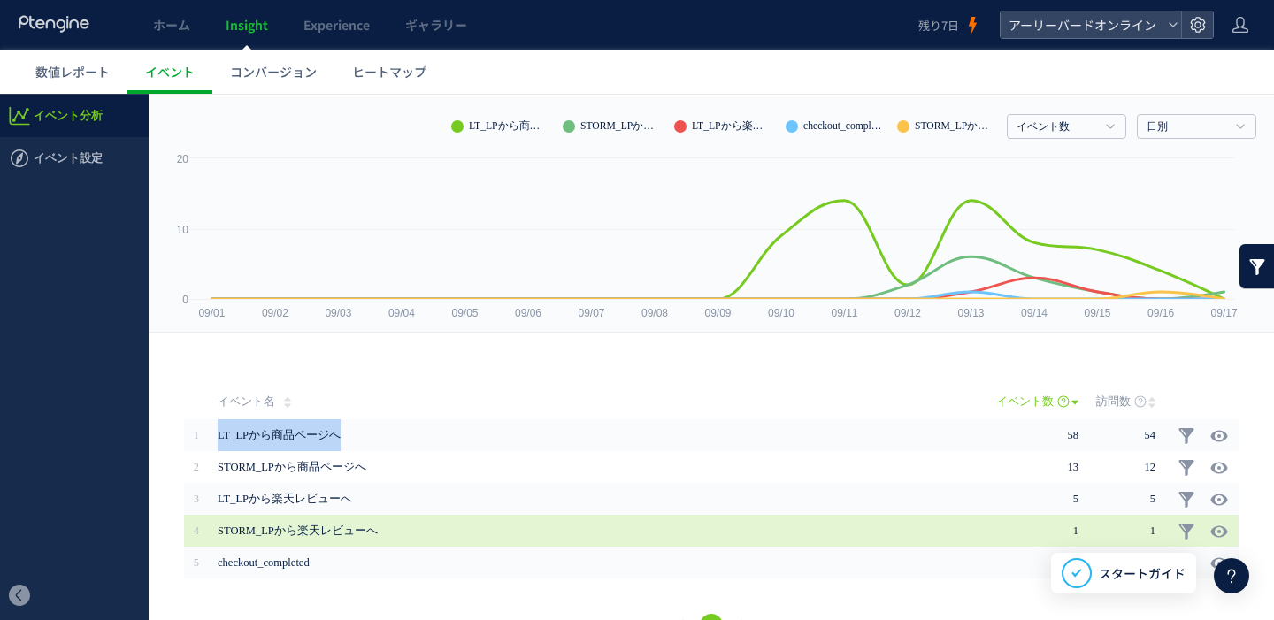
copy span "LT_LPから商品ページへ"
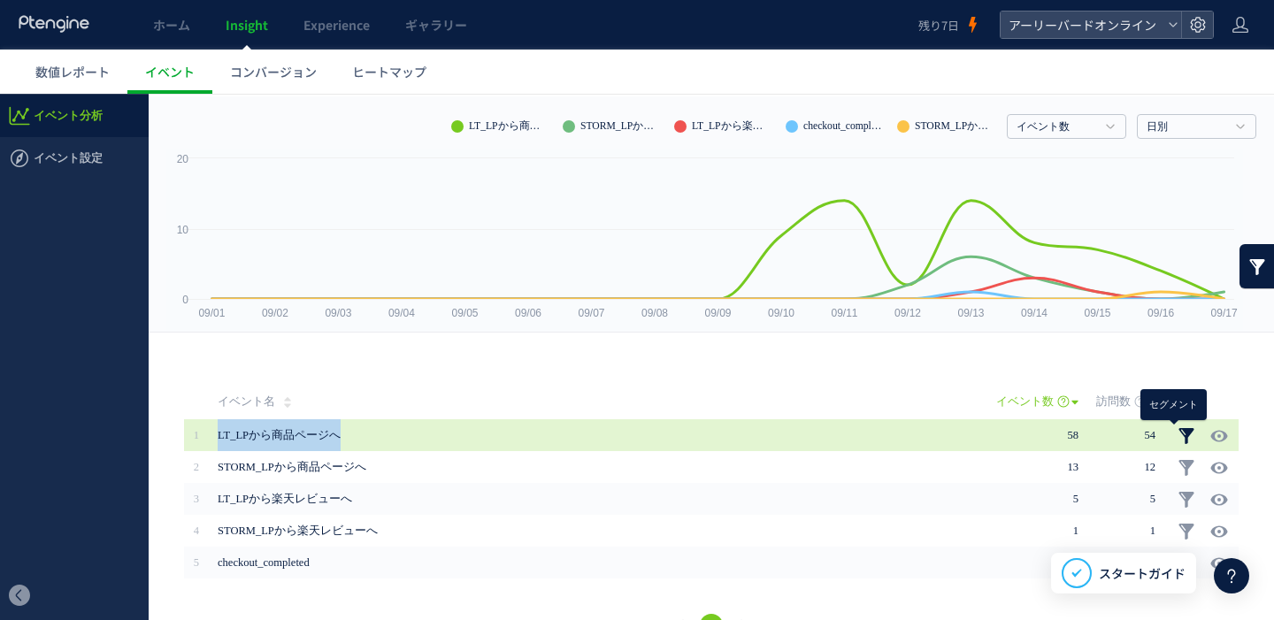
click at [1177, 430] on link at bounding box center [1186, 436] width 18 height 18
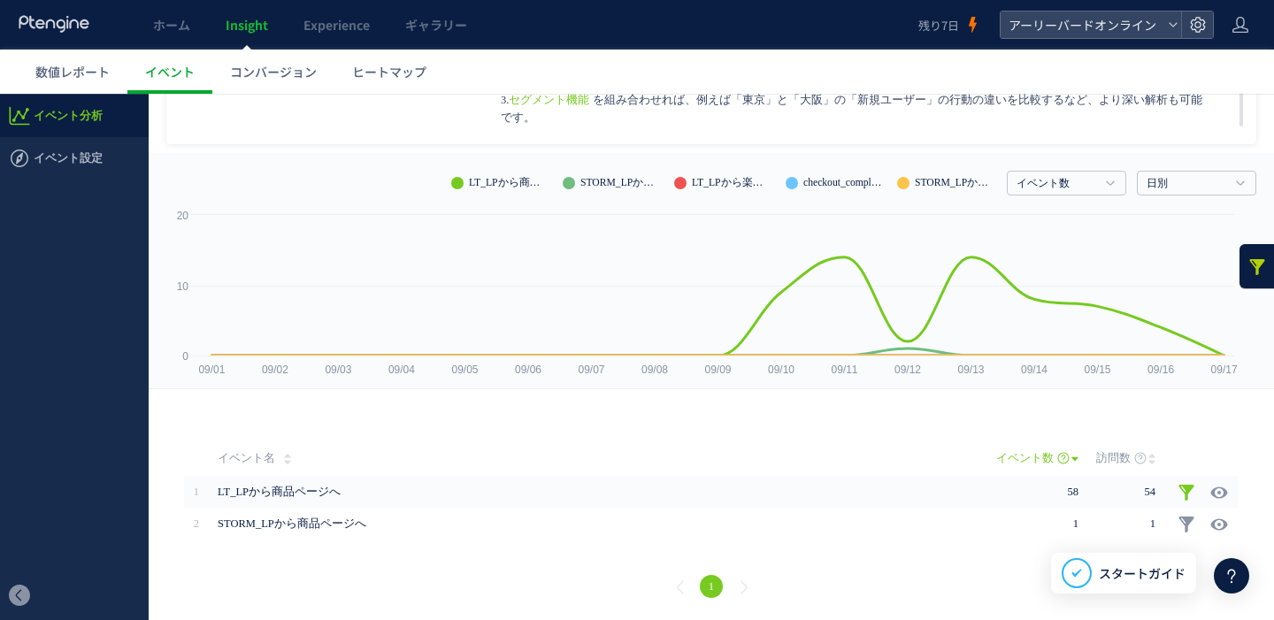
click at [1085, 168] on div "イベント数 イベント数 訪問数 日別 日別 週別 月別" at bounding box center [711, 179] width 1090 height 53
click at [1076, 181] on link "イベント数" at bounding box center [1056, 184] width 80 height 16
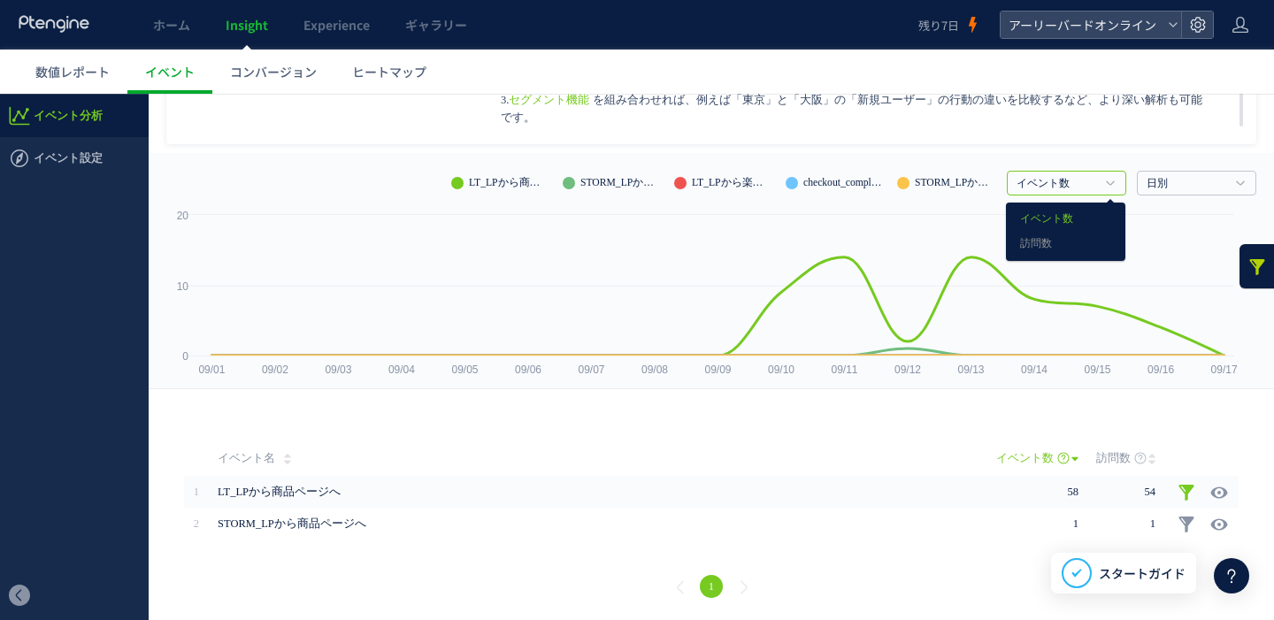
click at [1087, 142] on div "イベント分析 コンバージョン設定 イベントデータの傾向を比較し、訪問者の行動インサイトを分析 ウェブページ内の「ボタン」「画像」や「テキスト」といったオブジェ…" at bounding box center [711, 34] width 1090 height 219
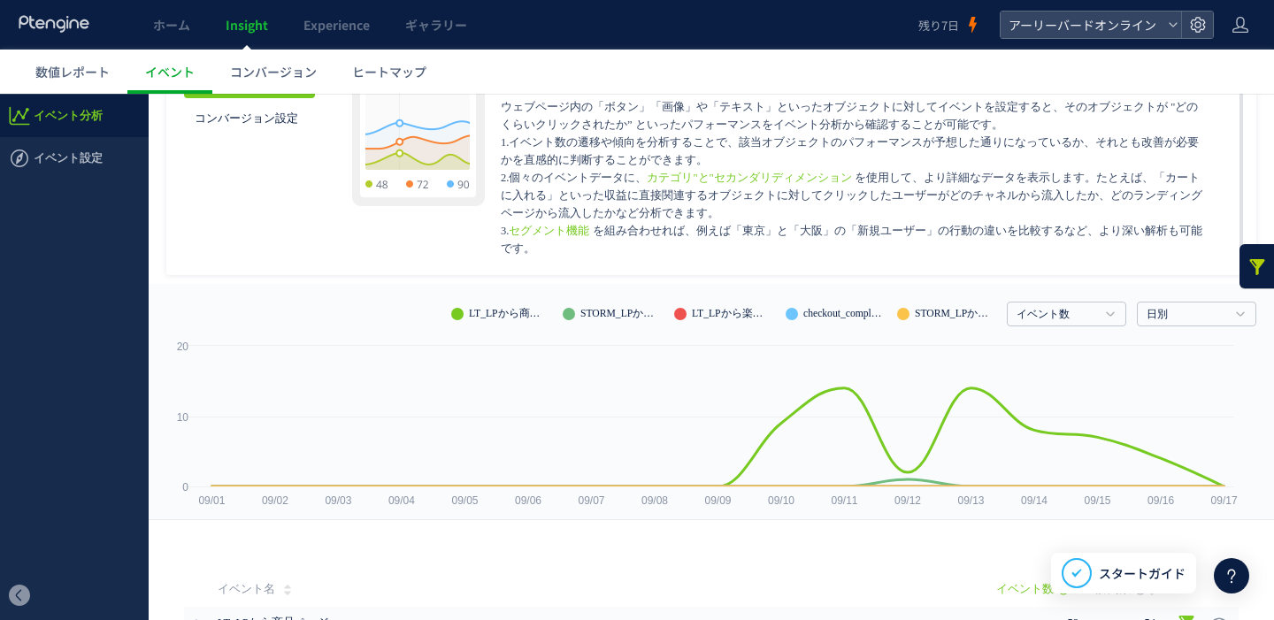
scroll to position [0, 0]
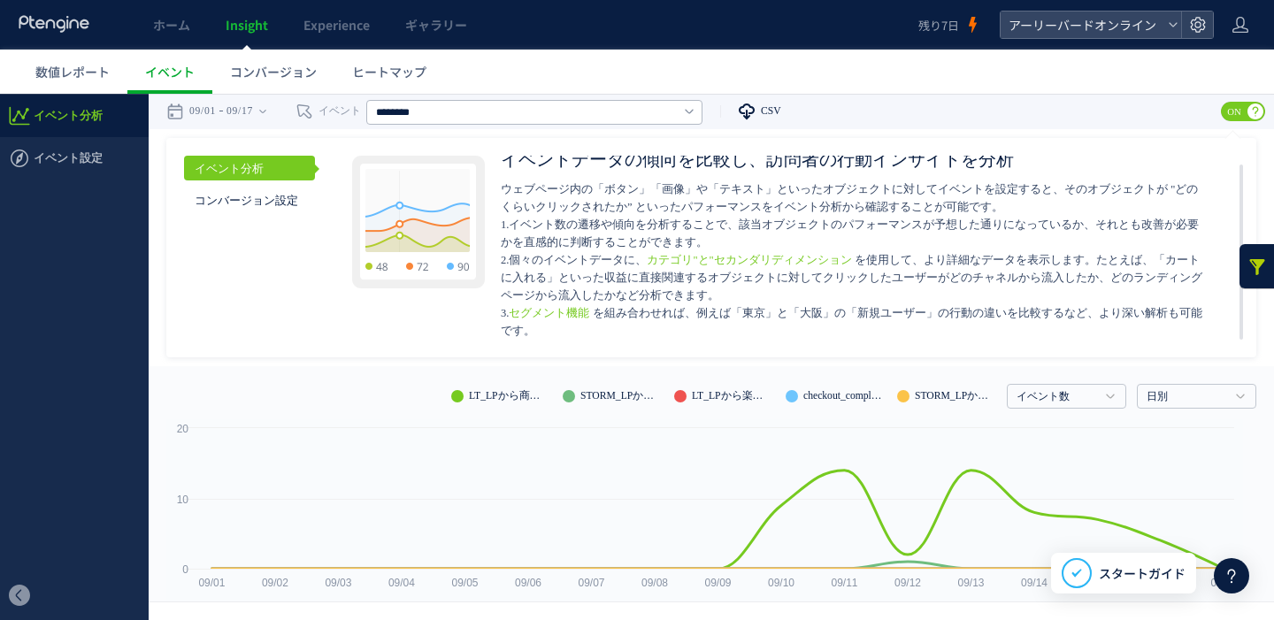
click at [778, 117] on span "CSV" at bounding box center [771, 110] width 20 height 11
type input "**********"
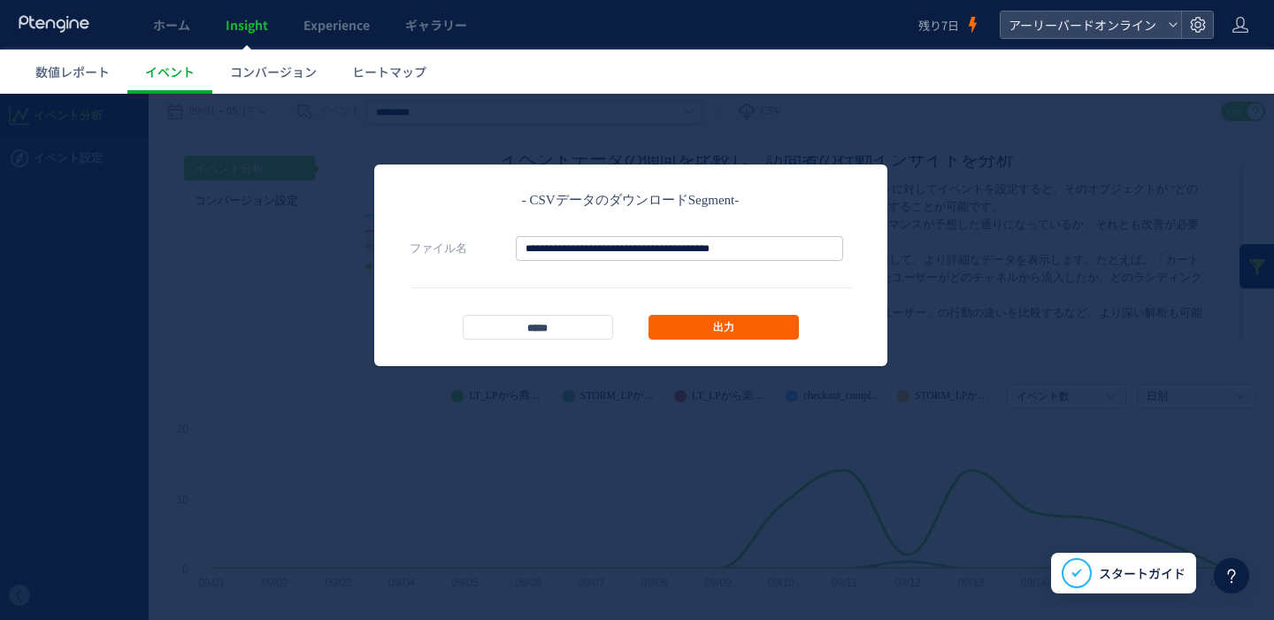
click at [740, 329] on link "出力" at bounding box center [723, 327] width 150 height 25
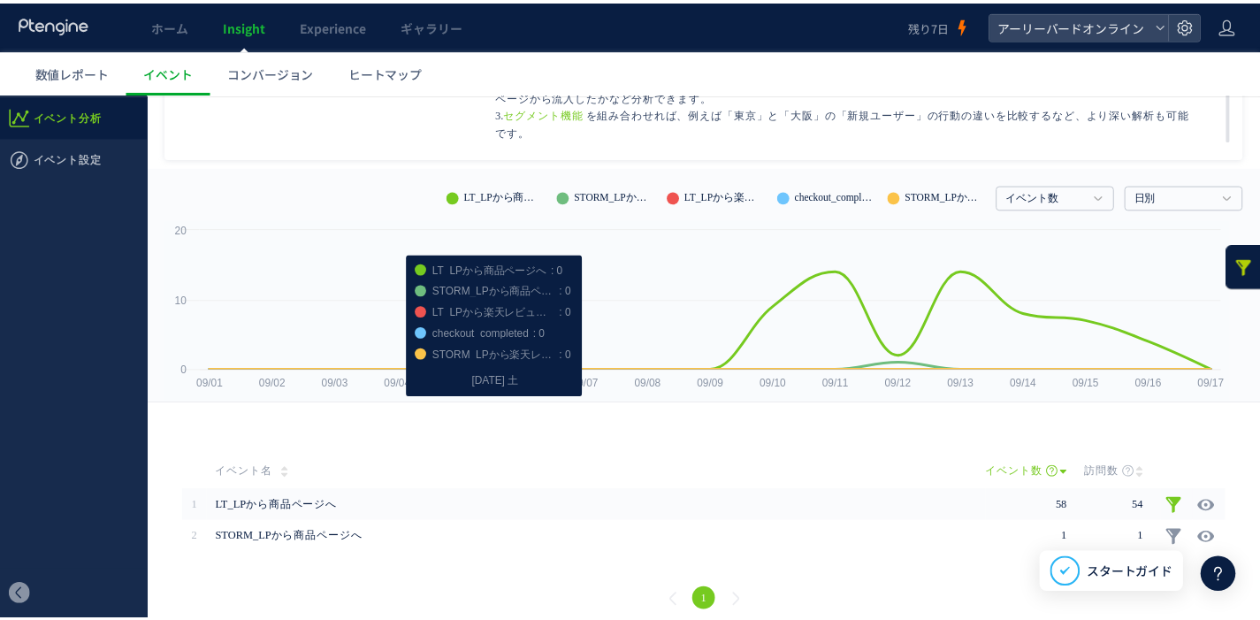
scroll to position [213, 0]
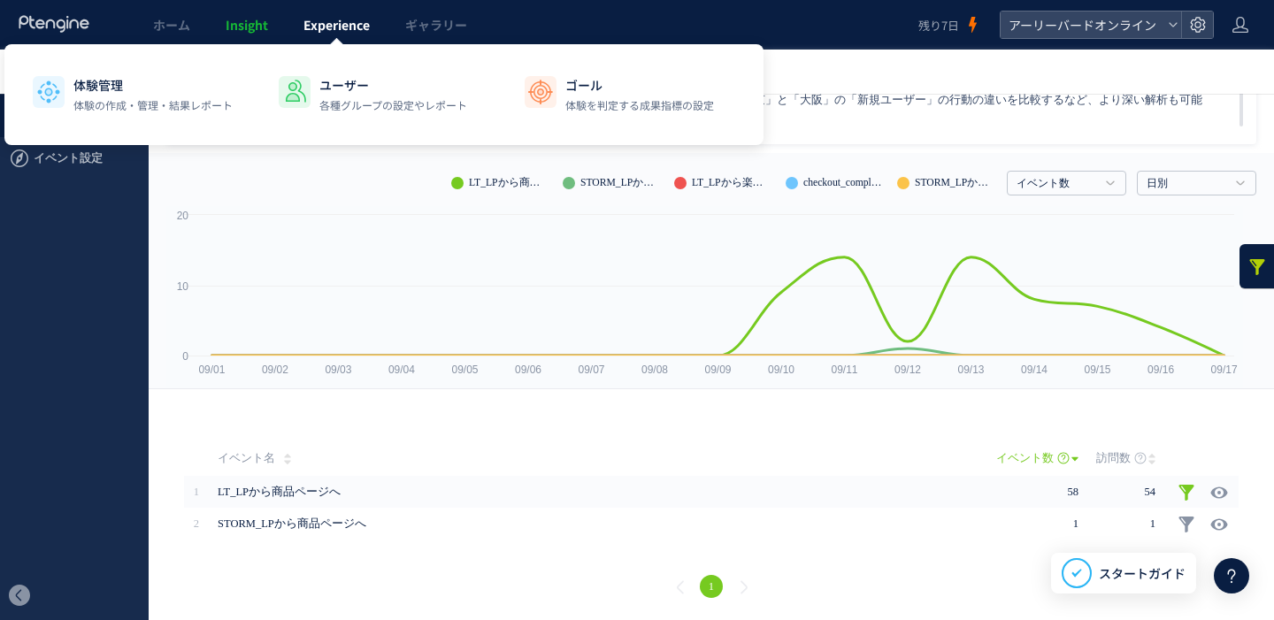
click at [333, 19] on span "Experience" at bounding box center [336, 25] width 66 height 18
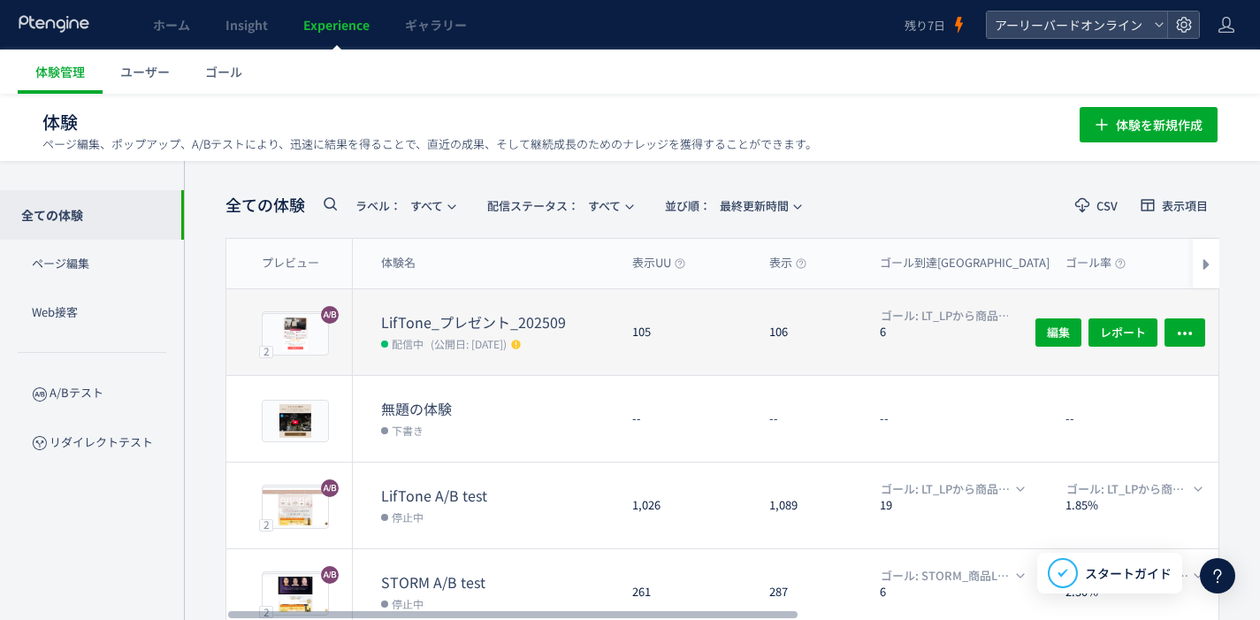
click at [503, 326] on dt "LifTone_プレゼント_202509" at bounding box center [499, 322] width 237 height 20
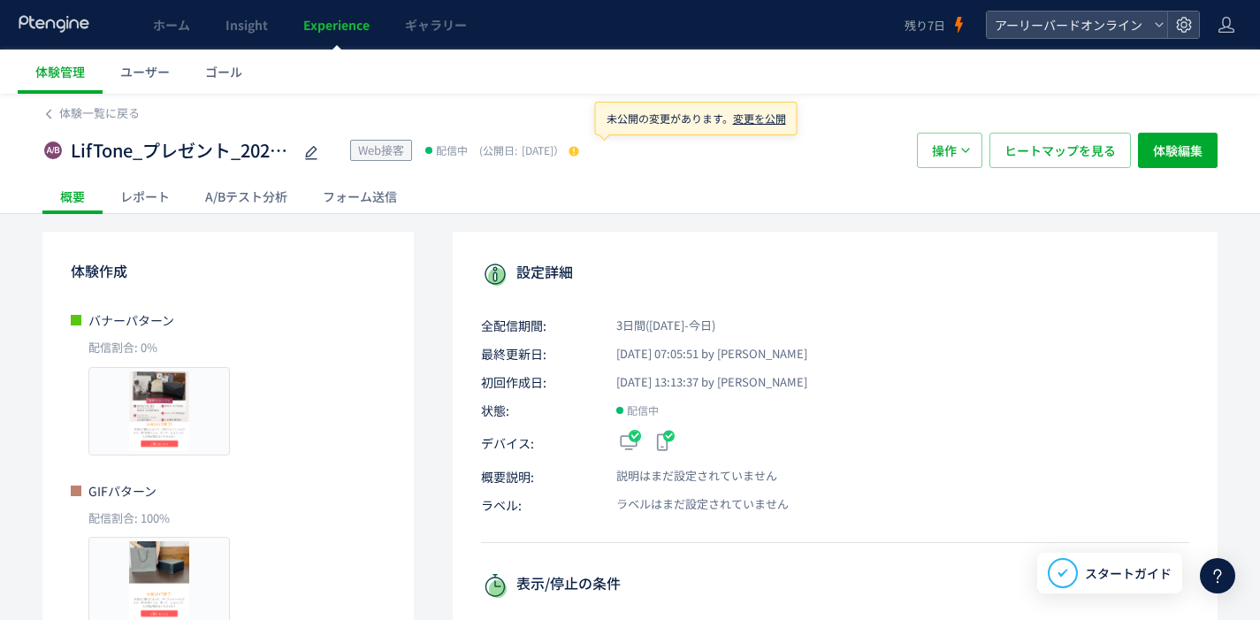
click at [753, 119] on span "変更を公開" at bounding box center [759, 118] width 53 height 15
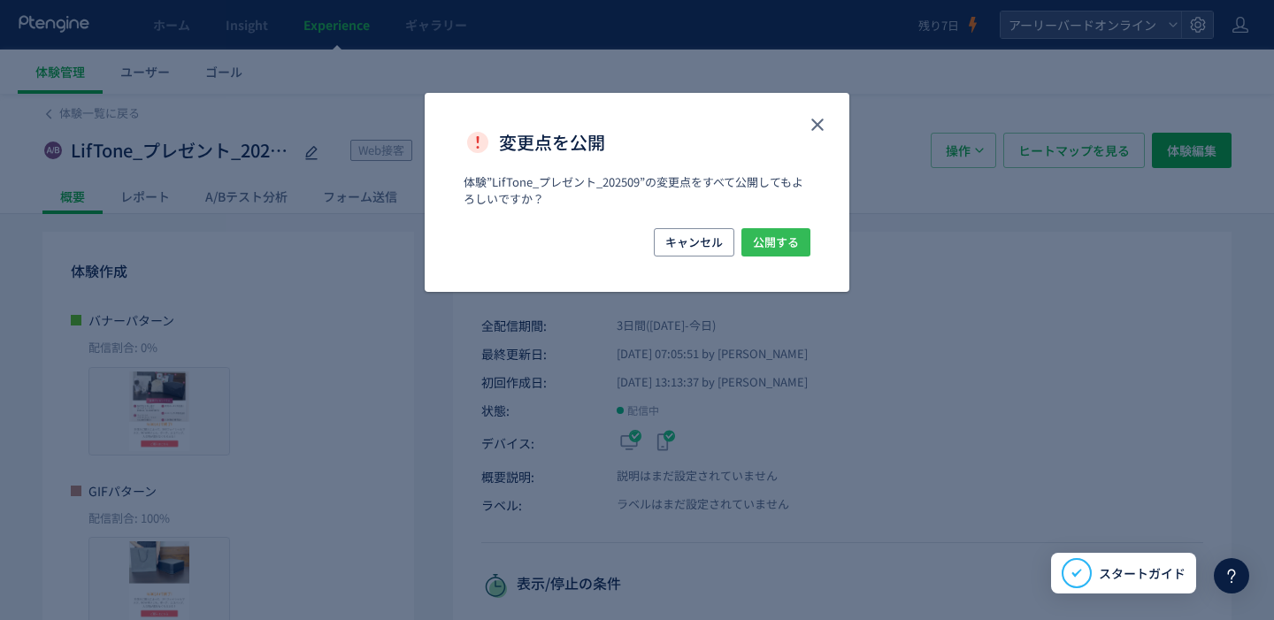
click at [788, 249] on span "公開する" at bounding box center [776, 242] width 46 height 28
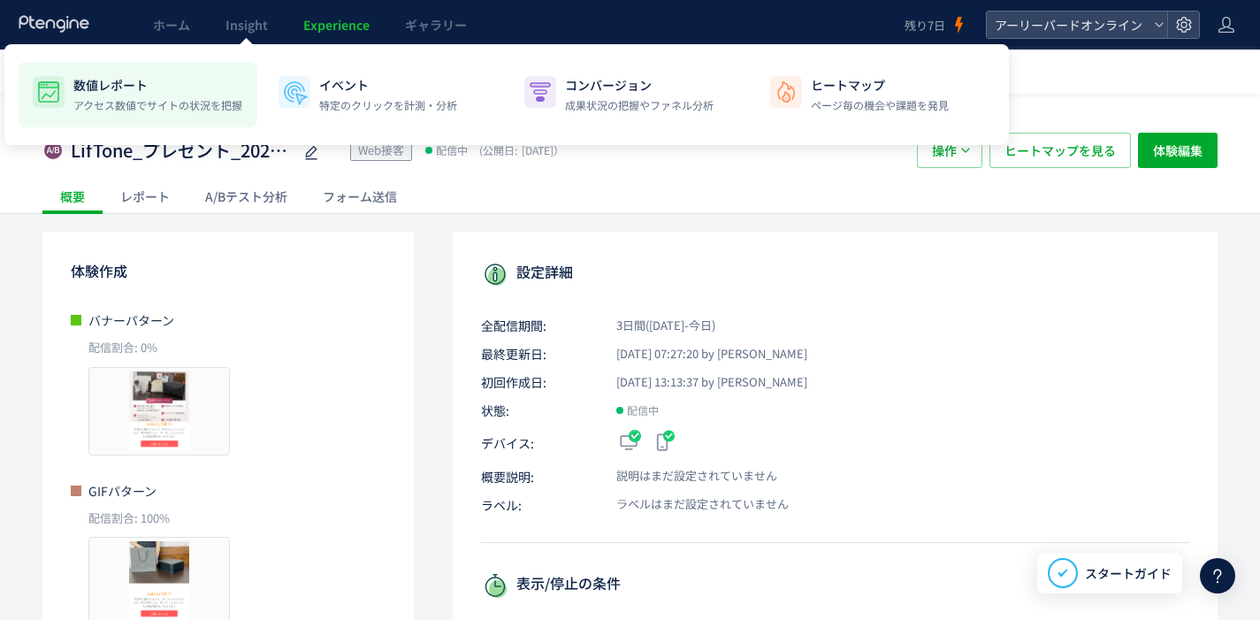
click at [166, 88] on p "数値レポート" at bounding box center [157, 85] width 169 height 18
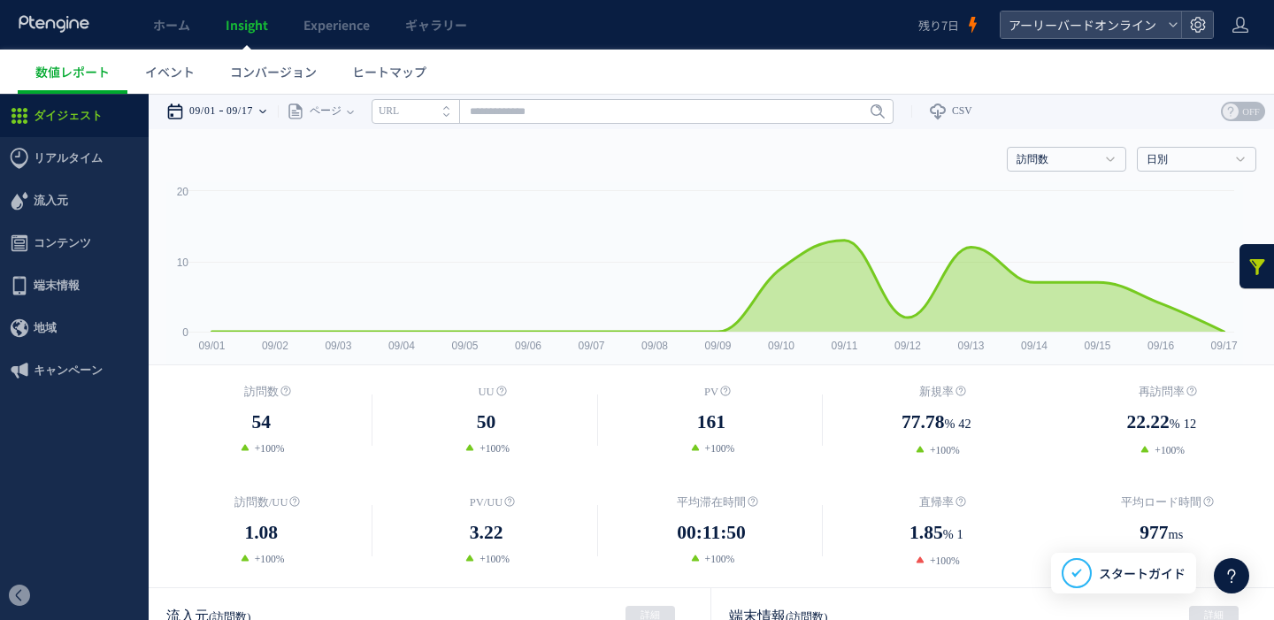
click at [266, 115] on icon at bounding box center [262, 111] width 7 height 35
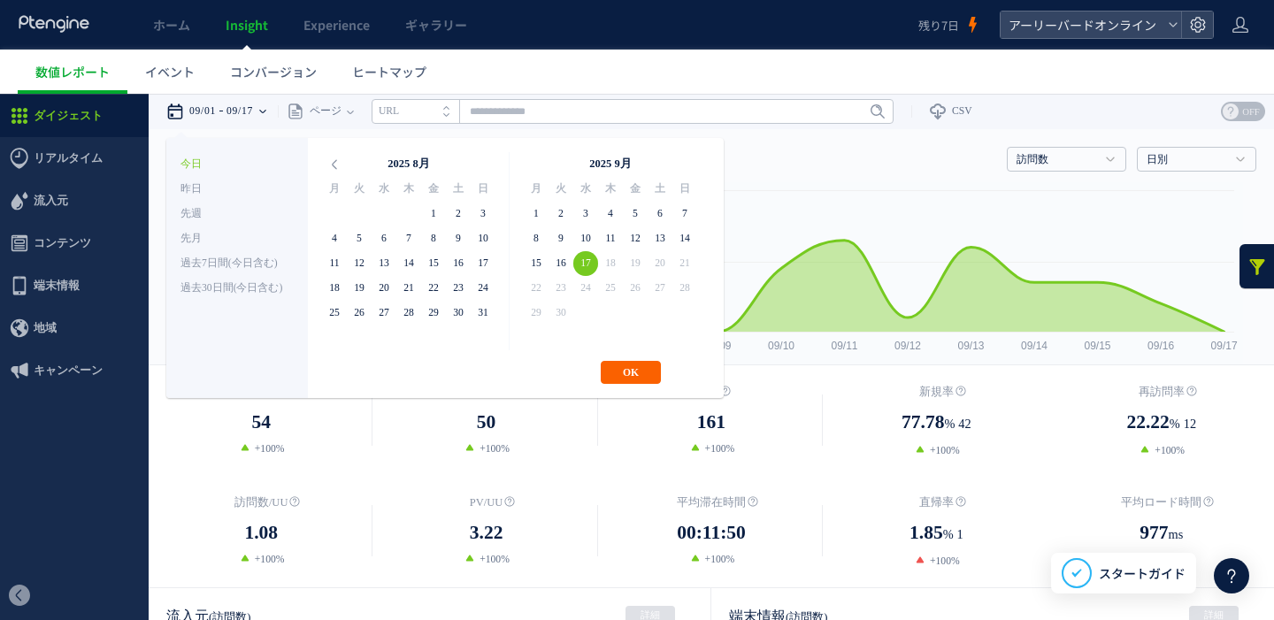
click at [649, 368] on button "OK" at bounding box center [631, 372] width 60 height 23
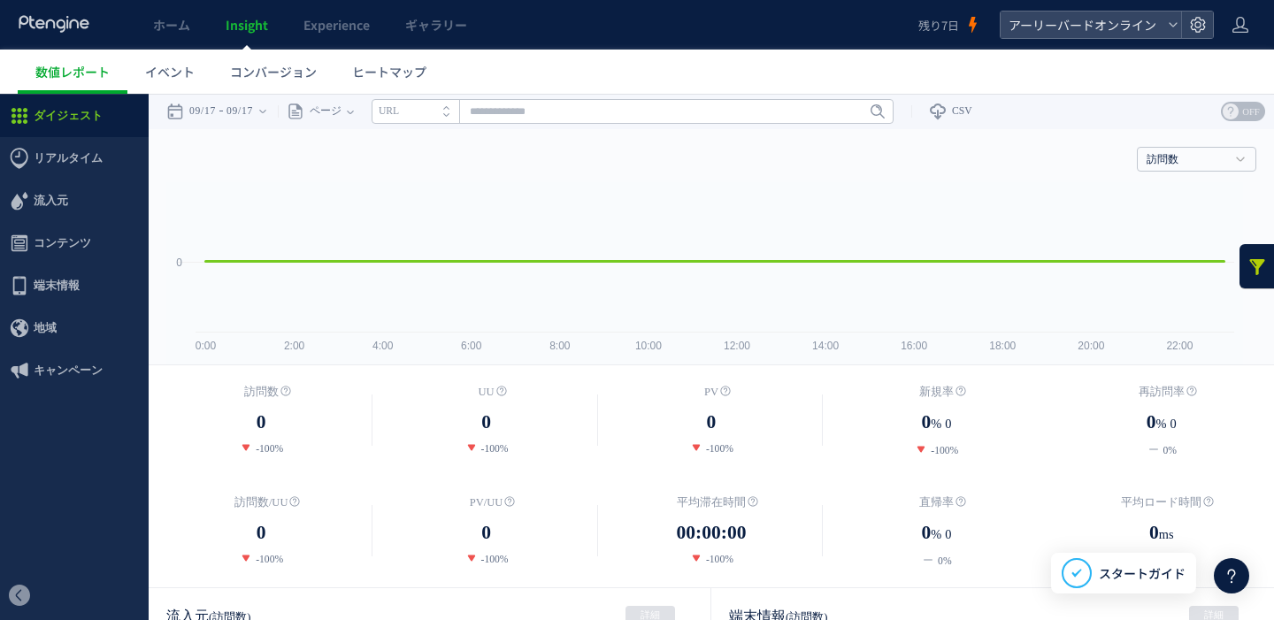
click at [1223, 112] on use at bounding box center [1230, 111] width 16 height 16
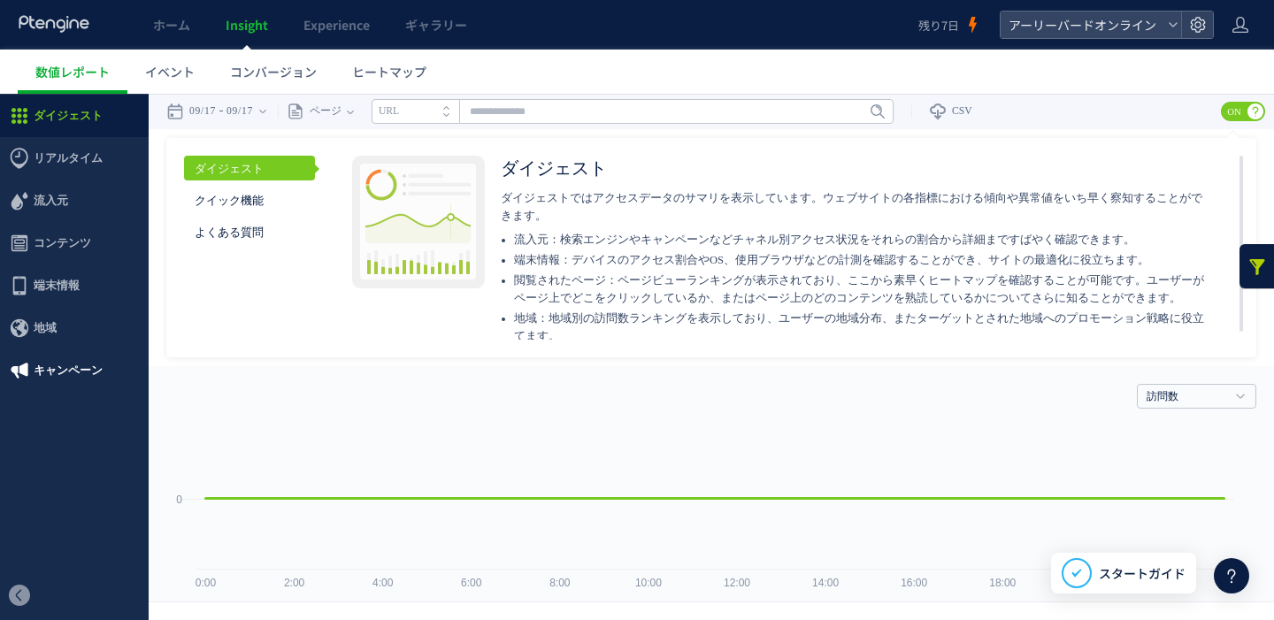
click at [59, 364] on span "キャンペーン" at bounding box center [68, 370] width 69 height 42
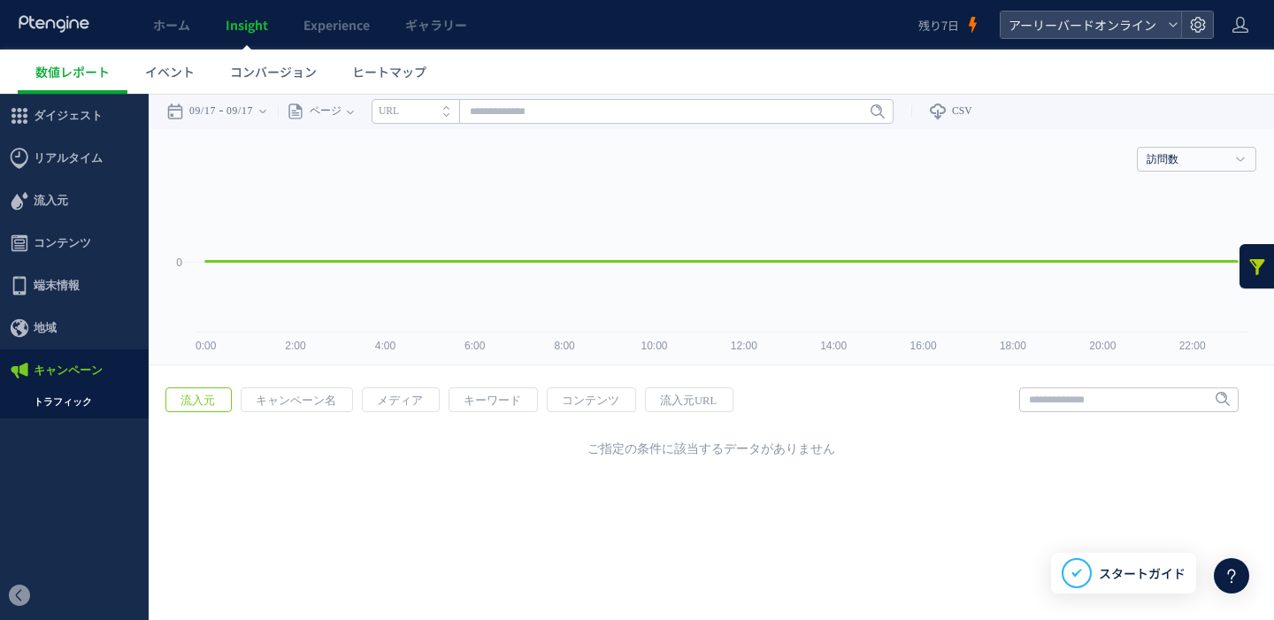
click at [74, 405] on link "トラフィック" at bounding box center [74, 402] width 149 height 20
click at [333, 107] on span "ページ" at bounding box center [322, 111] width 37 height 35
click at [170, 29] on span "ホーム" at bounding box center [171, 25] width 37 height 18
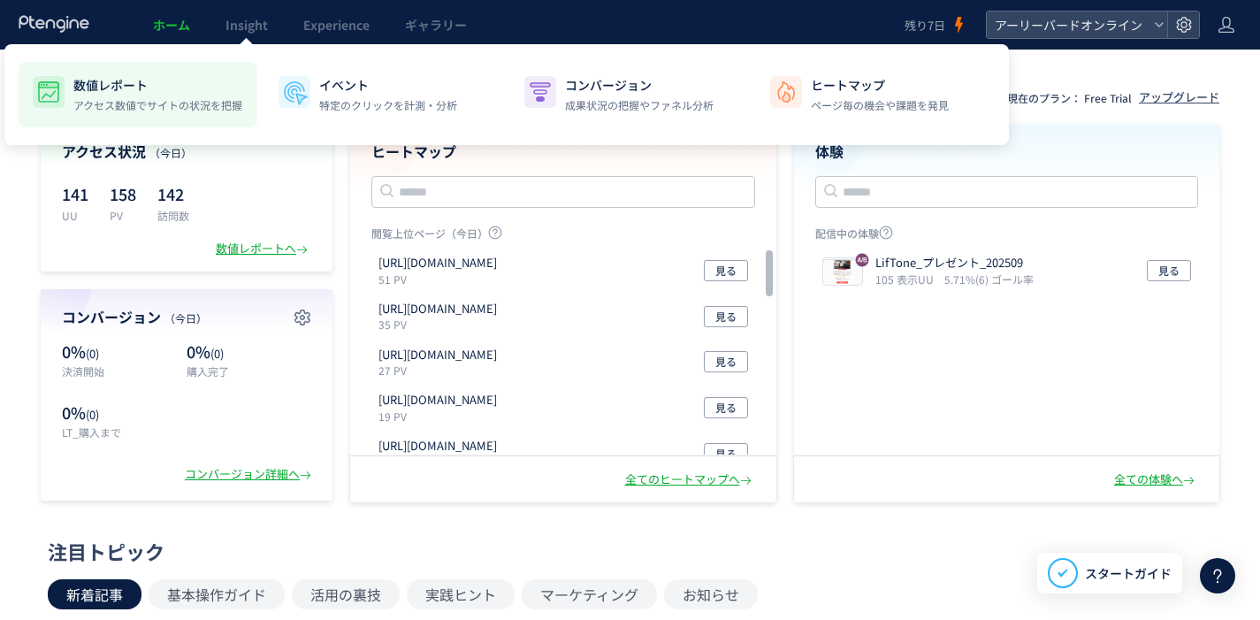
click at [149, 90] on p "数値レポート" at bounding box center [157, 85] width 169 height 18
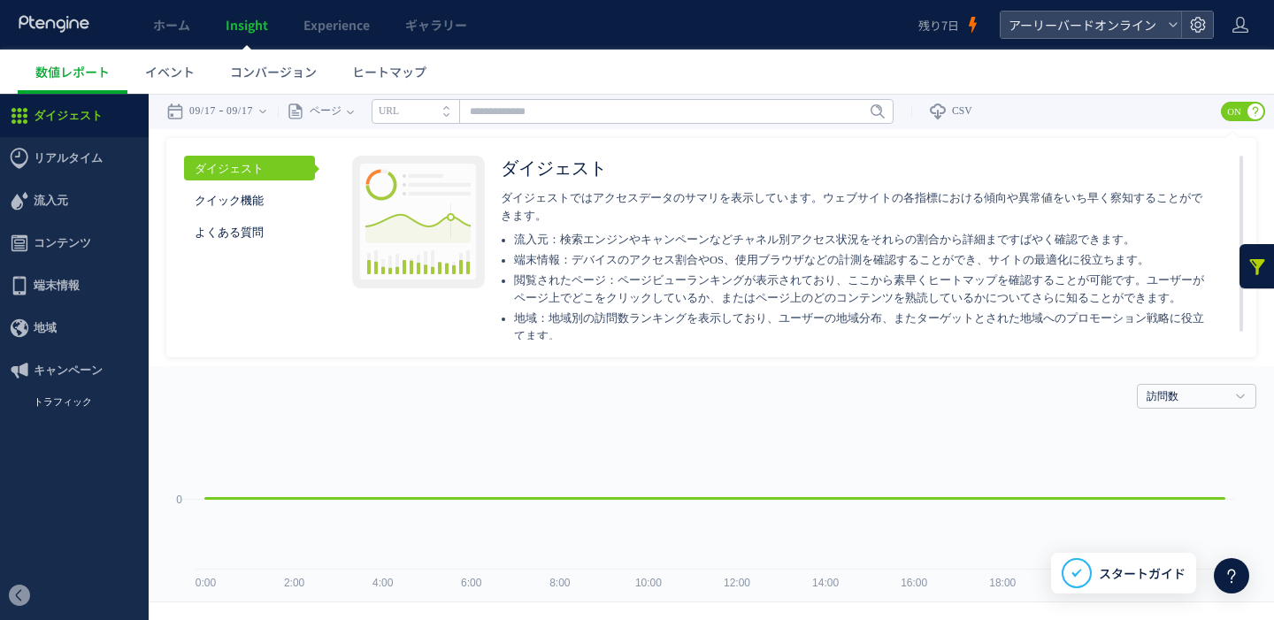
click at [72, 401] on link "トラフィック" at bounding box center [74, 402] width 149 height 20
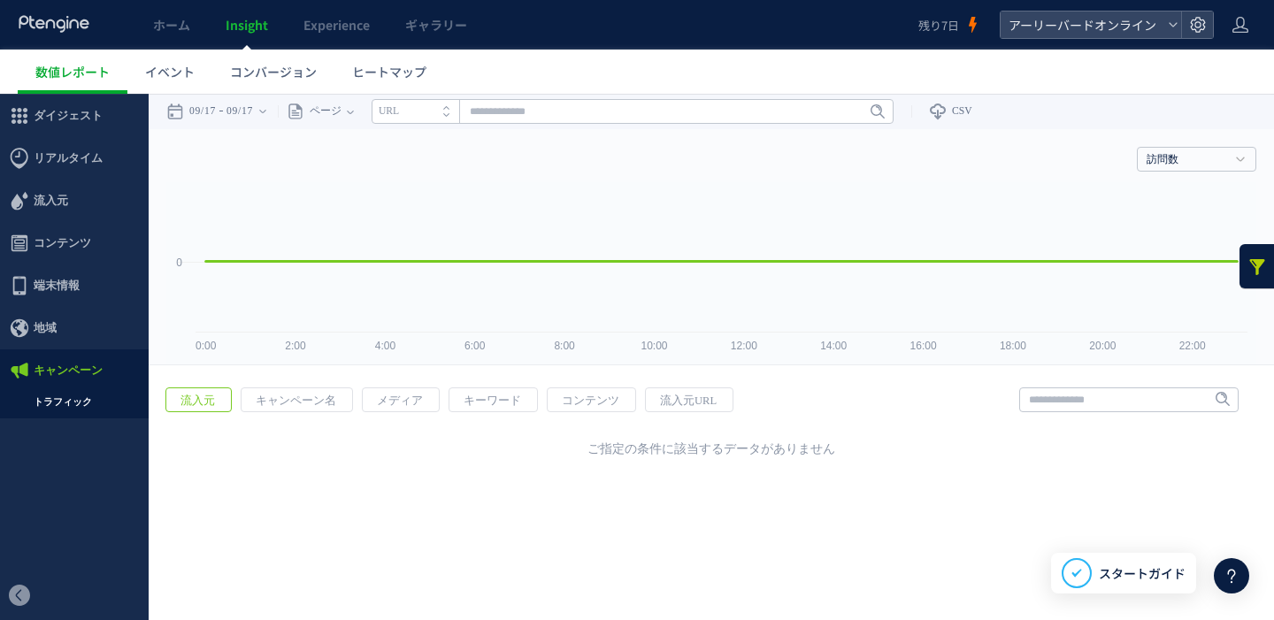
click at [210, 394] on span "流入元" at bounding box center [197, 400] width 63 height 25
click at [209, 400] on span "流入元" at bounding box center [197, 400] width 63 height 25
click at [270, 402] on span "キャンペーン名" at bounding box center [295, 400] width 109 height 25
click at [379, 399] on span "メディア" at bounding box center [400, 400] width 74 height 25
click at [89, 162] on span "リアルタイム" at bounding box center [68, 158] width 69 height 42
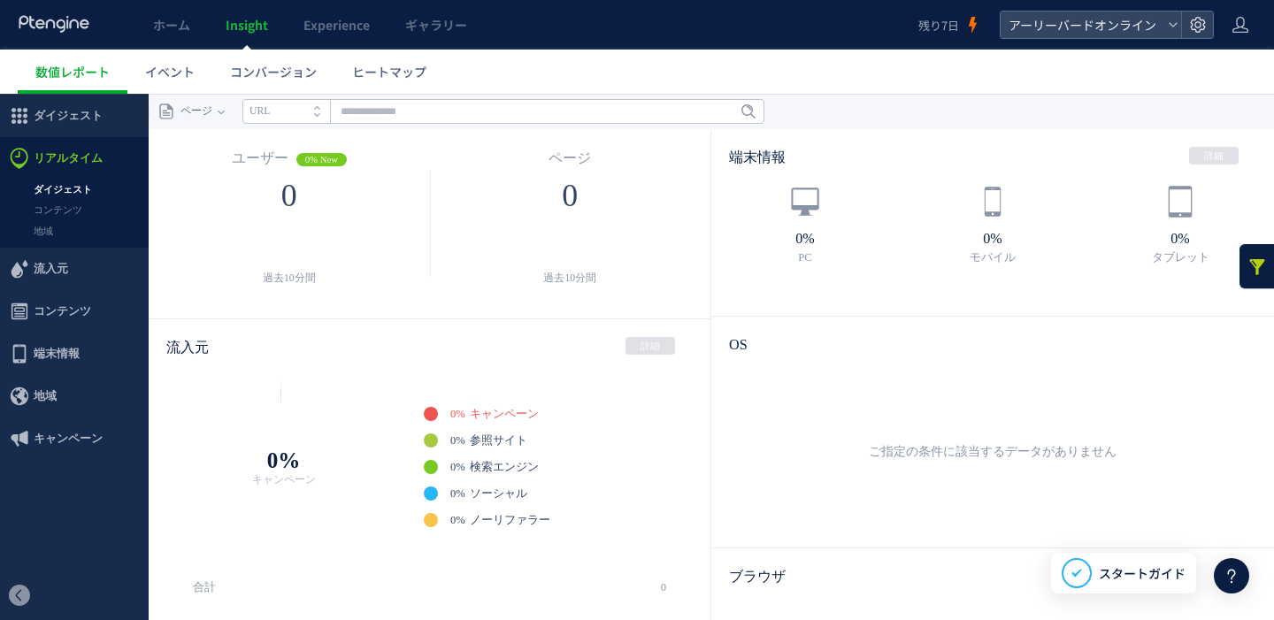
scroll to position [261, 0]
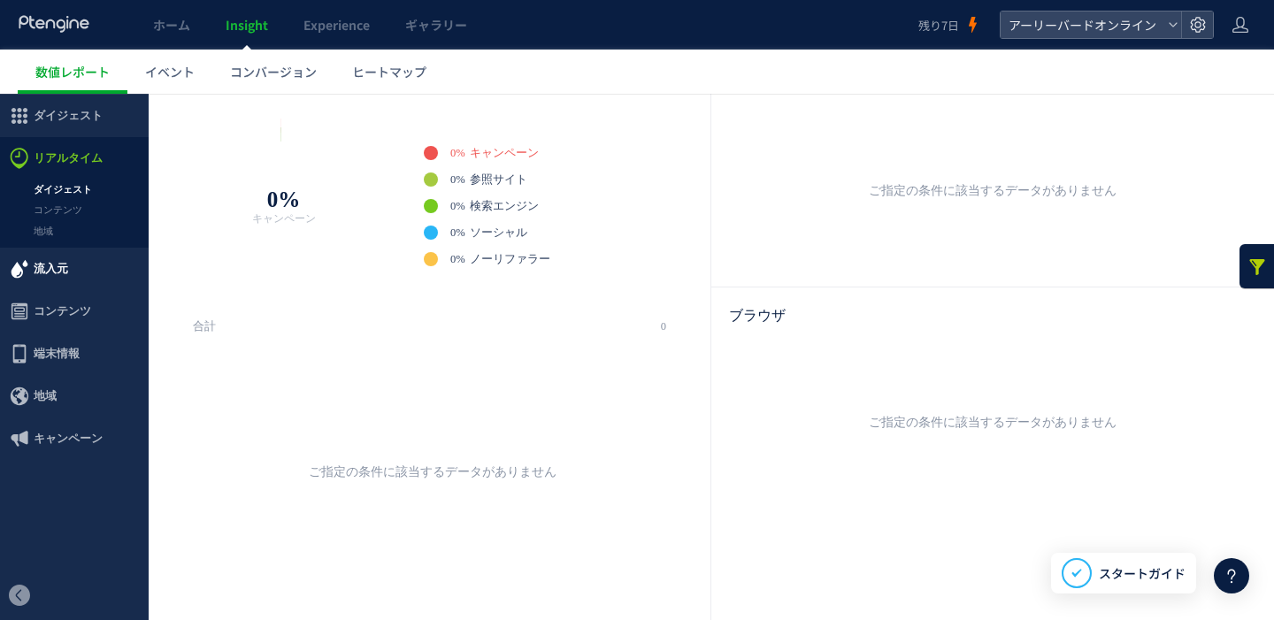
click at [55, 271] on span "流入元" at bounding box center [51, 269] width 34 height 42
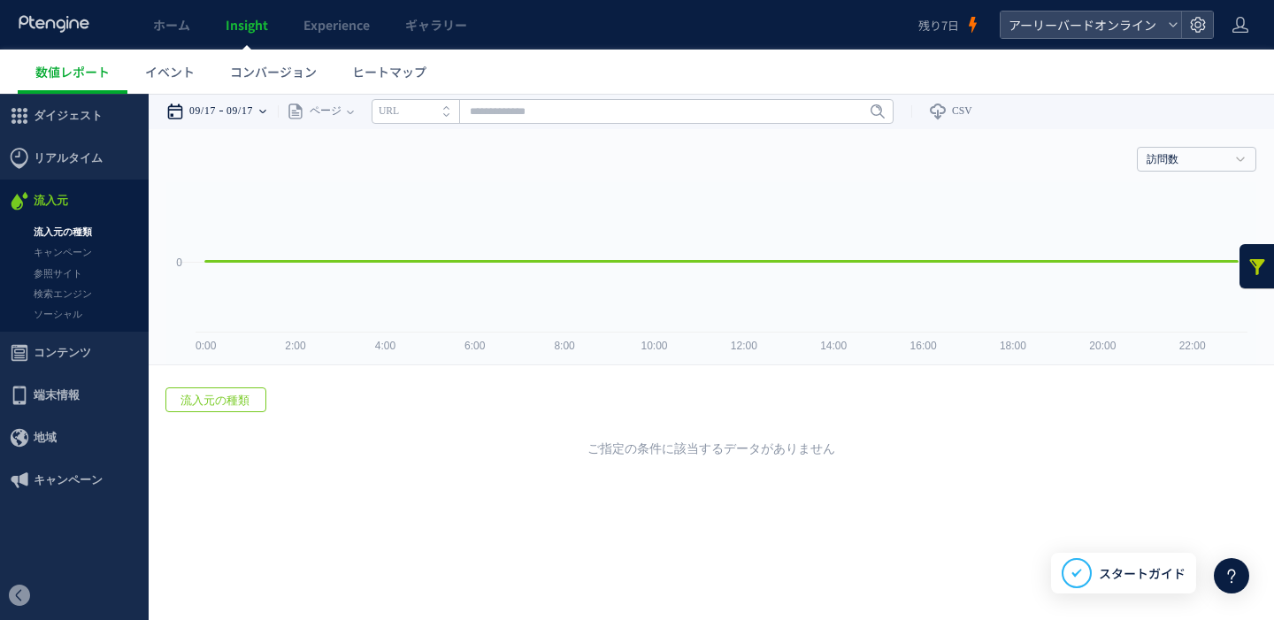
click at [237, 101] on time "09/17" at bounding box center [239, 111] width 27 height 35
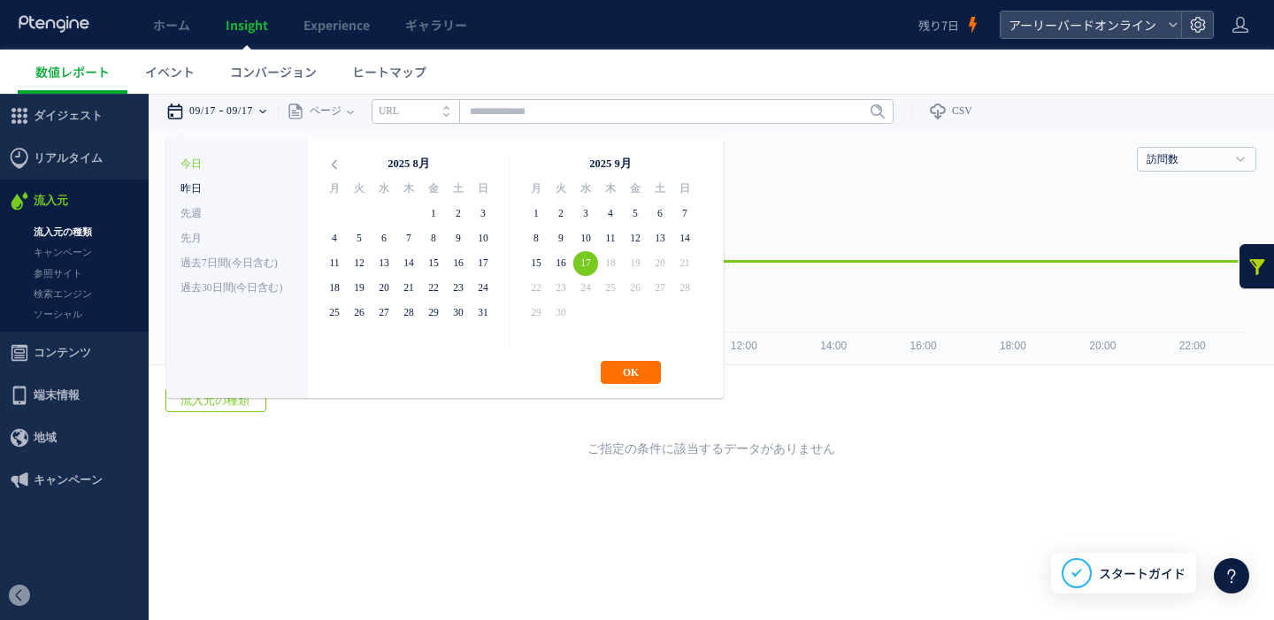
click at [195, 188] on li "昨日" at bounding box center [236, 189] width 113 height 25
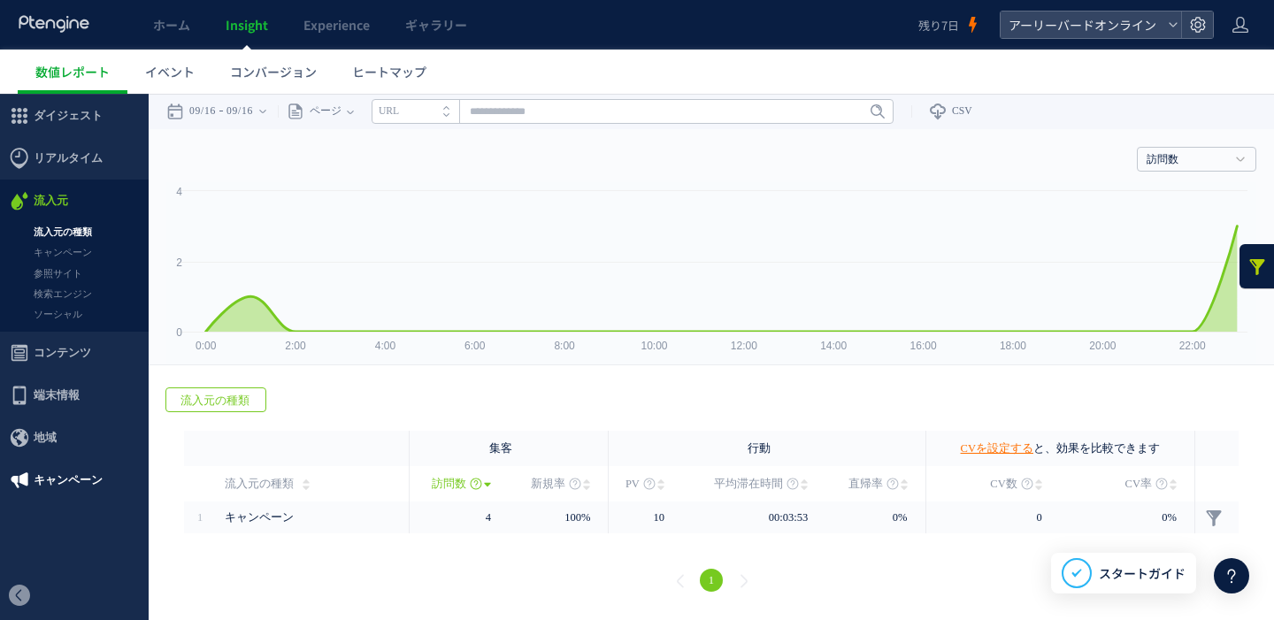
click at [65, 474] on span "キャンペーン" at bounding box center [68, 480] width 69 height 42
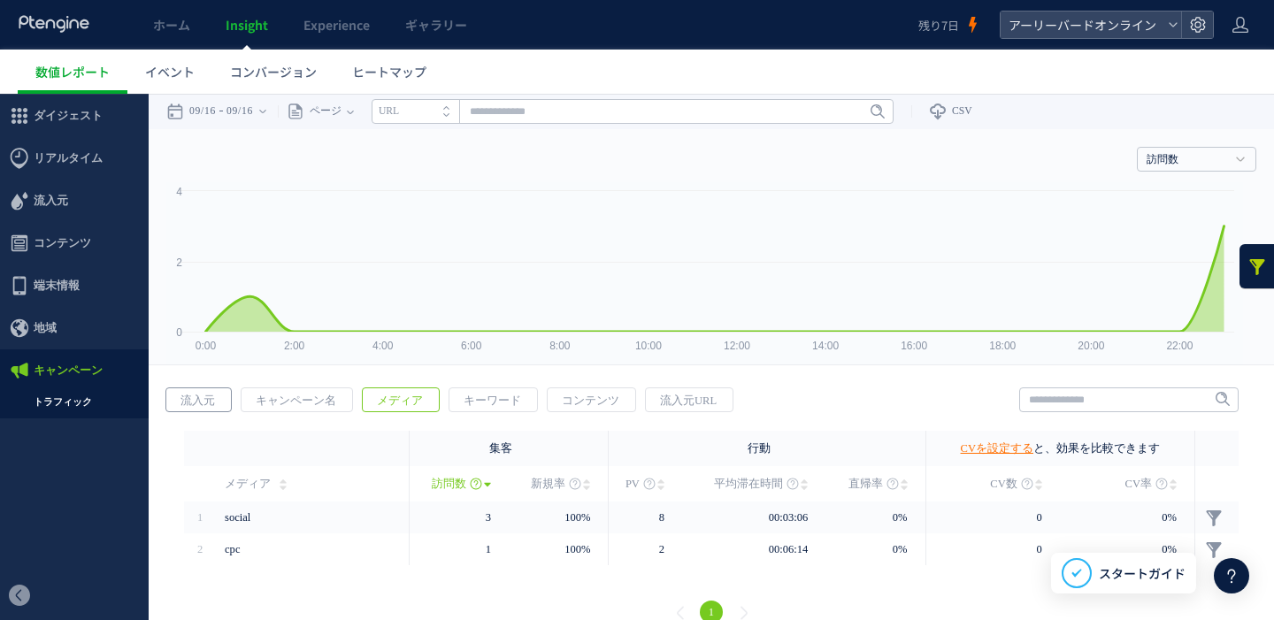
click at [214, 403] on span "流入元" at bounding box center [197, 400] width 63 height 25
click at [284, 404] on span "キャンペーン名" at bounding box center [295, 400] width 109 height 25
click at [1241, 263] on link at bounding box center [1256, 266] width 35 height 44
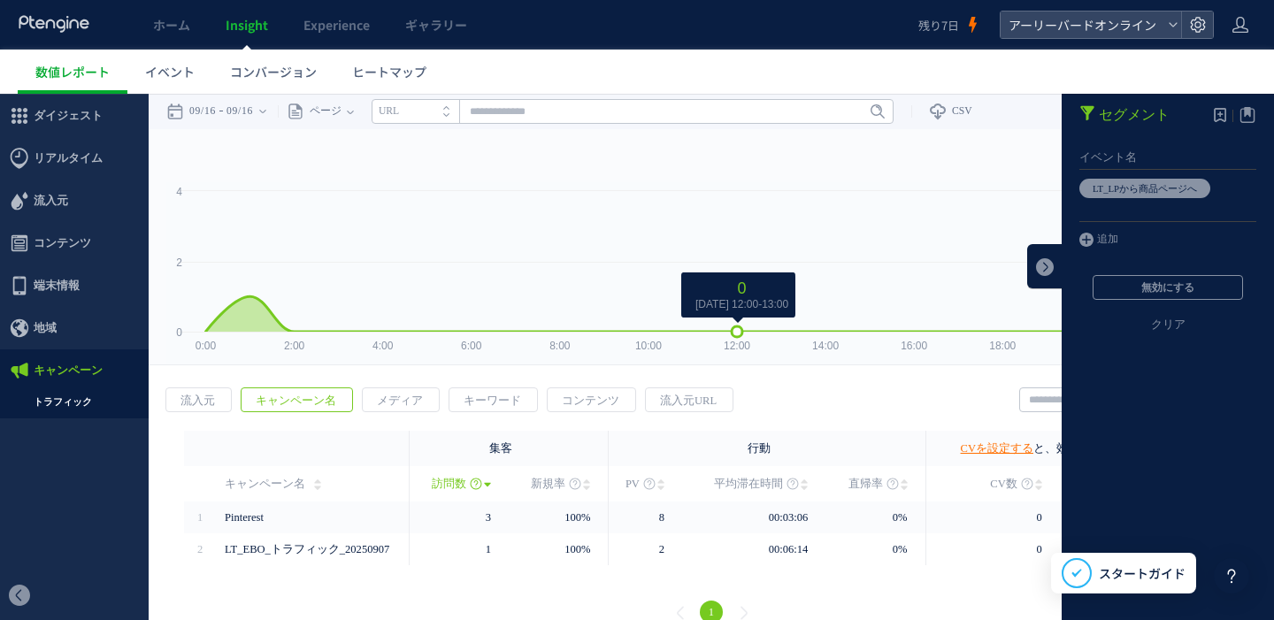
click at [733, 195] on rect at bounding box center [704, 273] width 1076 height 182
click at [1027, 263] on link at bounding box center [1044, 266] width 35 height 44
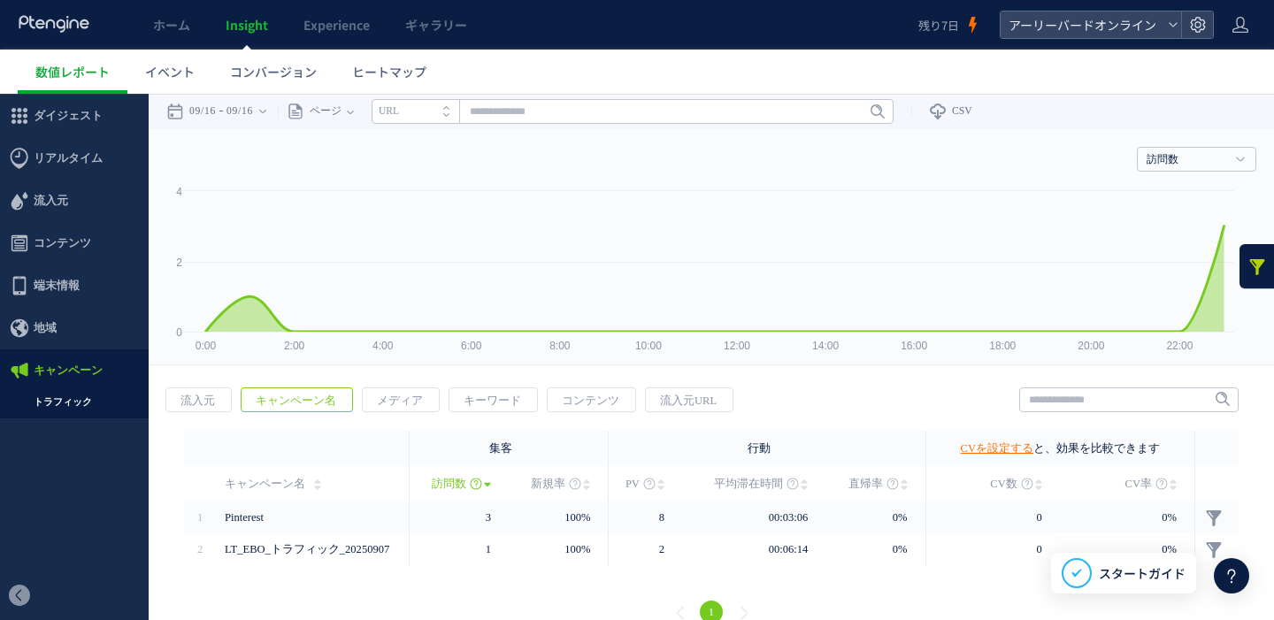
click at [56, 407] on link "トラフィック" at bounding box center [74, 402] width 149 height 20
click at [88, 402] on link "トラフィック" at bounding box center [74, 402] width 149 height 20
click at [1246, 273] on link at bounding box center [1256, 266] width 35 height 44
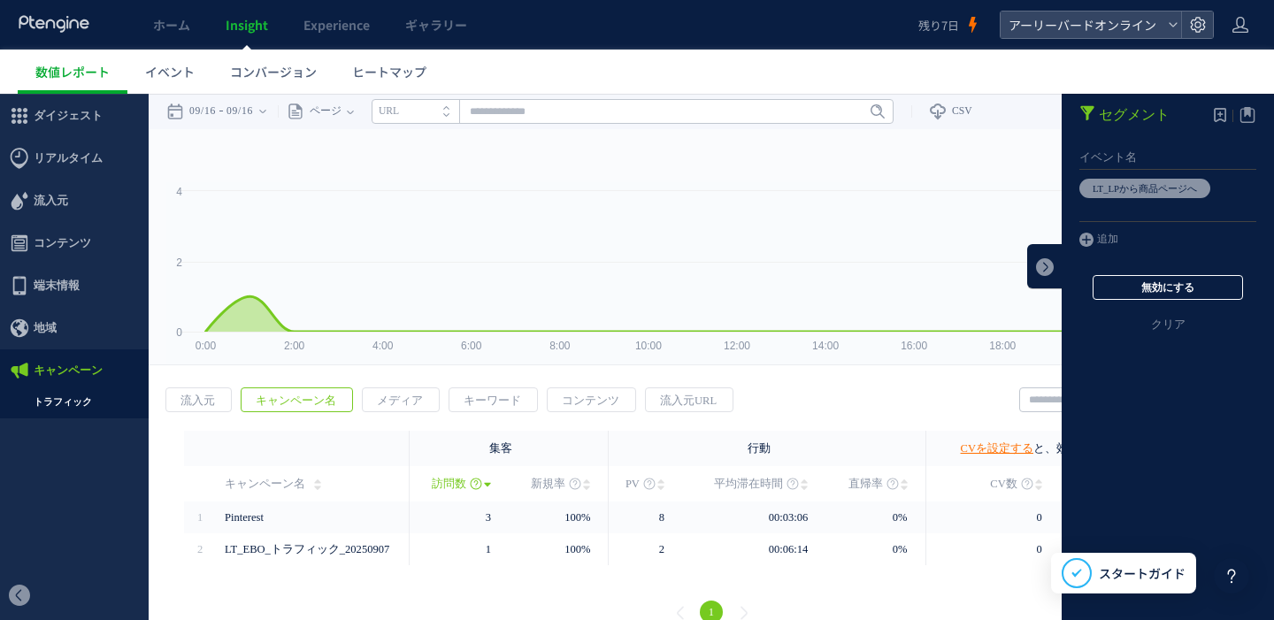
click at [1126, 290] on button "無効にする" at bounding box center [1167, 287] width 150 height 25
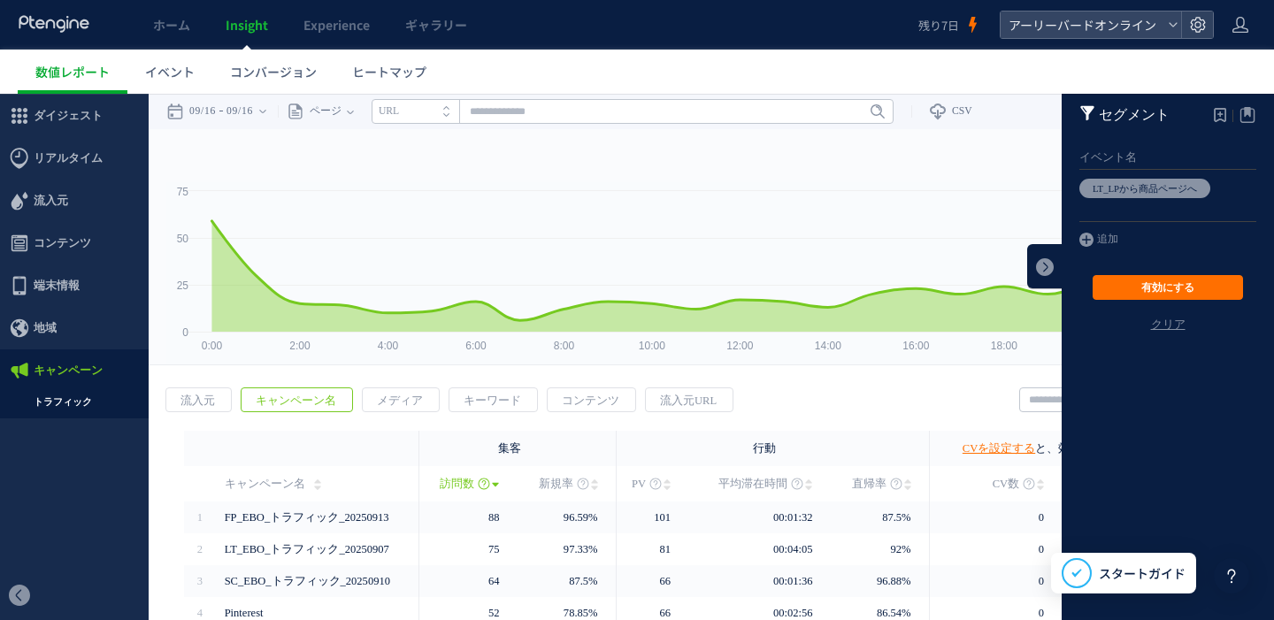
click at [1155, 323] on link "クリア" at bounding box center [1167, 339] width 212 height 42
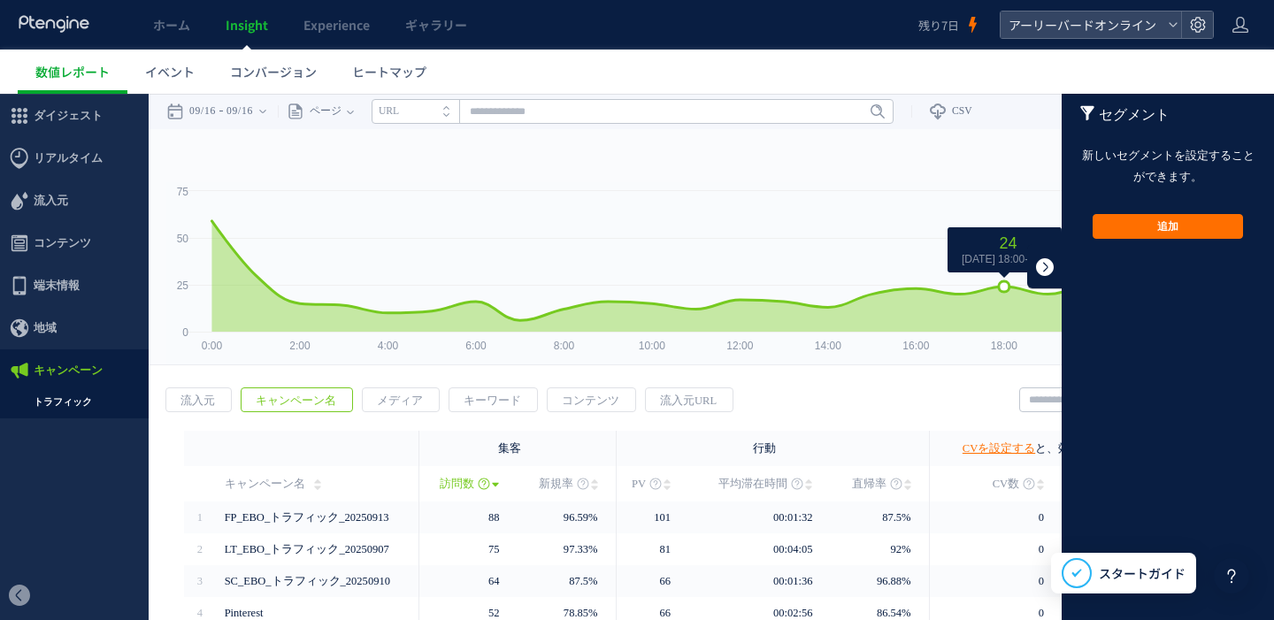
drag, startPoint x: 1012, startPoint y: 267, endPoint x: 1046, endPoint y: 277, distance: 35.8
click at [1013, 267] on icon at bounding box center [1004, 252] width 114 height 50
click at [1042, 276] on link at bounding box center [1044, 266] width 35 height 44
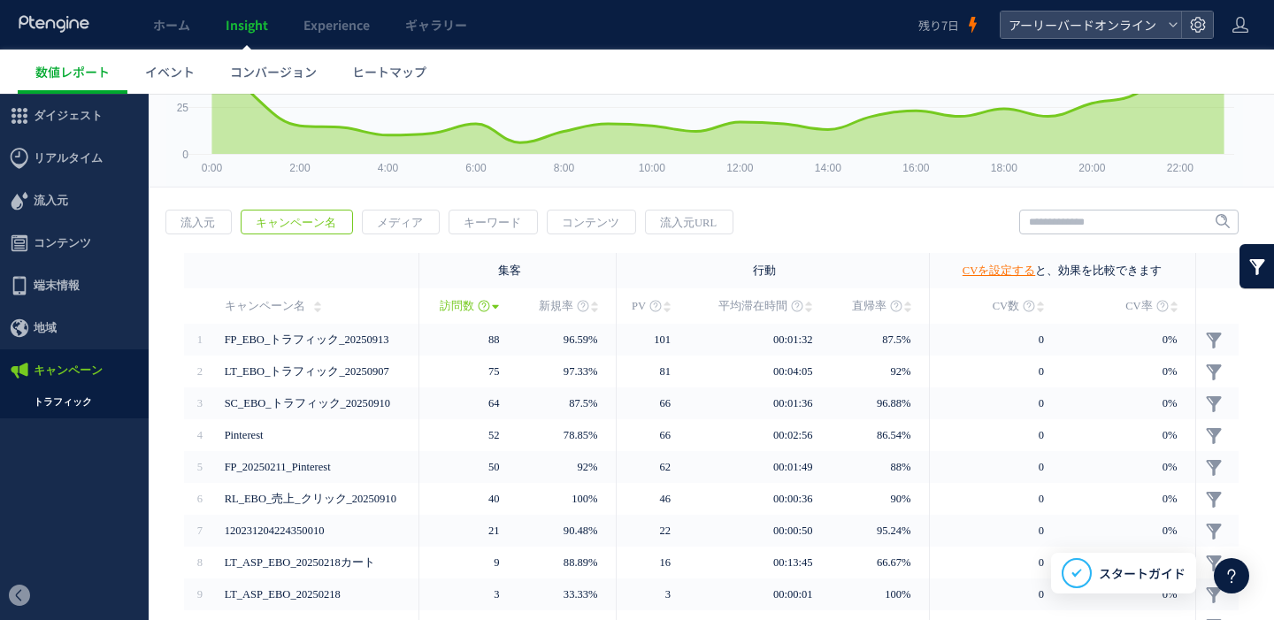
scroll to position [178, 0]
click at [1247, 259] on link at bounding box center [1256, 266] width 35 height 44
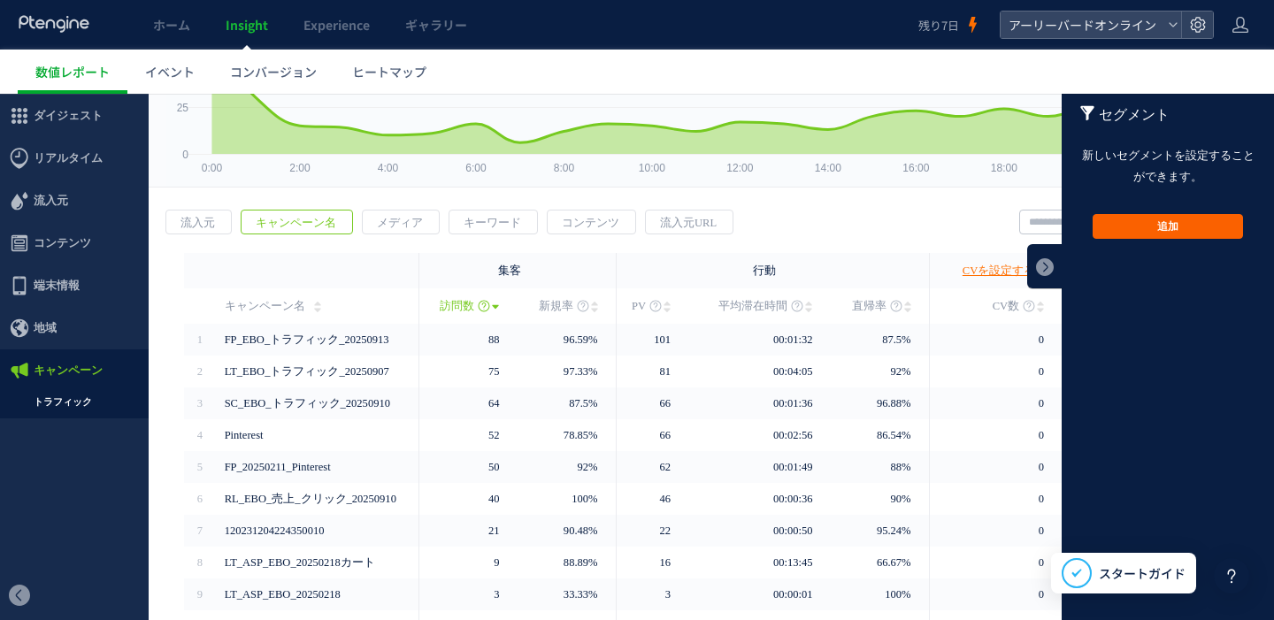
click at [1173, 228] on button "追加" at bounding box center [1167, 226] width 150 height 25
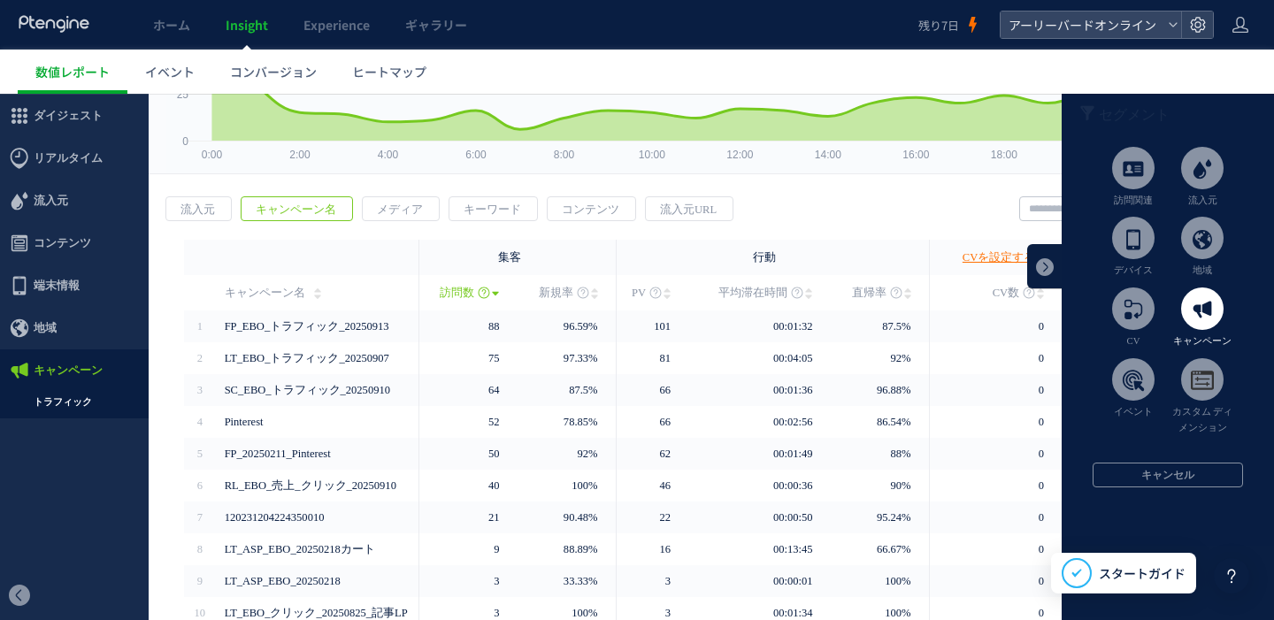
scroll to position [214, 0]
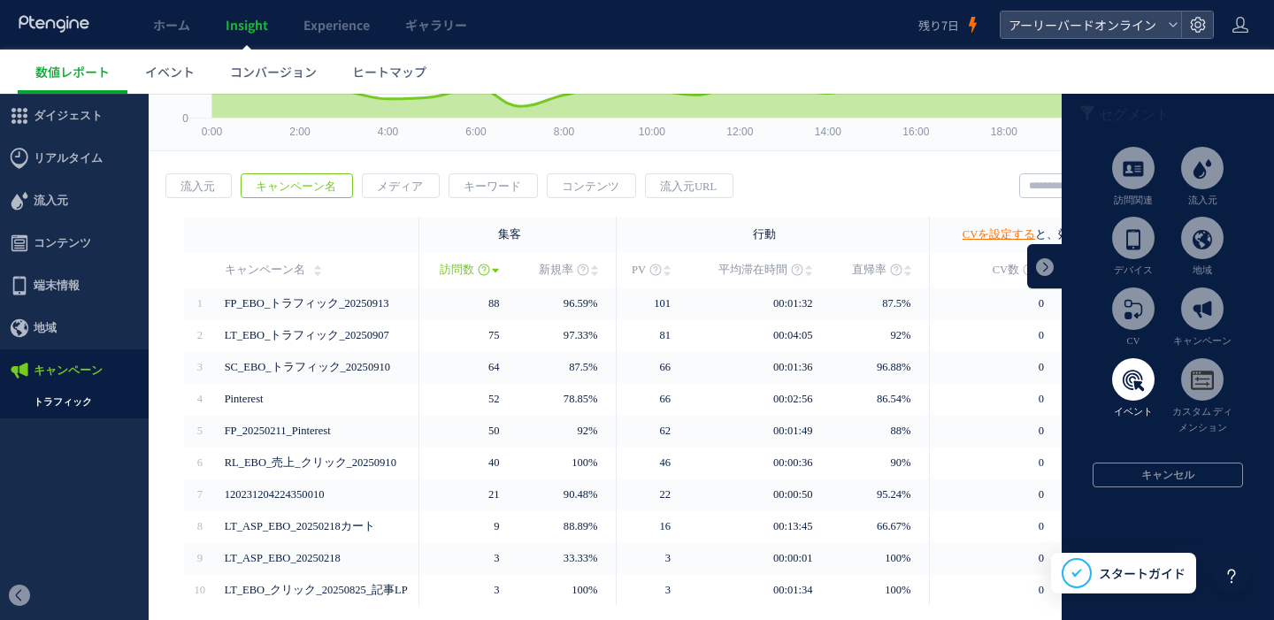
click at [1129, 377] on span at bounding box center [1133, 379] width 42 height 42
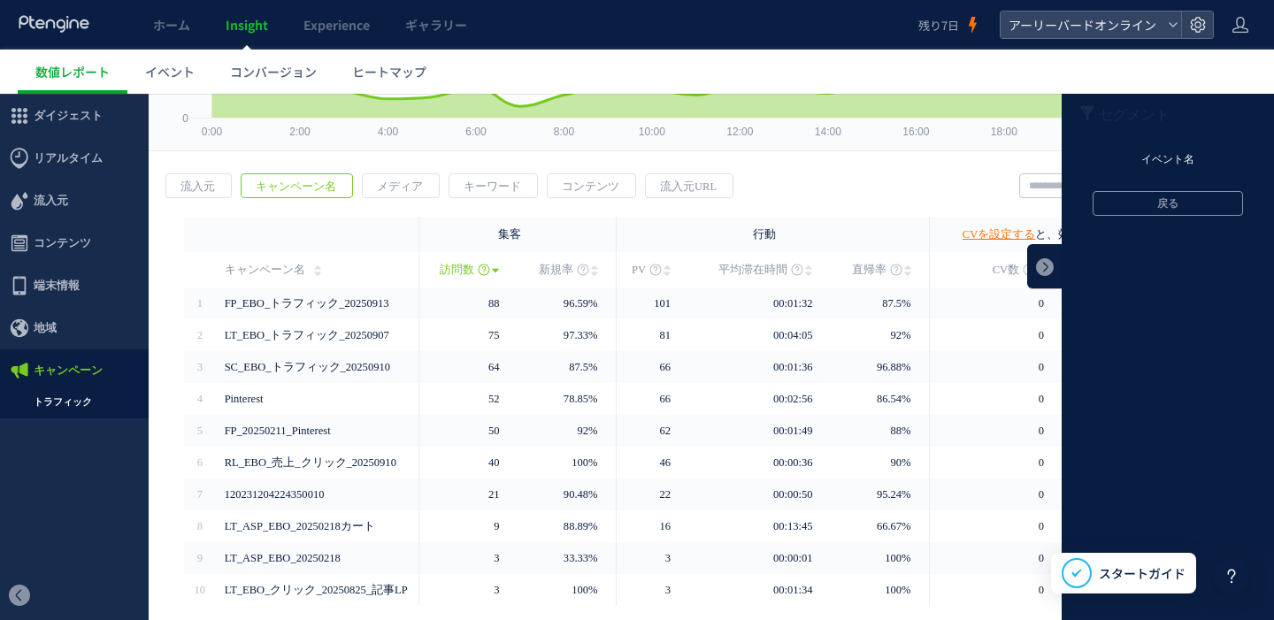
click at [1156, 162] on li "イベント名" at bounding box center [1168, 160] width 186 height 27
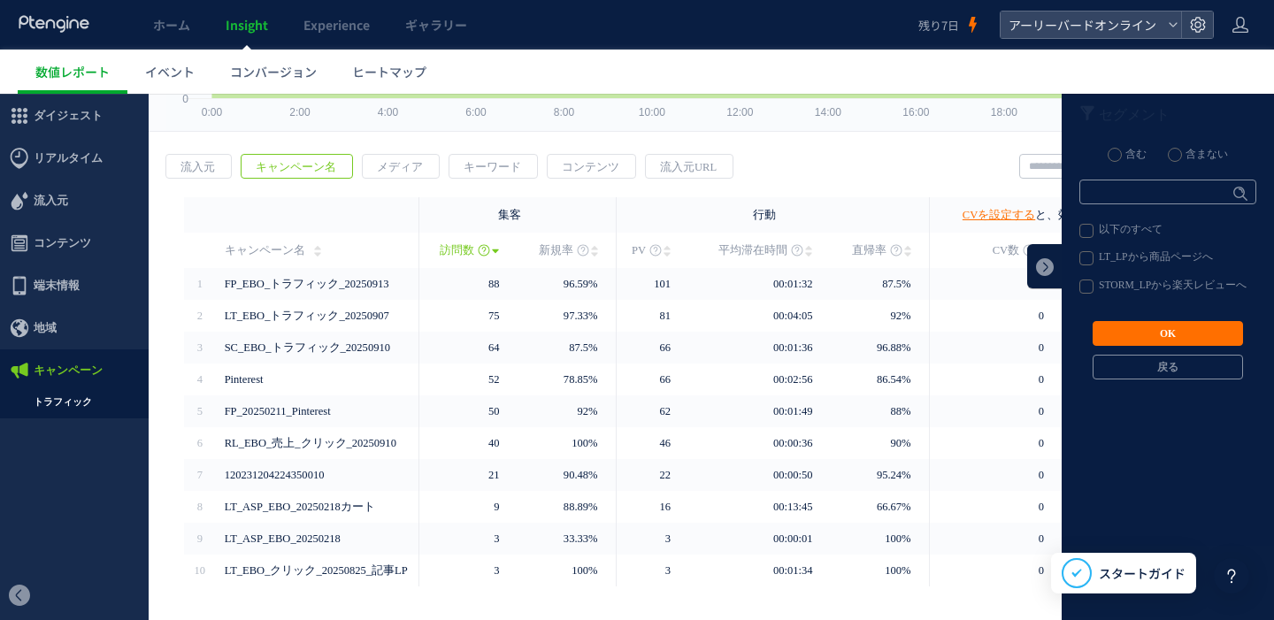
scroll to position [234, 0]
click at [1142, 258] on label "LT_LPから商品ページへ" at bounding box center [1166, 258] width 175 height 14
click at [1137, 325] on button "OK" at bounding box center [1167, 333] width 150 height 25
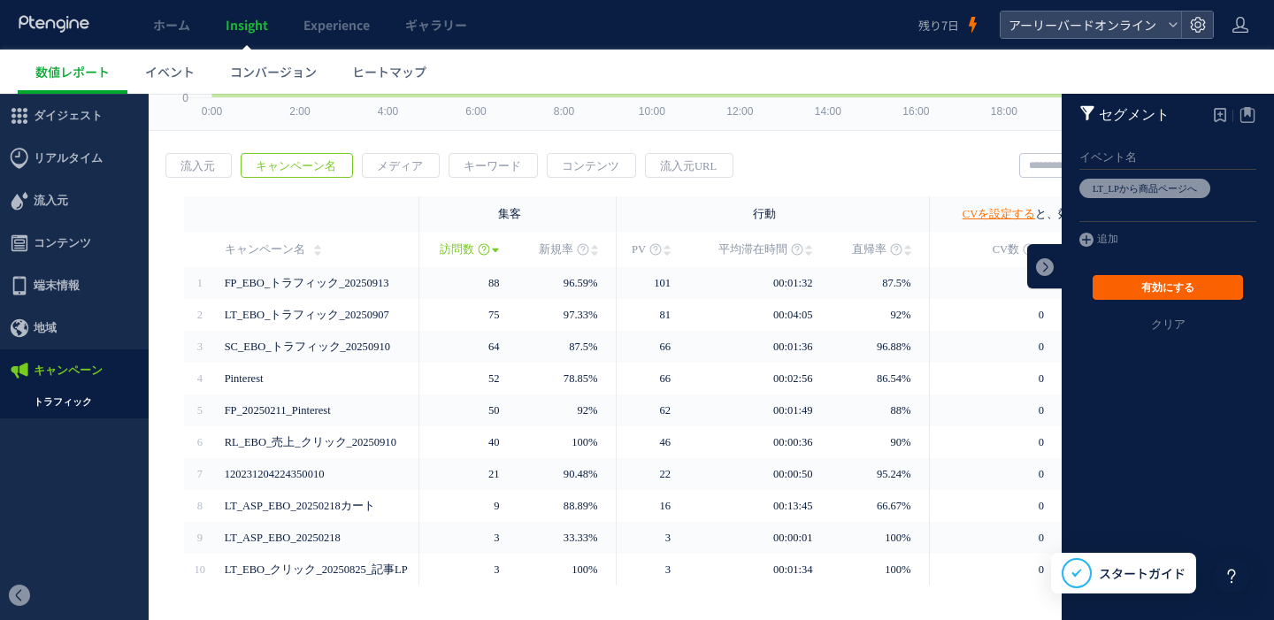
click at [1156, 281] on button "有効にする" at bounding box center [1167, 287] width 150 height 25
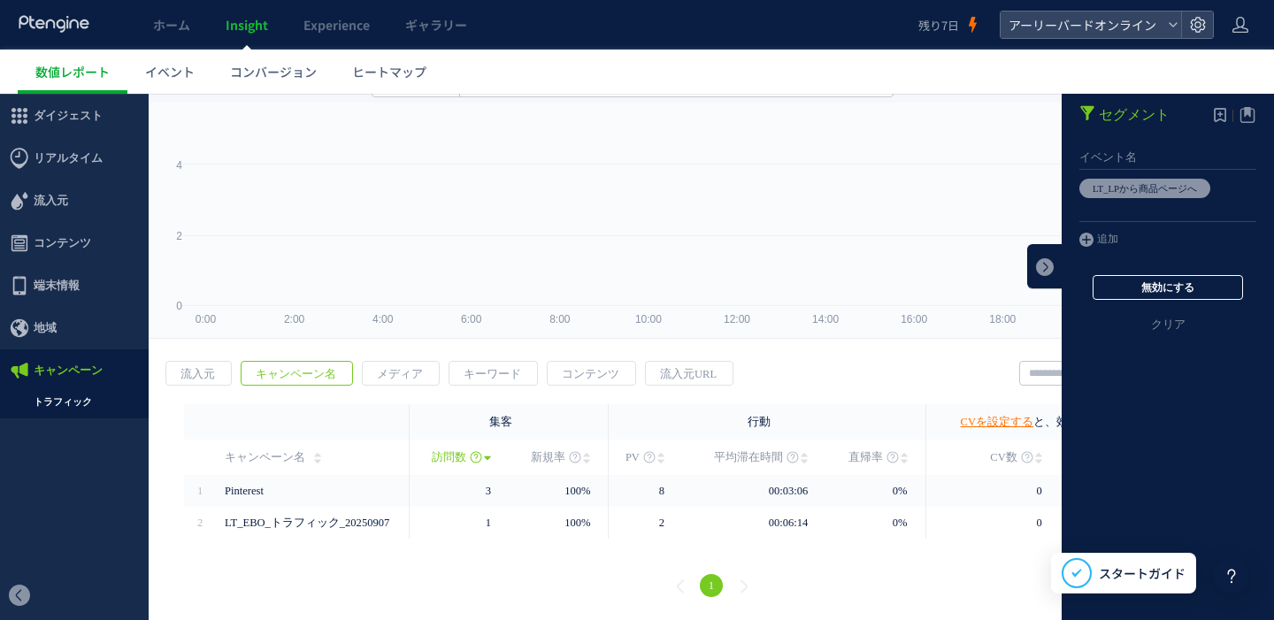
scroll to position [26, 0]
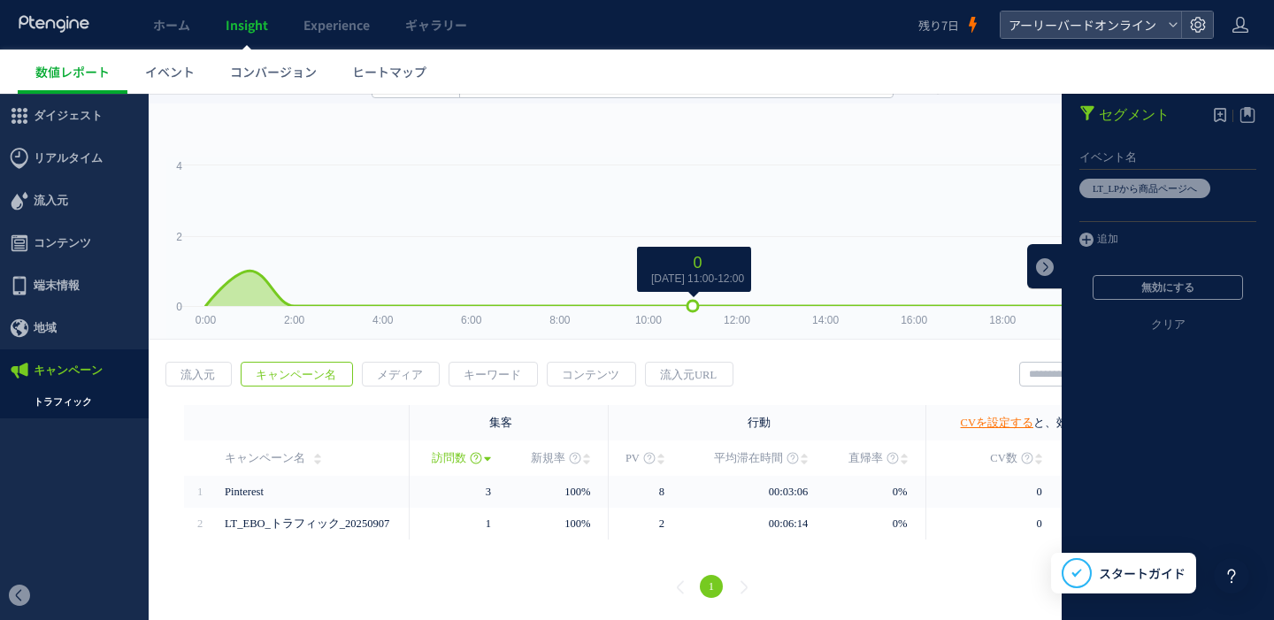
click at [682, 218] on rect at bounding box center [704, 248] width 1076 height 182
click at [1033, 260] on link at bounding box center [1044, 266] width 35 height 44
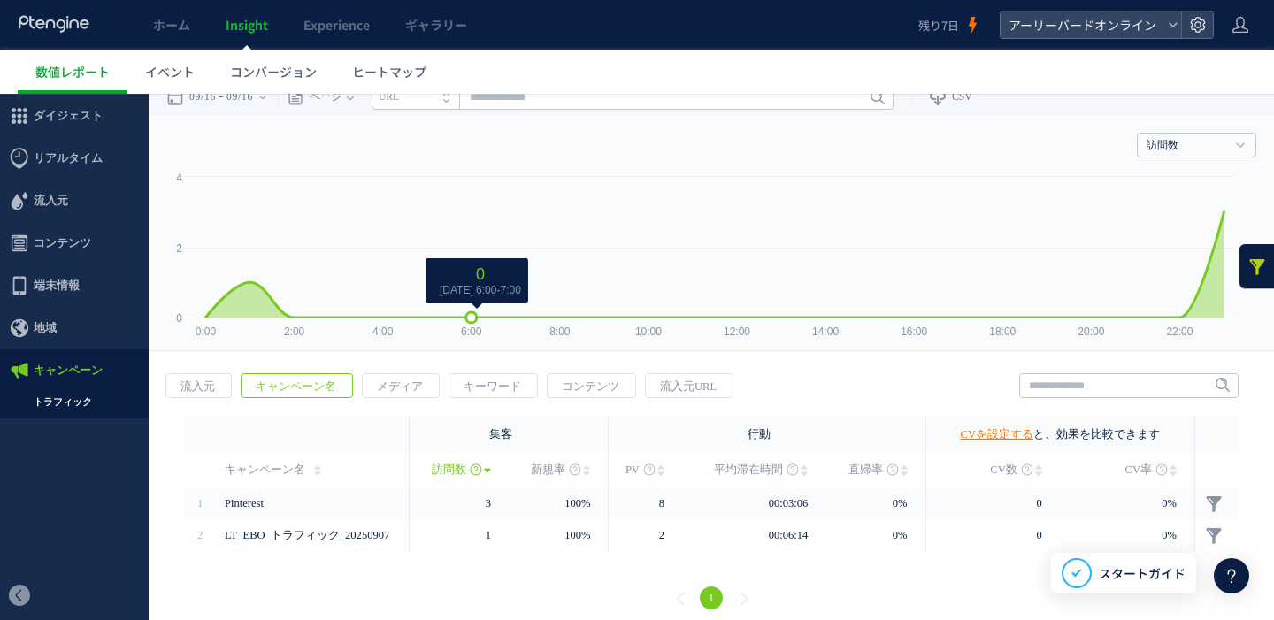
scroll to position [0, 0]
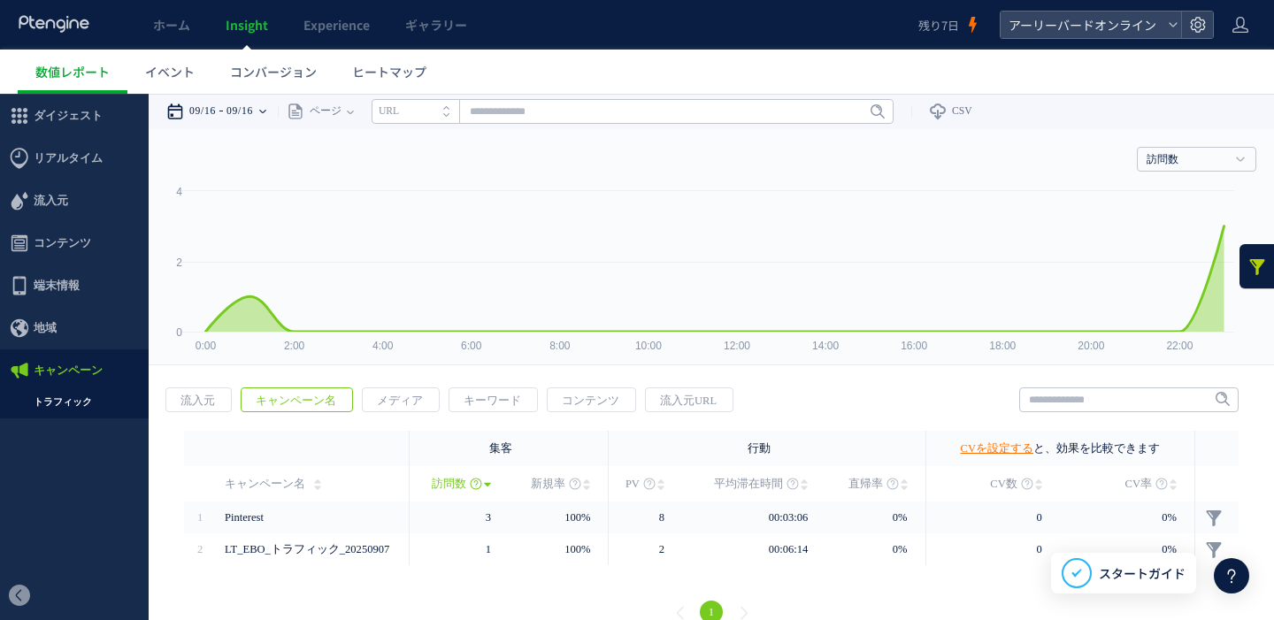
click at [238, 119] on time "09/16" at bounding box center [239, 111] width 27 height 35
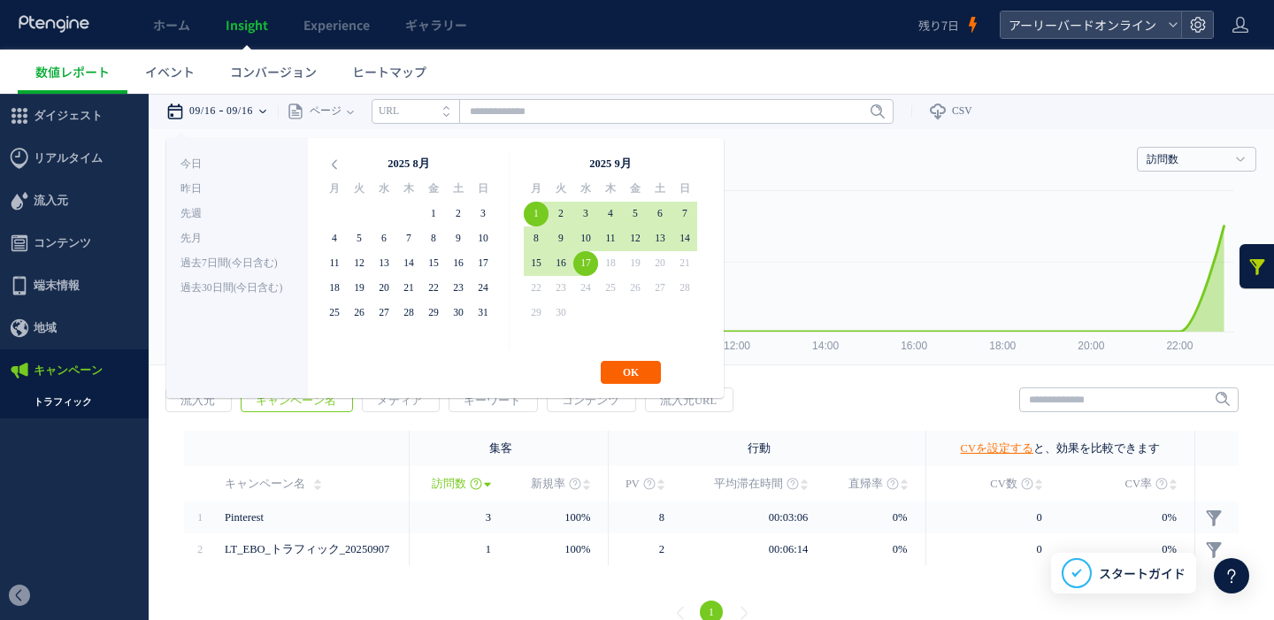
click at [628, 372] on button "OK" at bounding box center [631, 372] width 60 height 23
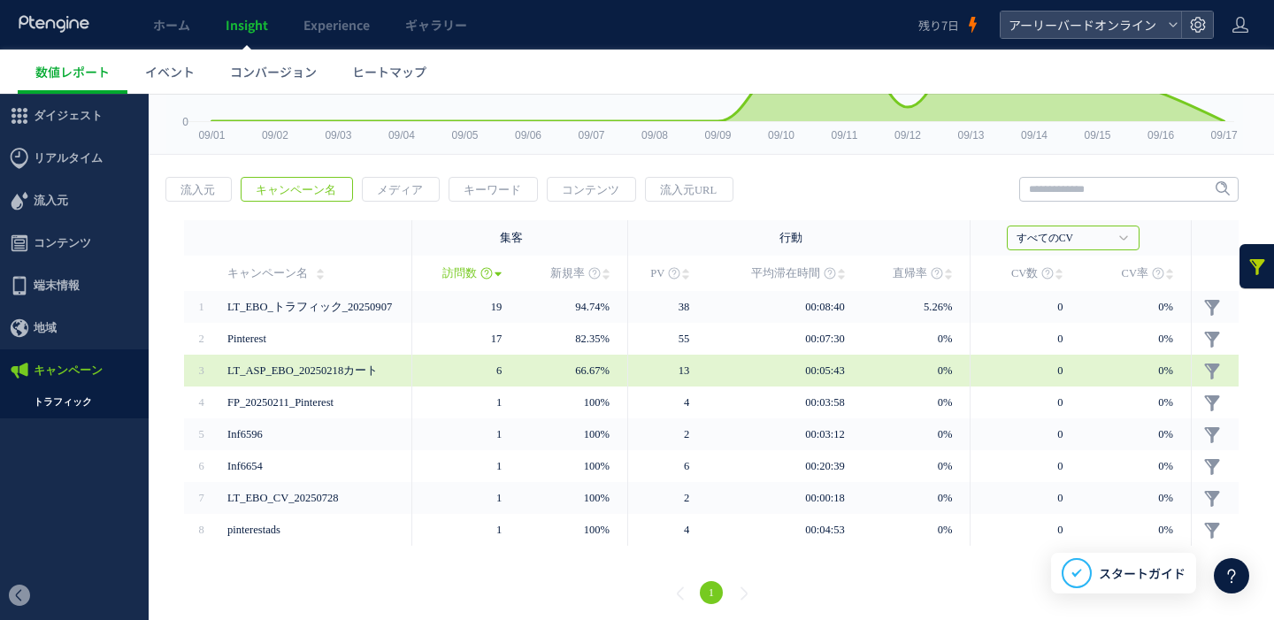
scroll to position [217, 0]
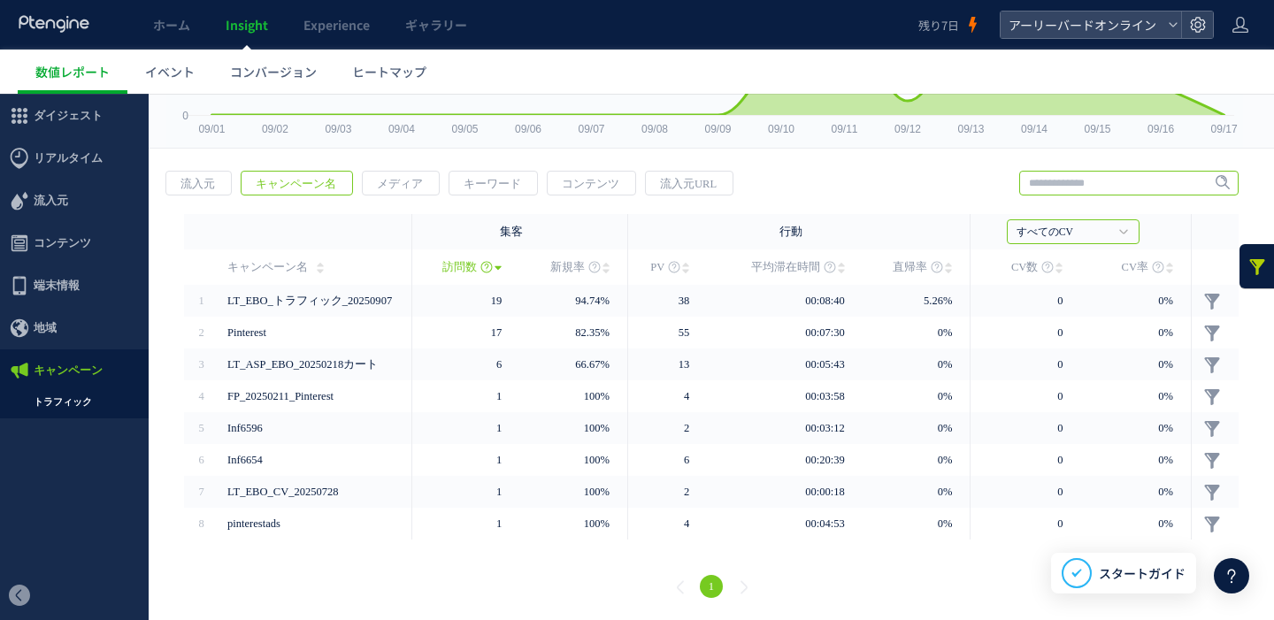
click at [1080, 189] on input "text" at bounding box center [1128, 183] width 219 height 25
click at [1084, 188] on input "text" at bounding box center [1128, 183] width 219 height 25
type input "***"
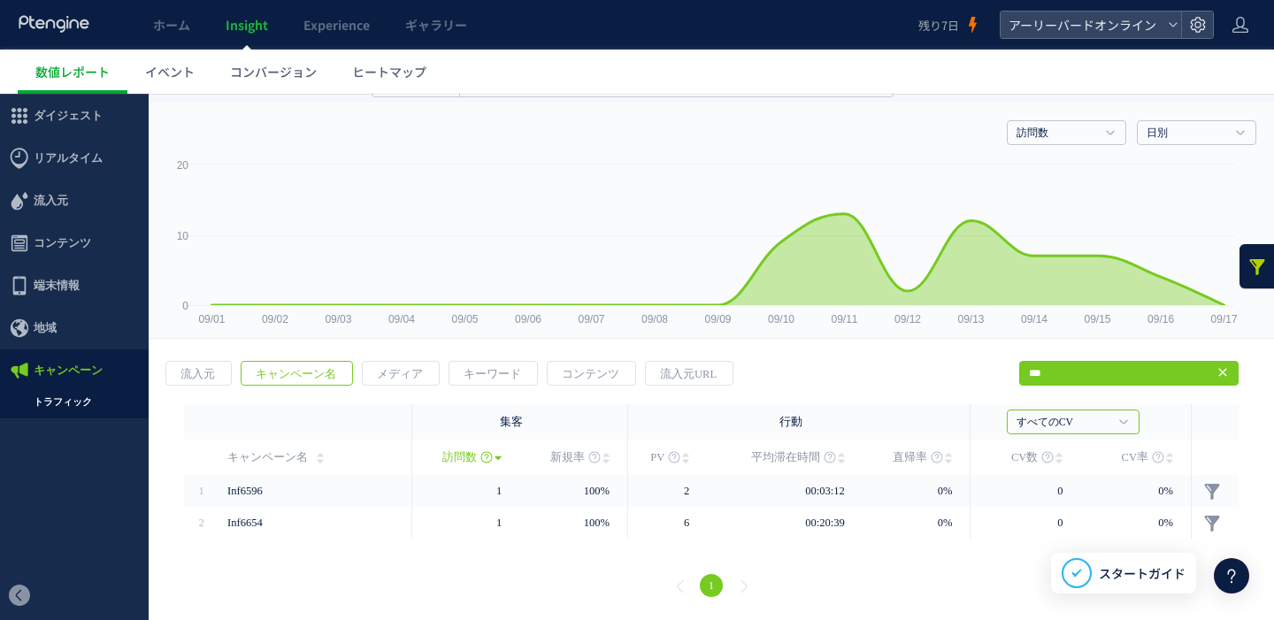
scroll to position [26, 0]
click at [1215, 378] on icon at bounding box center [1222, 373] width 14 height 14
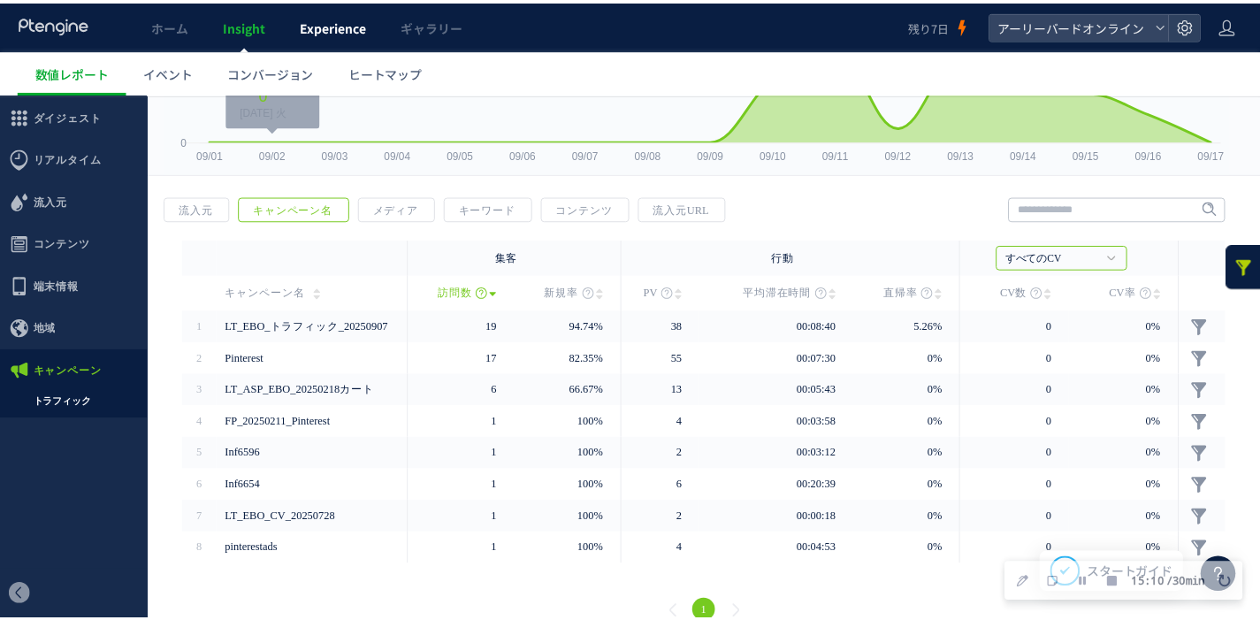
scroll to position [180, 0]
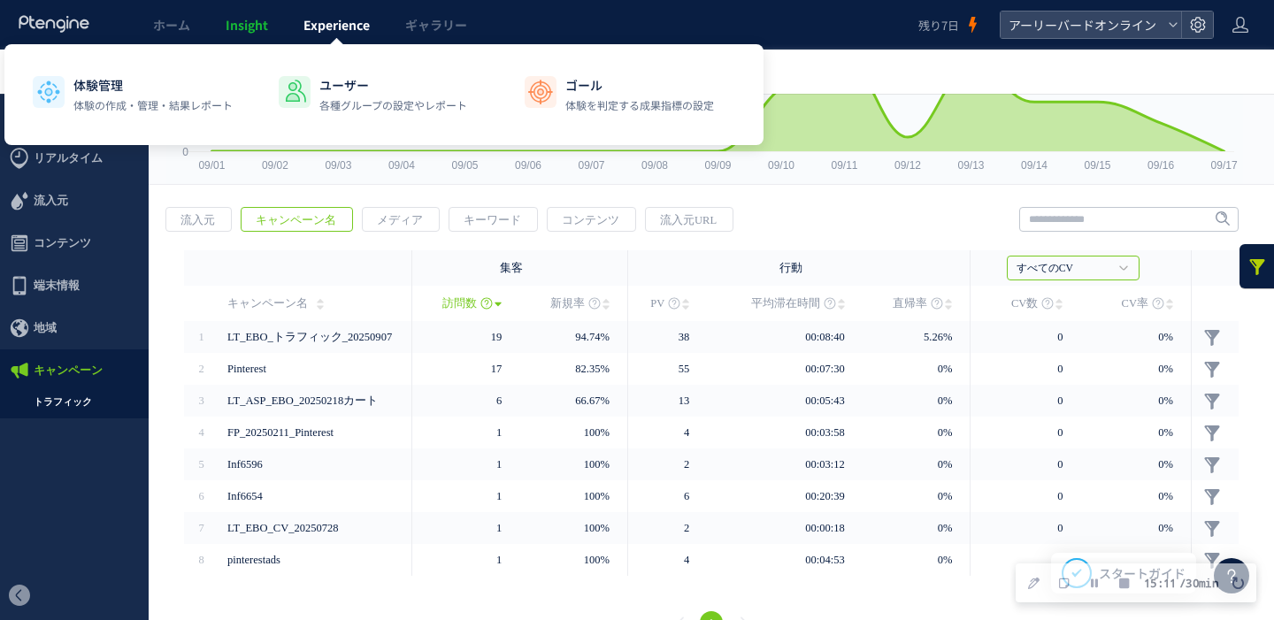
click at [319, 34] on link "Experience" at bounding box center [337, 25] width 102 height 50
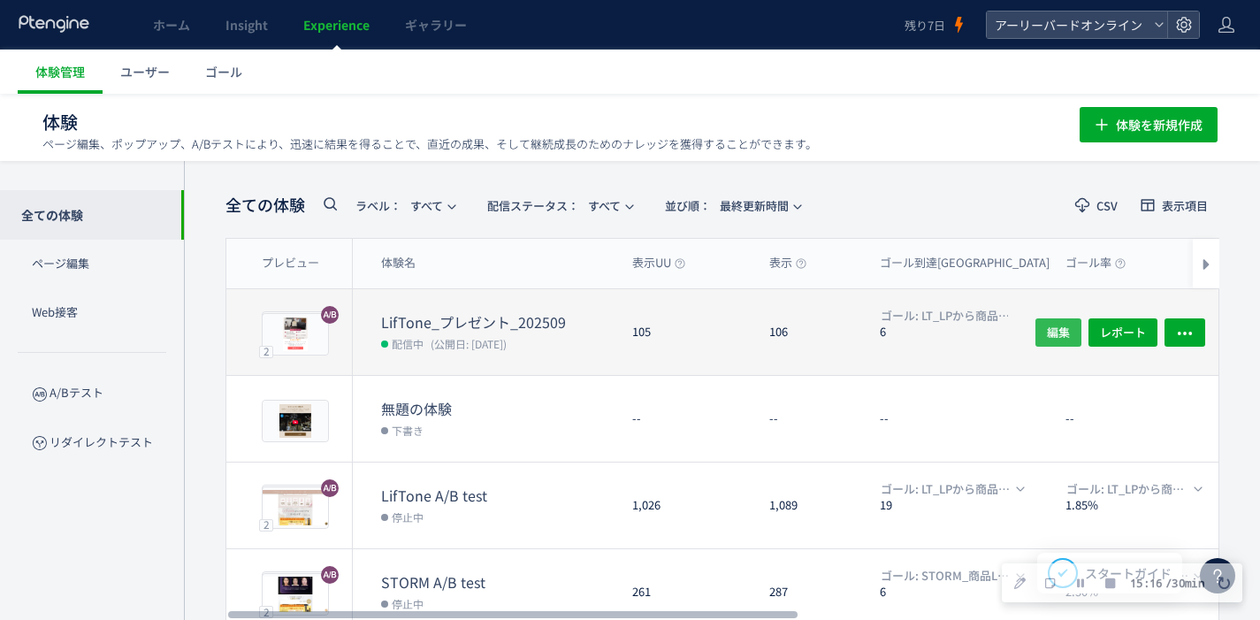
click at [1065, 336] on span "編集" at bounding box center [1058, 332] width 23 height 28
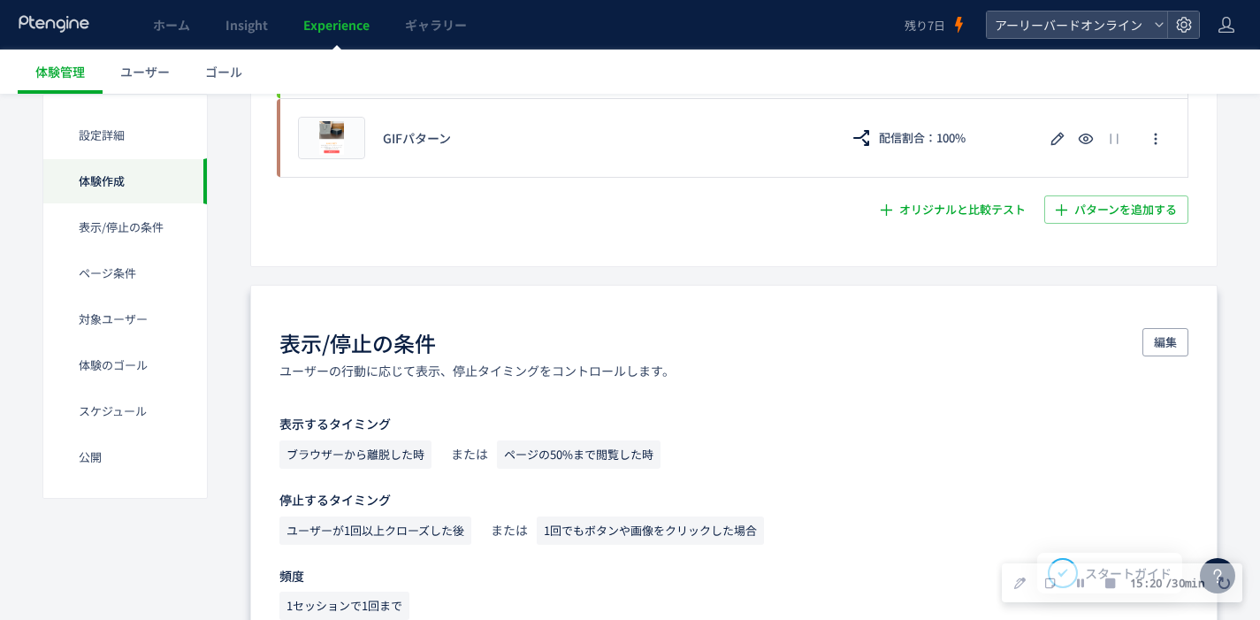
scroll to position [715, 0]
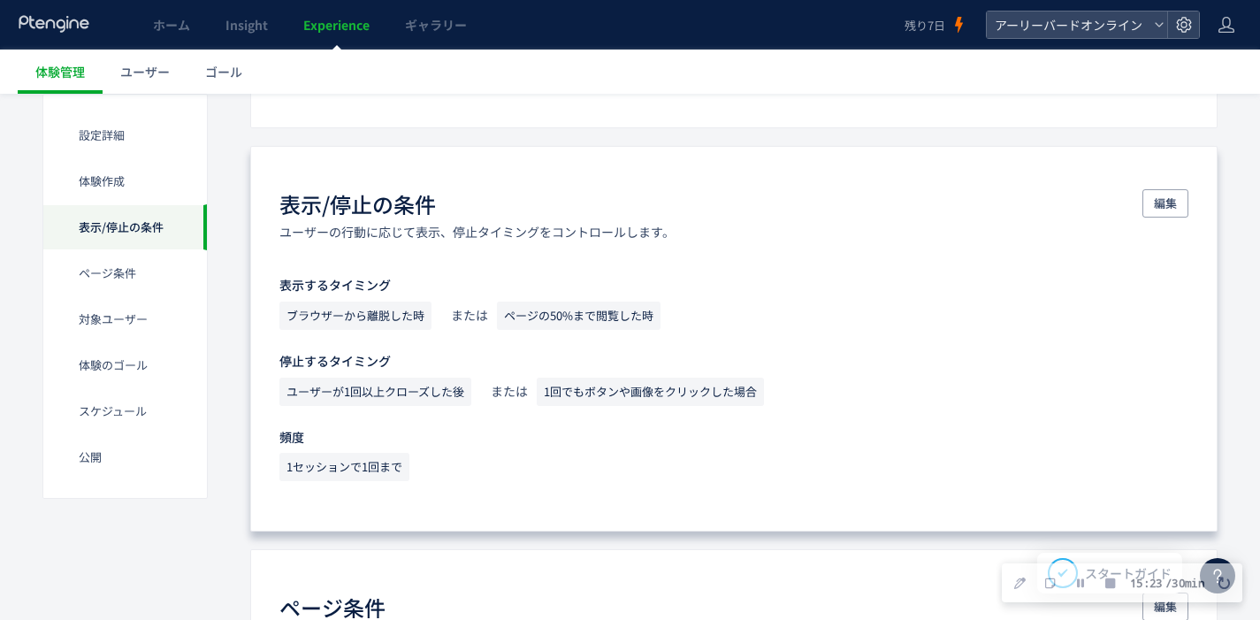
drag, startPoint x: 312, startPoint y: 318, endPoint x: 425, endPoint y: 319, distance: 113.2
click at [425, 319] on span "ブラウザーから離脱した時" at bounding box center [356, 316] width 152 height 28
drag, startPoint x: 522, startPoint y: 316, endPoint x: 659, endPoint y: 316, distance: 137.1
click at [659, 316] on span "ページの50%まで閲覧した時" at bounding box center [579, 316] width 164 height 28
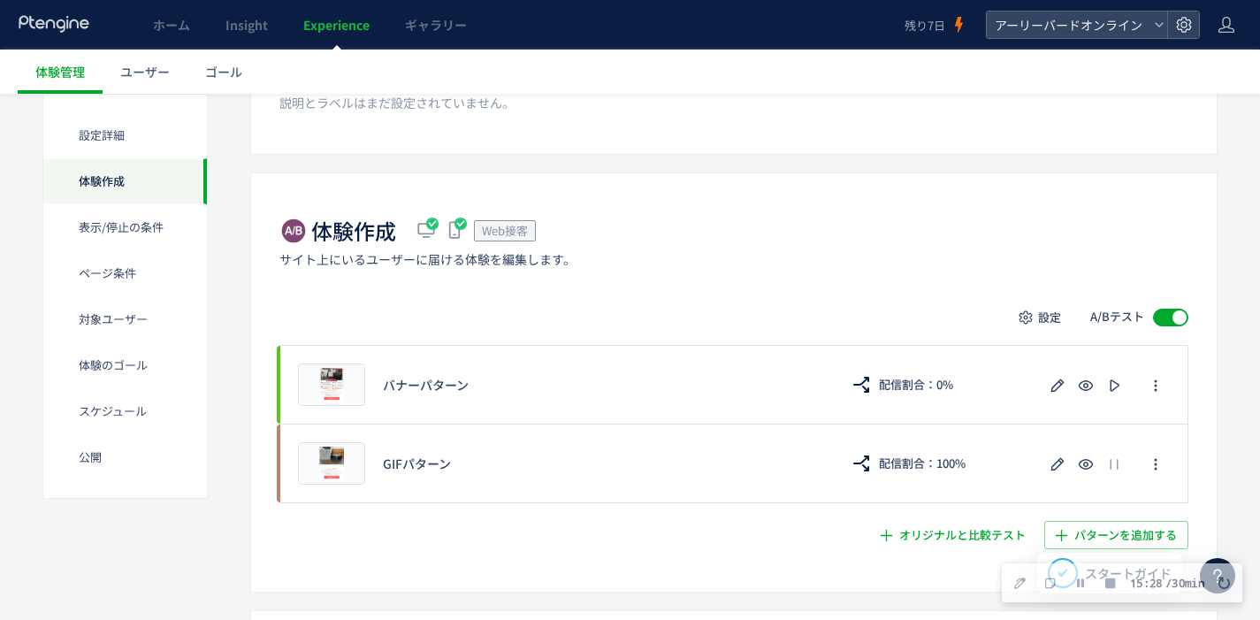
scroll to position [305, 0]
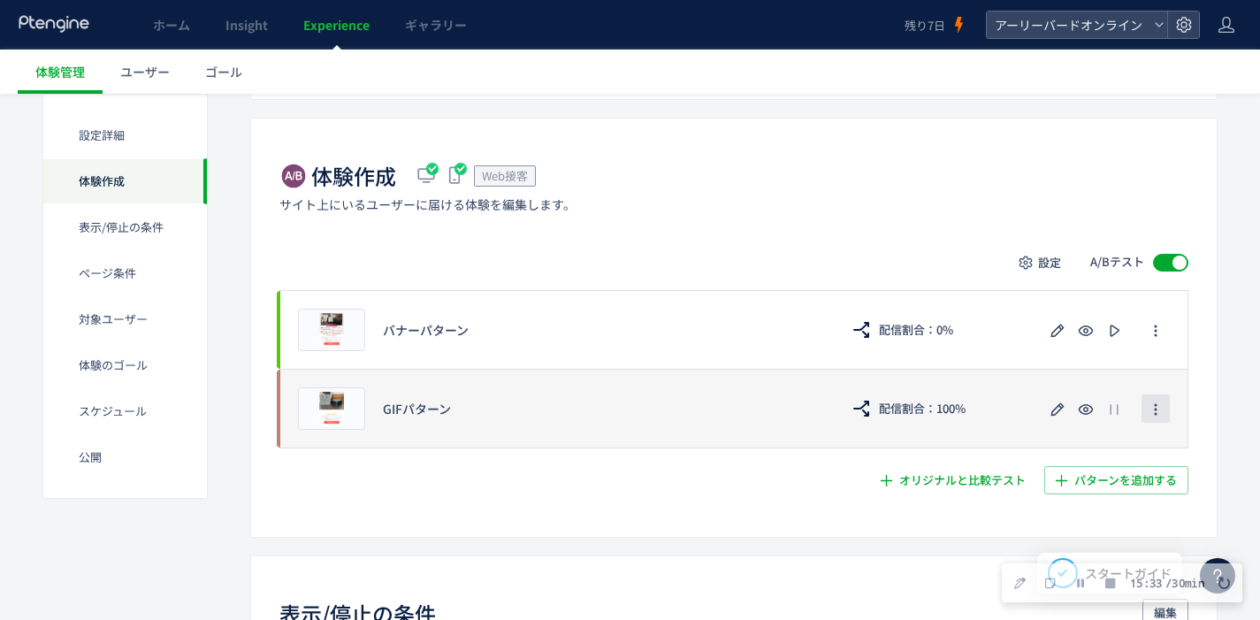
click at [1161, 408] on icon "button" at bounding box center [1156, 409] width 14 height 14
click at [1055, 417] on icon "button" at bounding box center [1057, 409] width 21 height 21
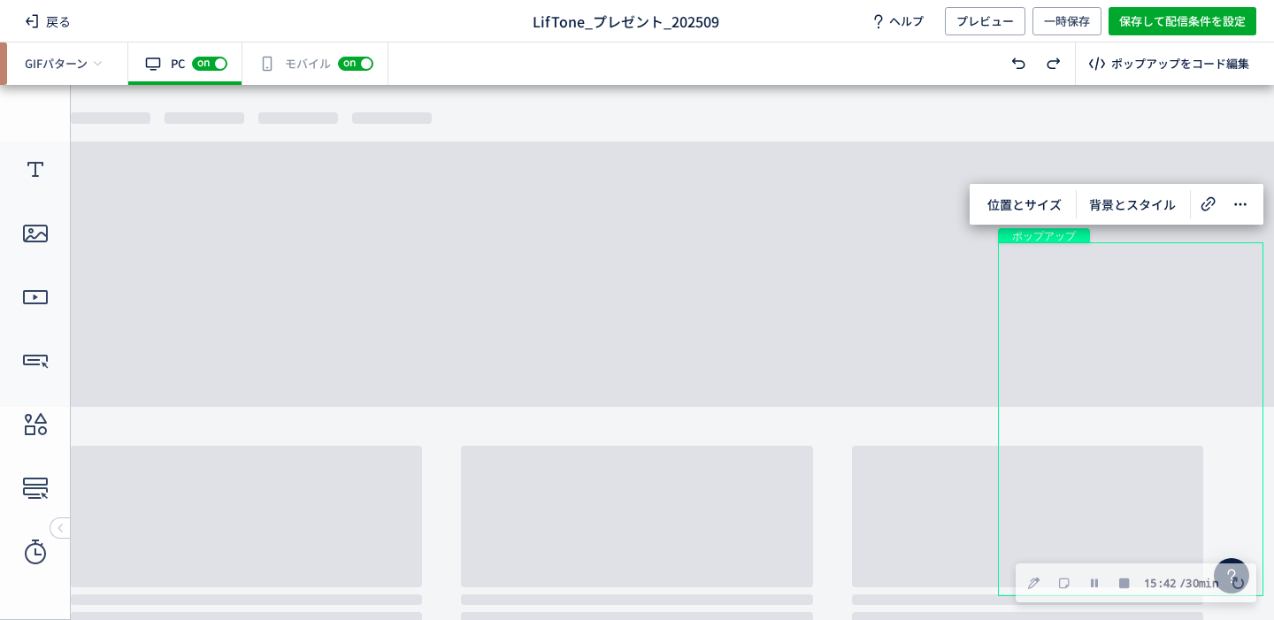
click at [315, 73] on div "有効な編集箇所が確認されません モバイル off on" at bounding box center [315, 63] width 146 height 42
